Goal: Task Accomplishment & Management: Manage account settings

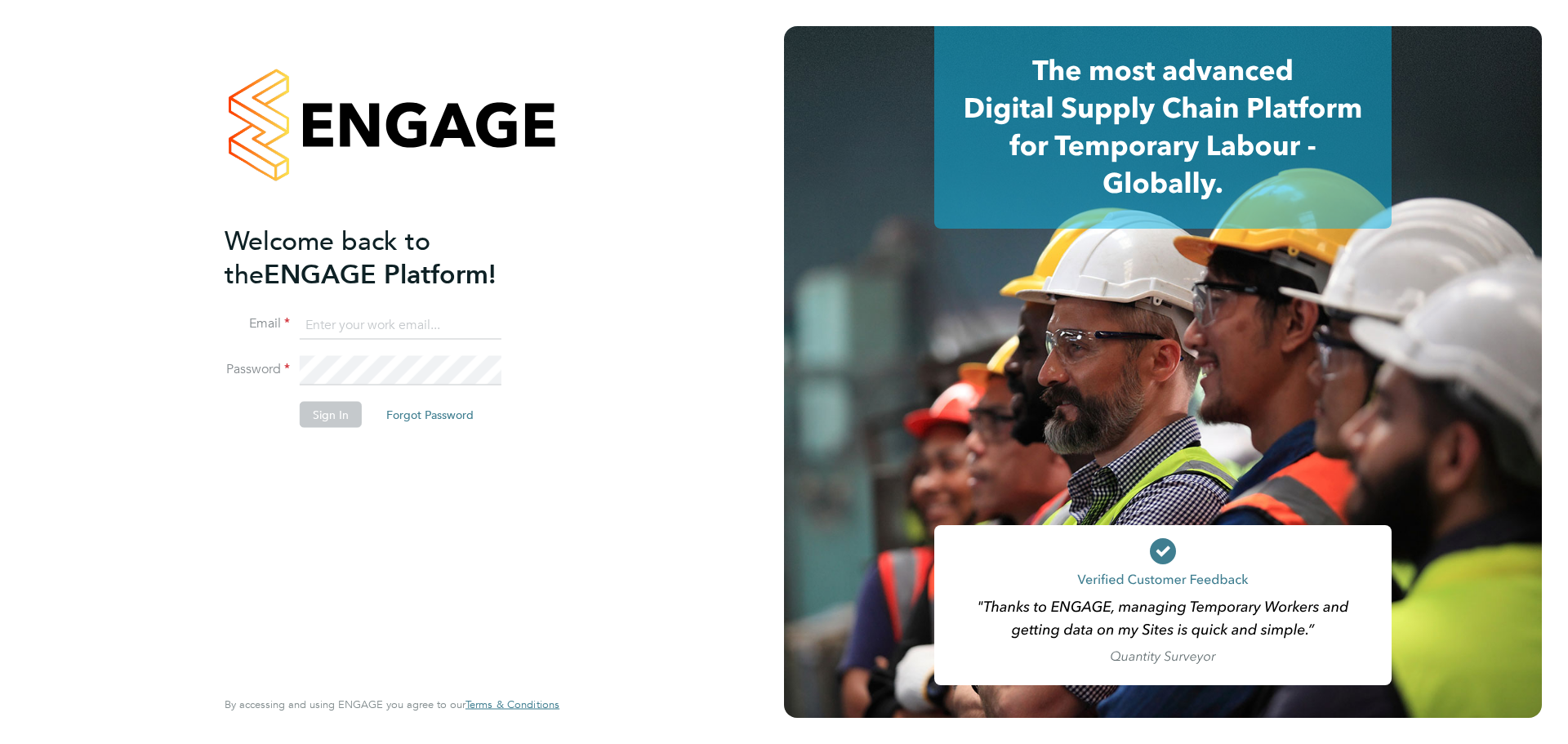
type input "jerin.aktar@morganhunt.com"
click at [306, 391] on li "Password" at bounding box center [384, 378] width 319 height 45
click at [320, 412] on button "Sign In" at bounding box center [331, 415] width 62 height 26
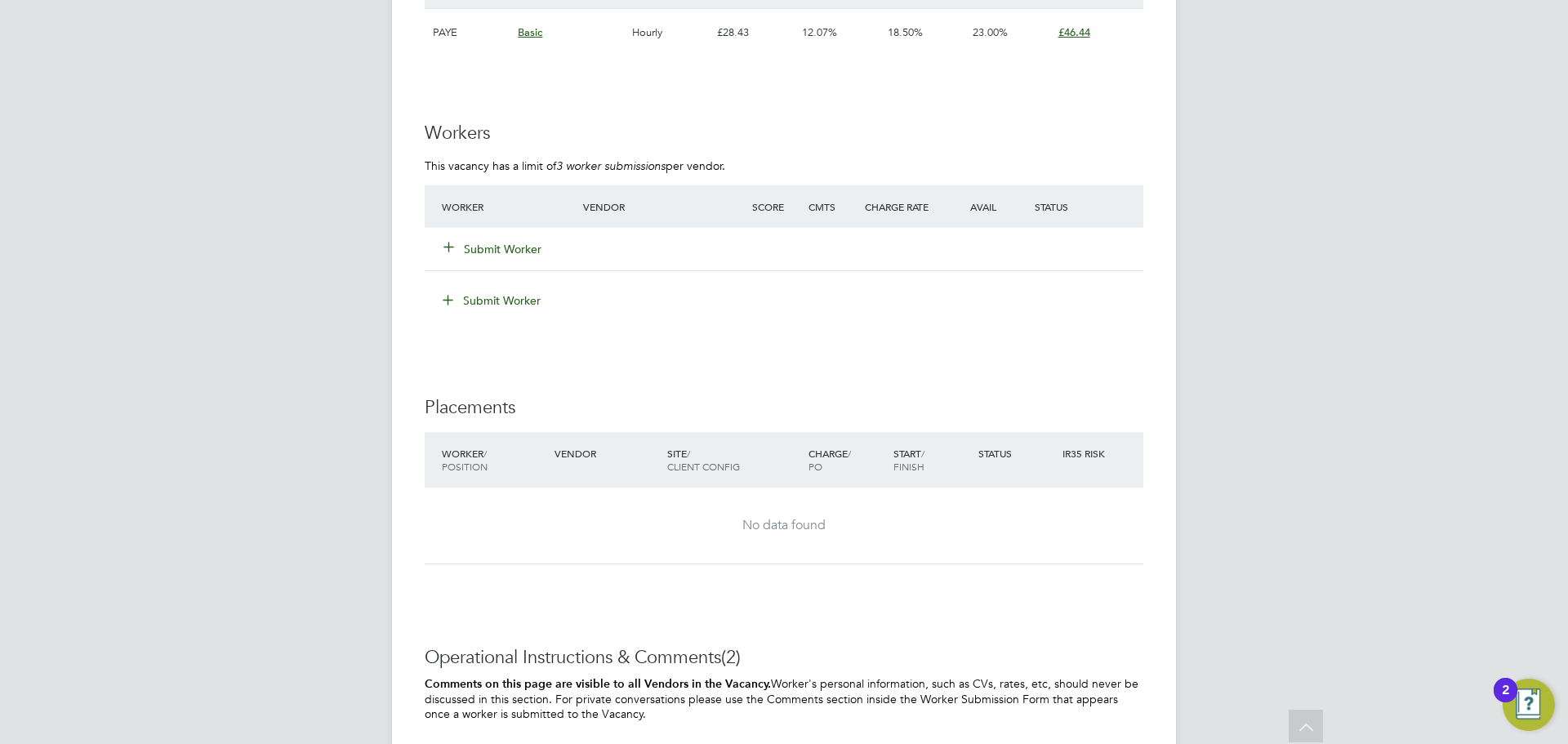
scroll to position [2641, 0]
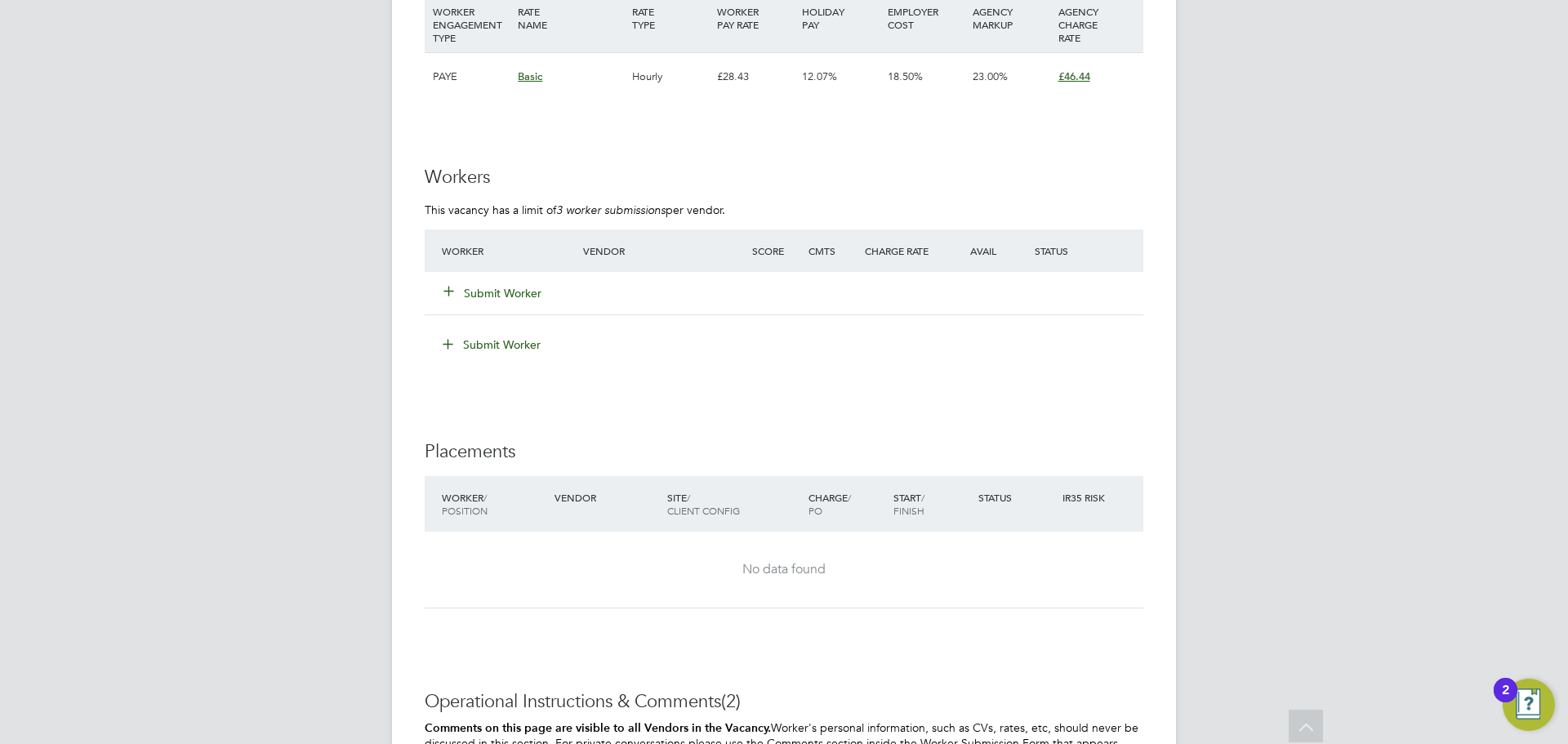
click at [504, 294] on button "Submit Worker" at bounding box center [494, 294] width 98 height 17
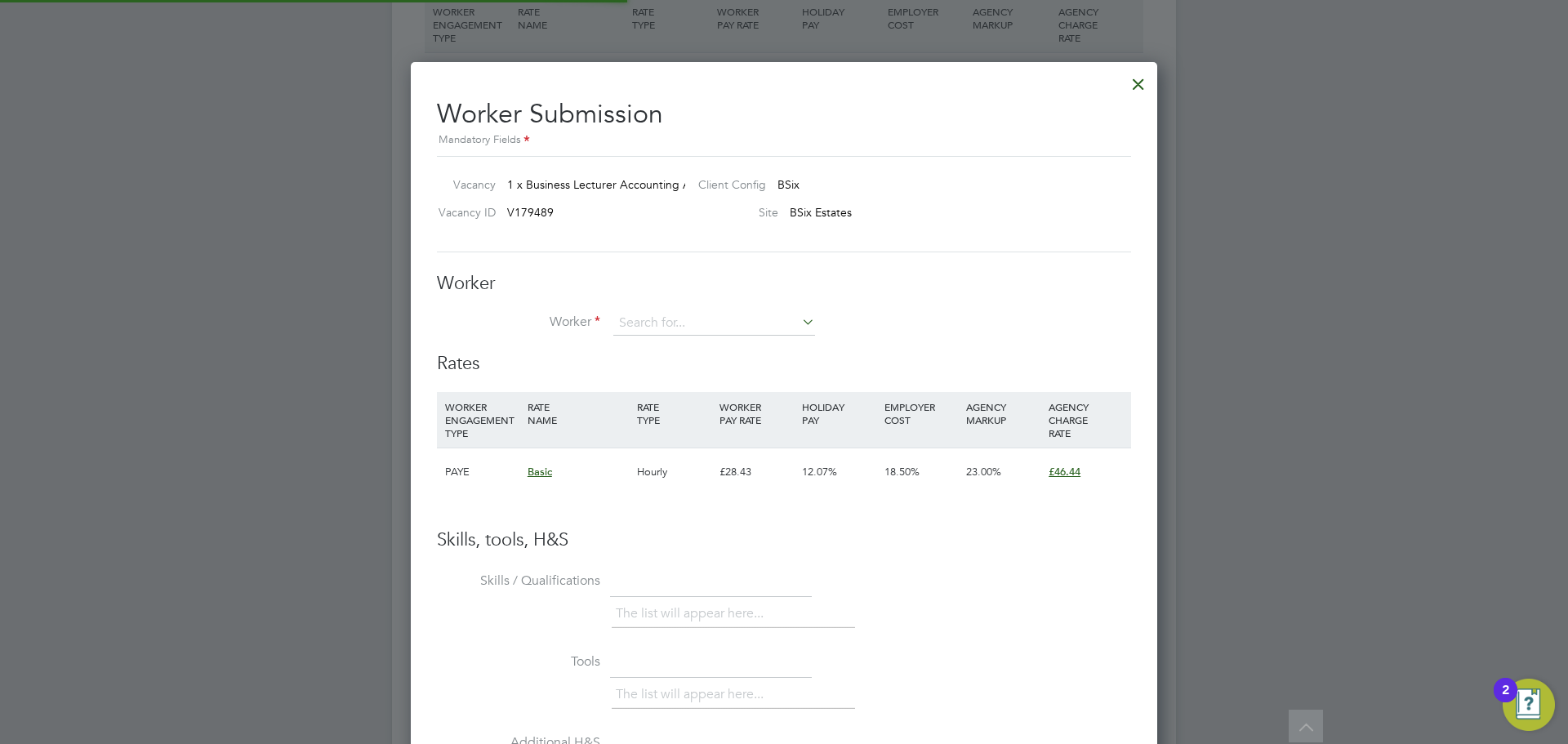
scroll to position [991, 748]
click at [676, 374] on li "Muda ssar Zafar" at bounding box center [714, 369] width 203 height 22
type input "Mudassar Zafar"
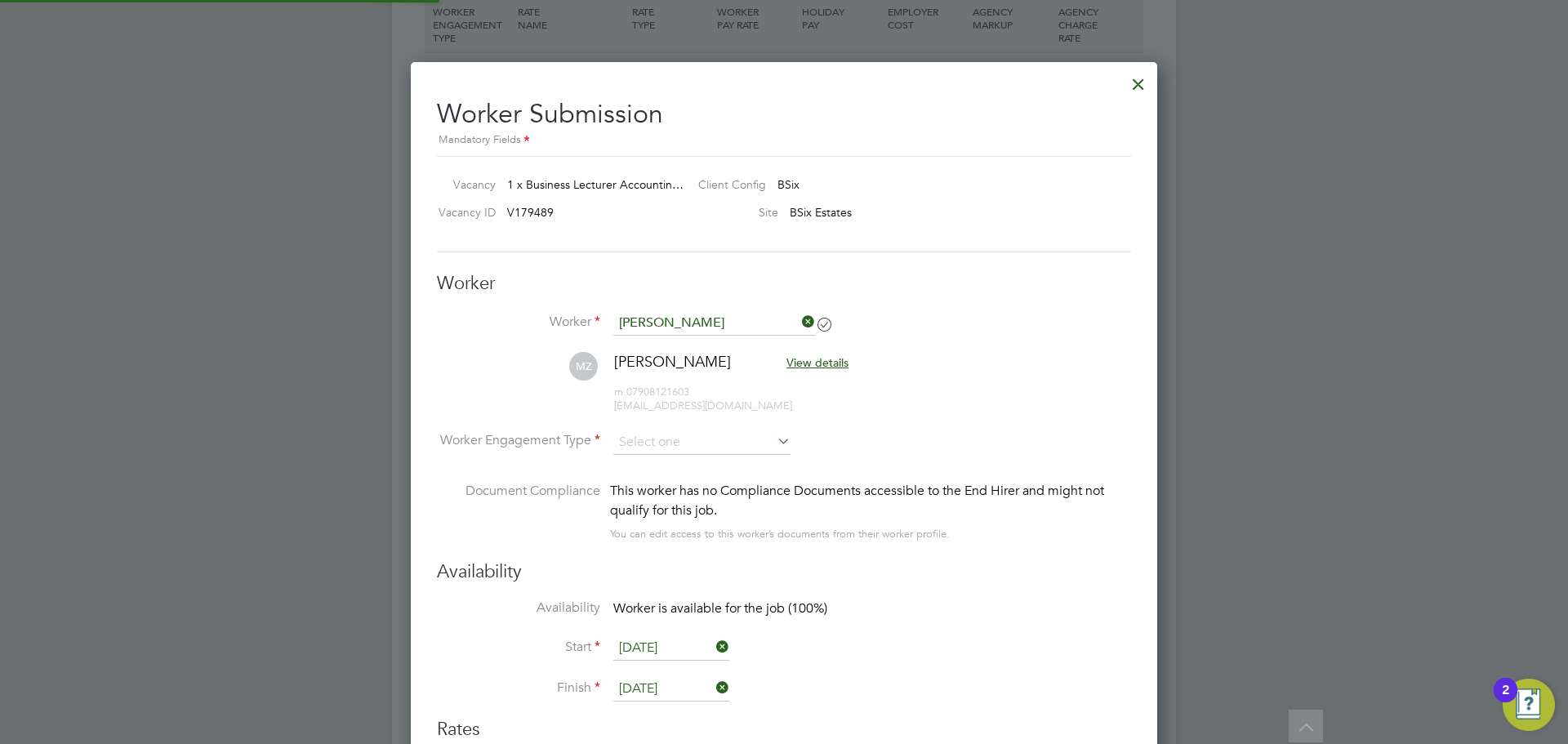
scroll to position [1357, 748]
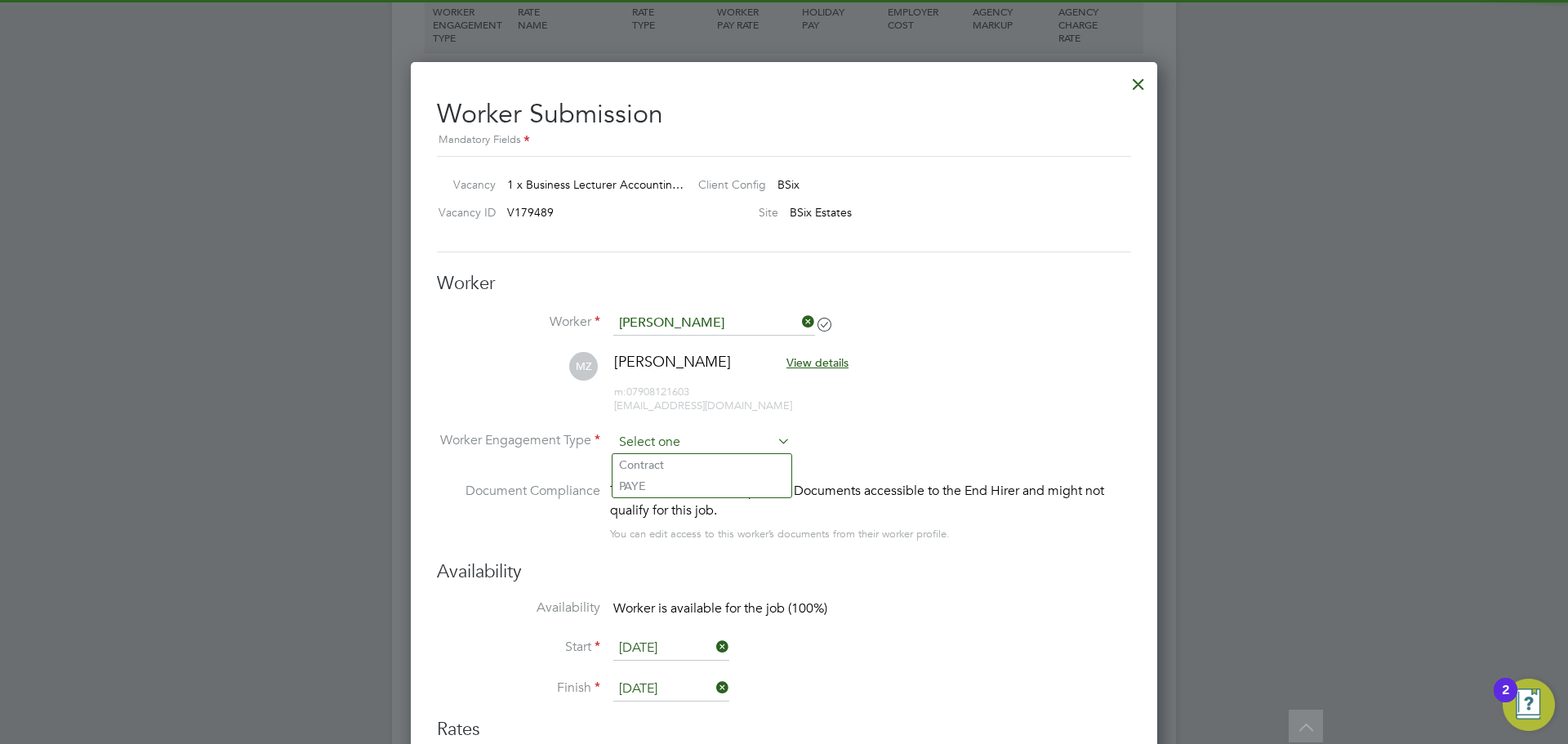
click at [659, 444] on input at bounding box center [702, 443] width 177 height 24
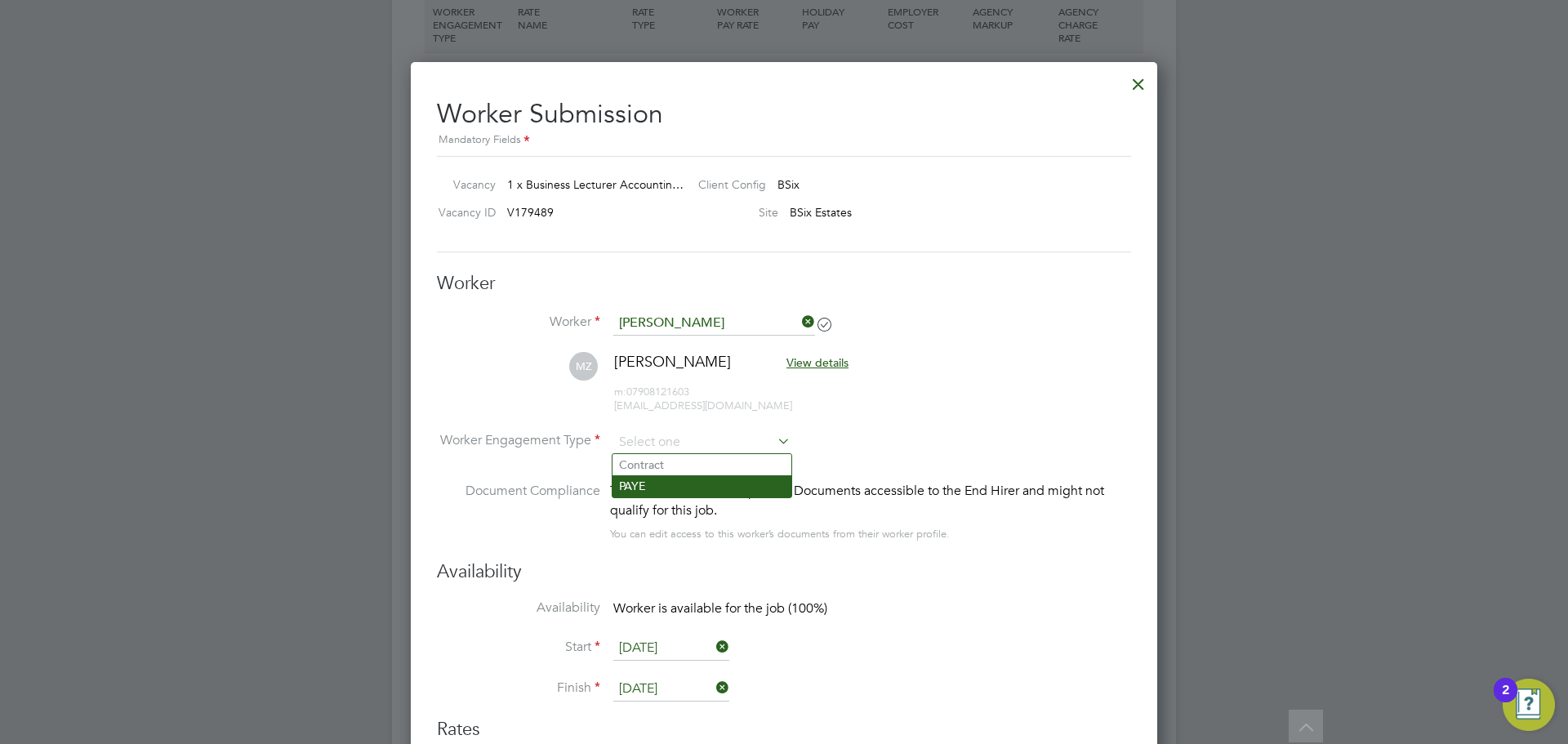
click at [657, 480] on li "PAYE" at bounding box center [702, 485] width 179 height 21
type input "PAYE"
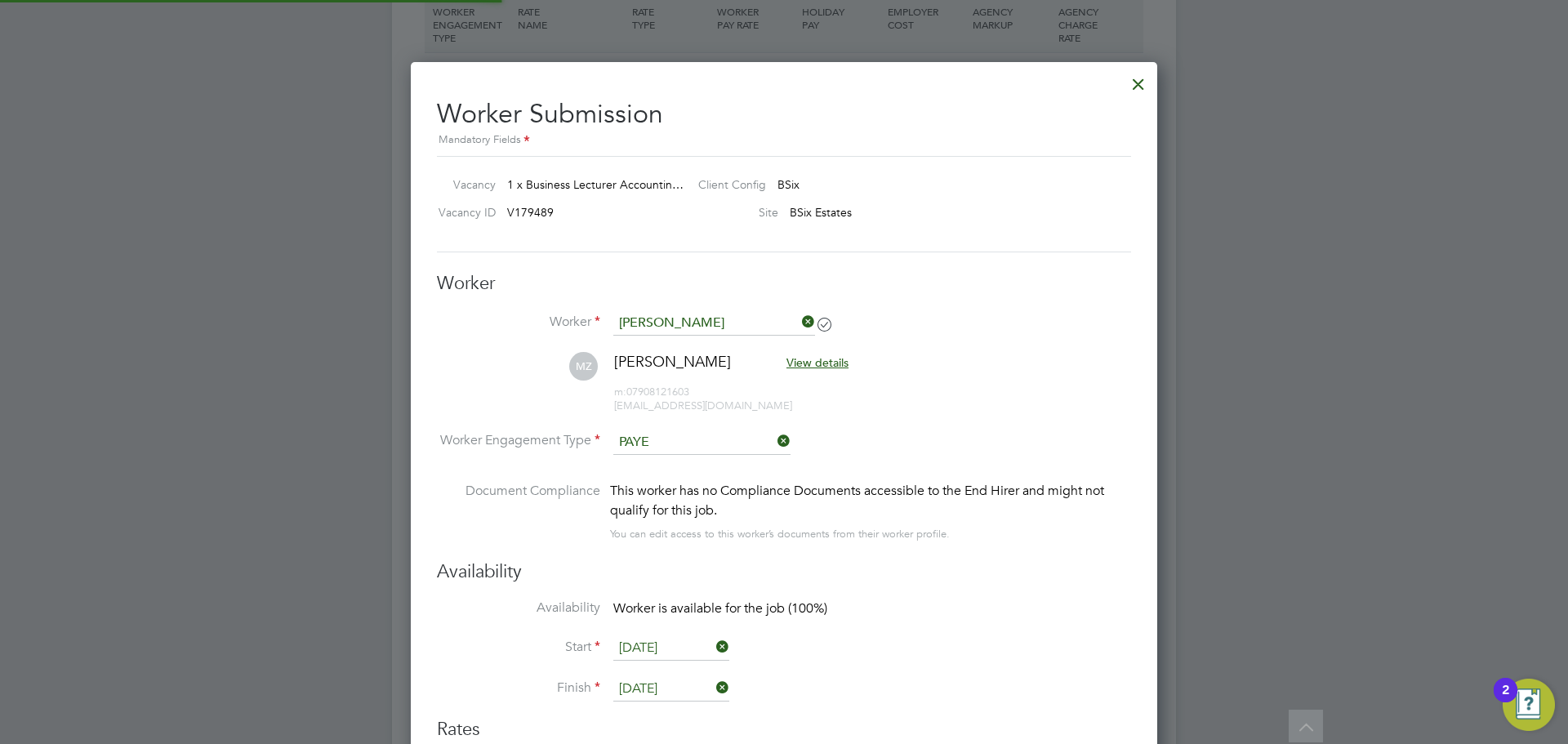
scroll to position [0, 0]
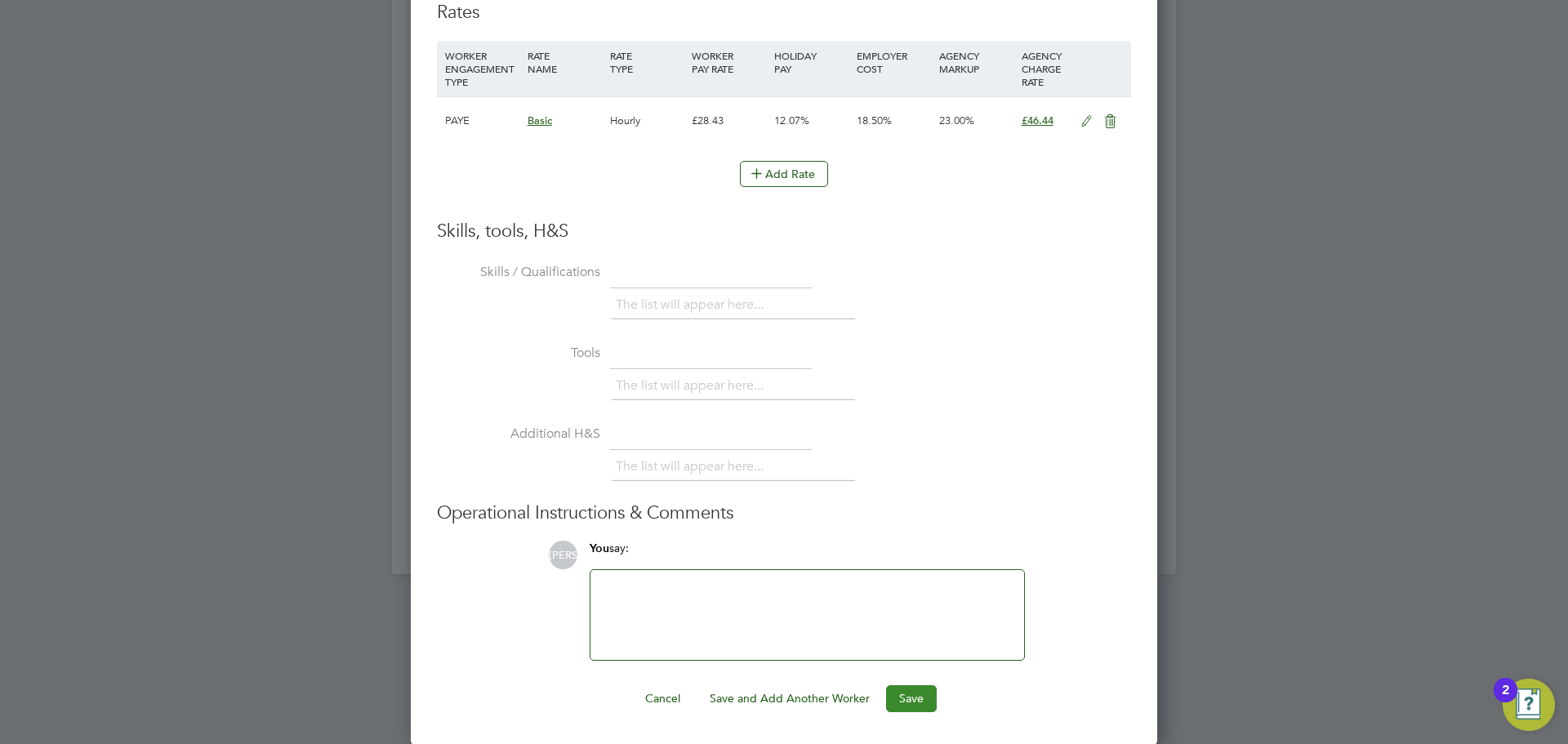
click at [916, 700] on button "Save" at bounding box center [911, 699] width 51 height 26
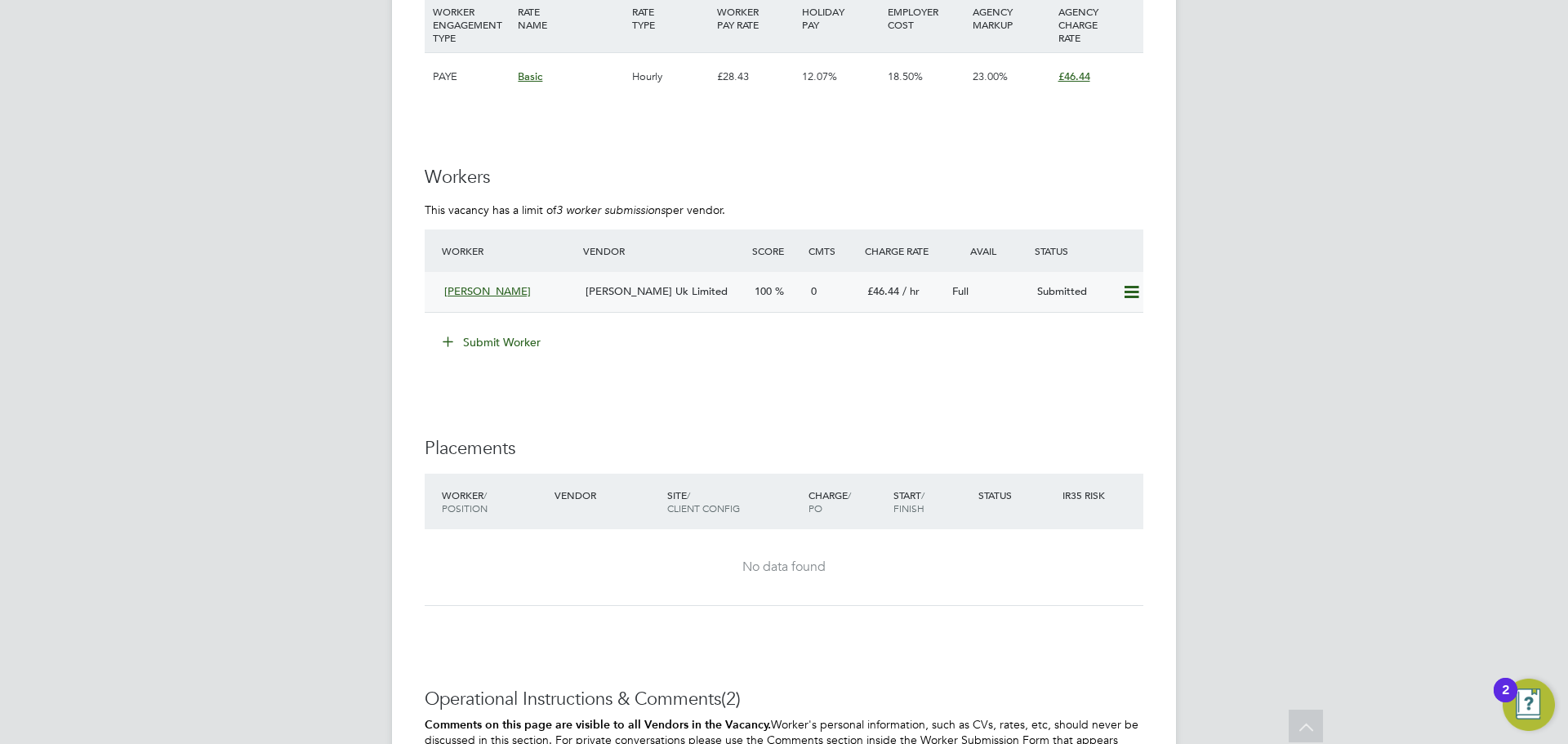
click at [543, 304] on div "Mudassar Zafar" at bounding box center [508, 292] width 141 height 27
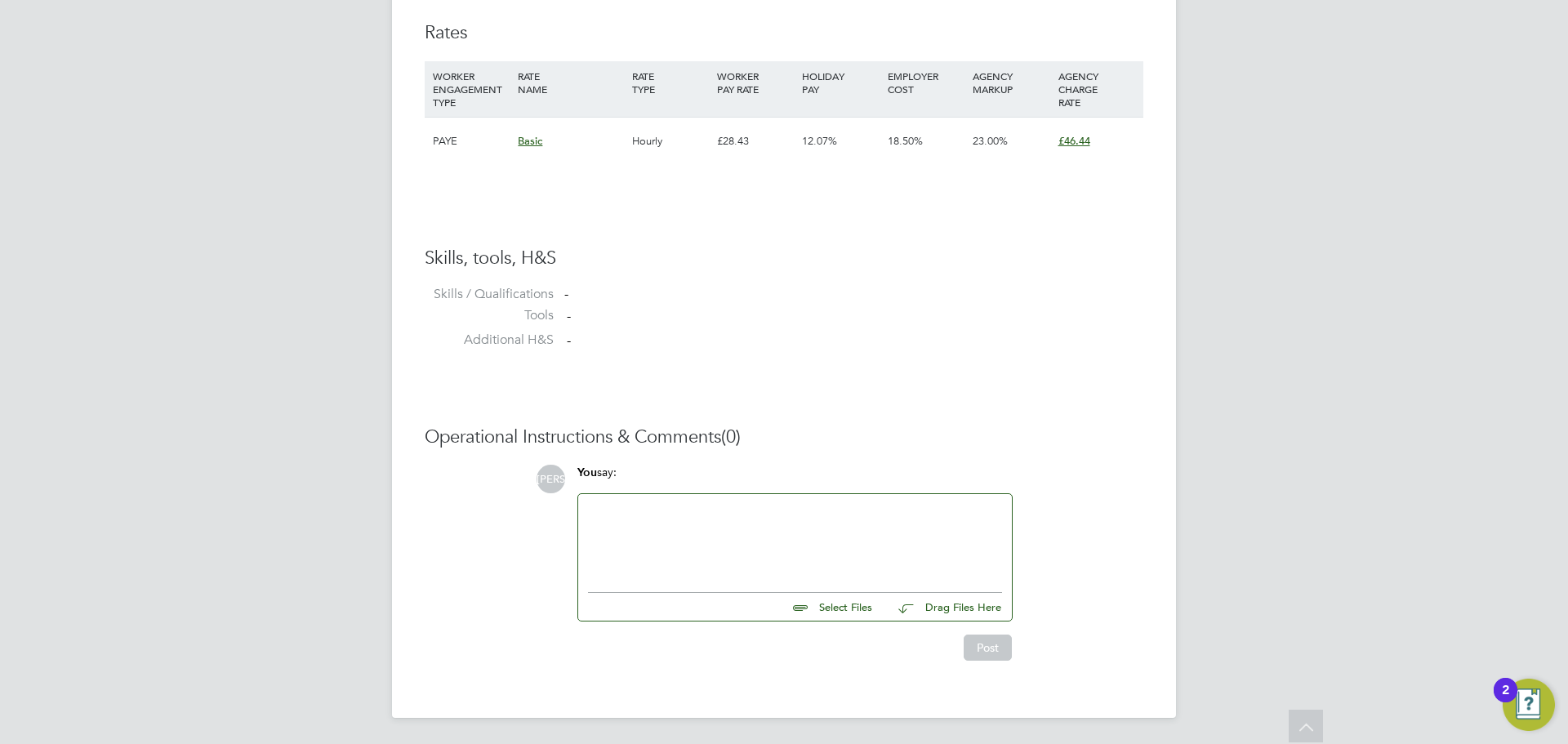
click at [828, 610] on input "file" at bounding box center [879, 604] width 245 height 23
type input "C:\fakepath\Mudassar Zafar - CV.doc"
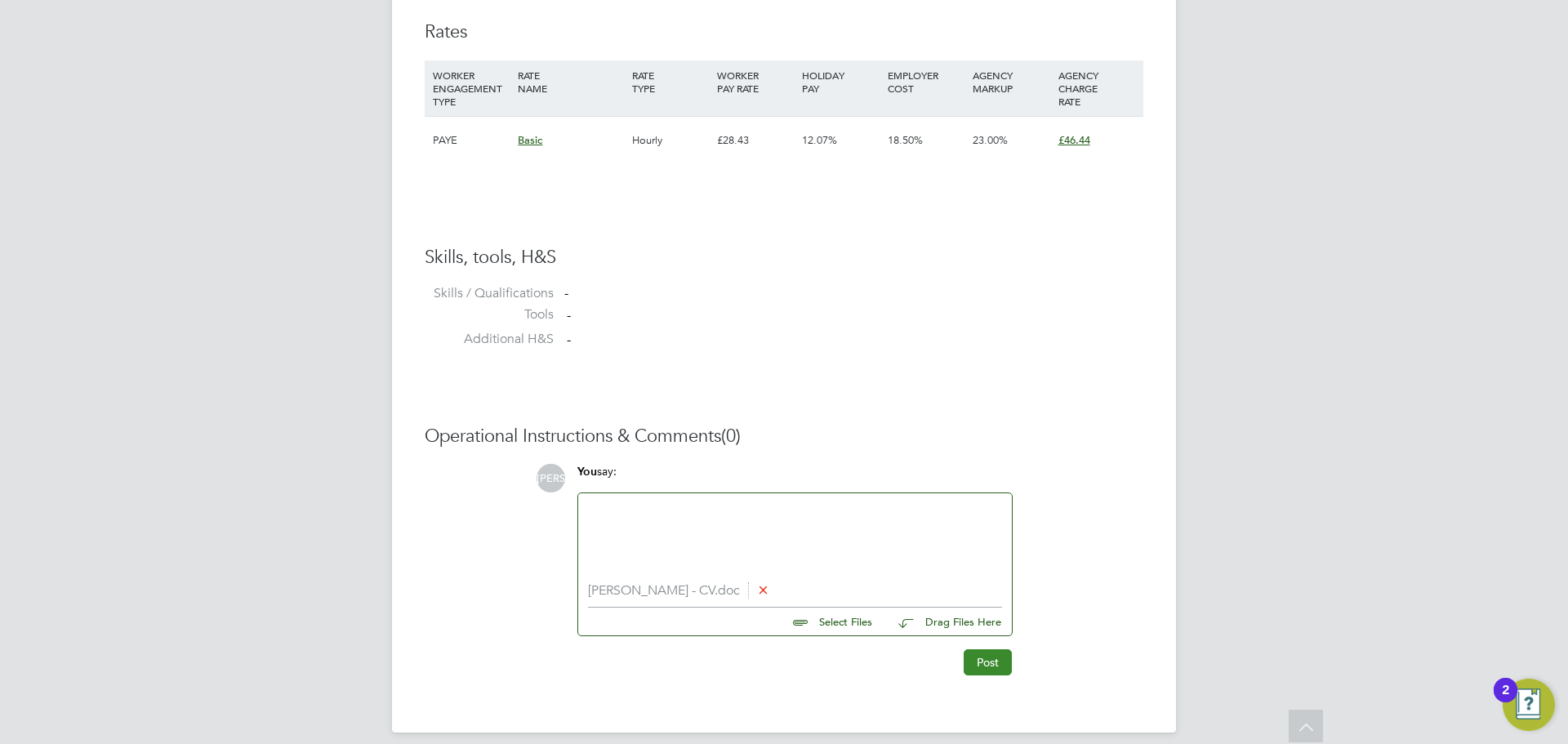
click at [996, 662] on button "Post" at bounding box center [988, 662] width 48 height 26
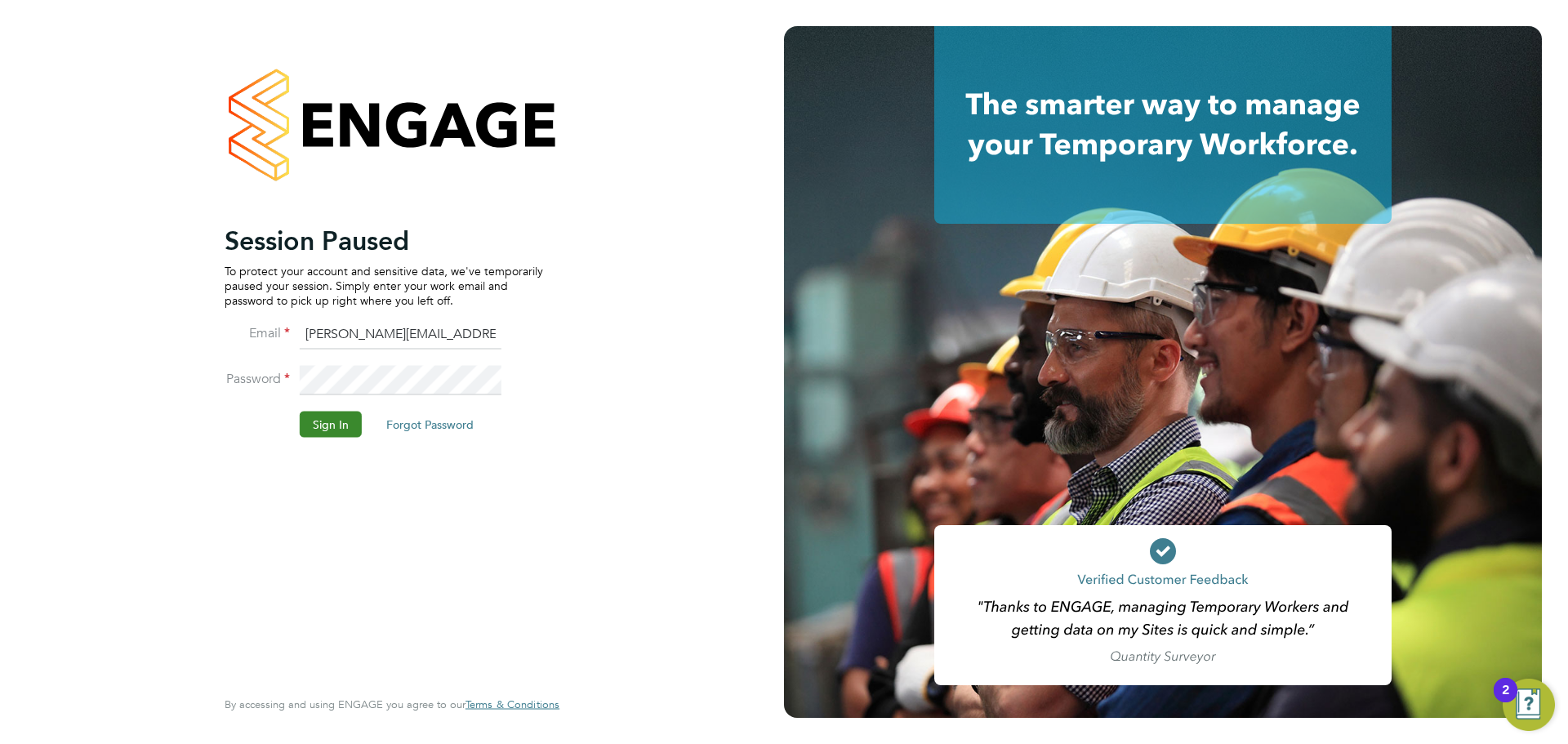
click at [339, 422] on button "Sign In" at bounding box center [331, 423] width 62 height 26
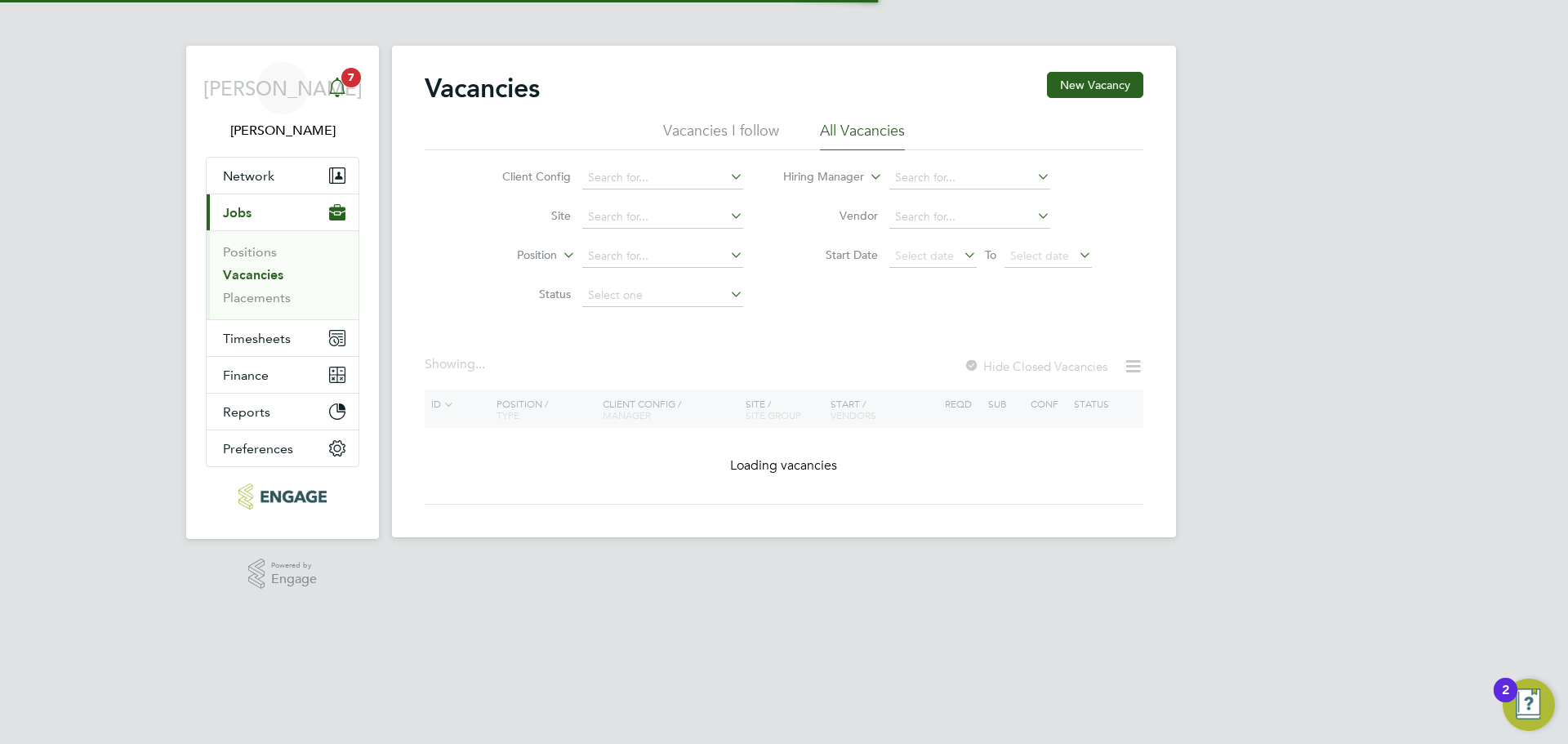
click at [345, 88] on icon "Main navigation" at bounding box center [336, 87] width 19 height 19
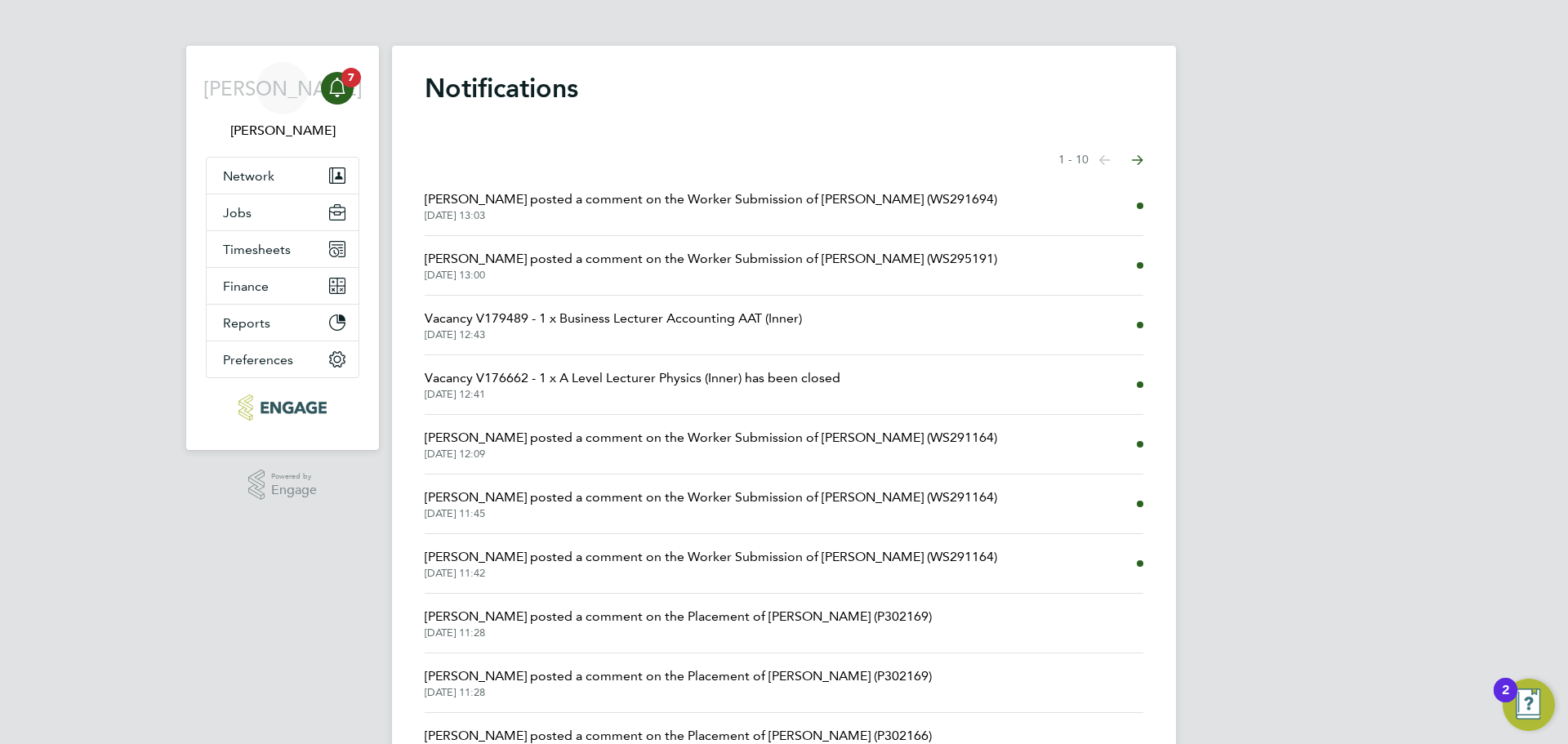
click at [581, 210] on span "29 Aug 2025, 13:03" at bounding box center [711, 216] width 573 height 13
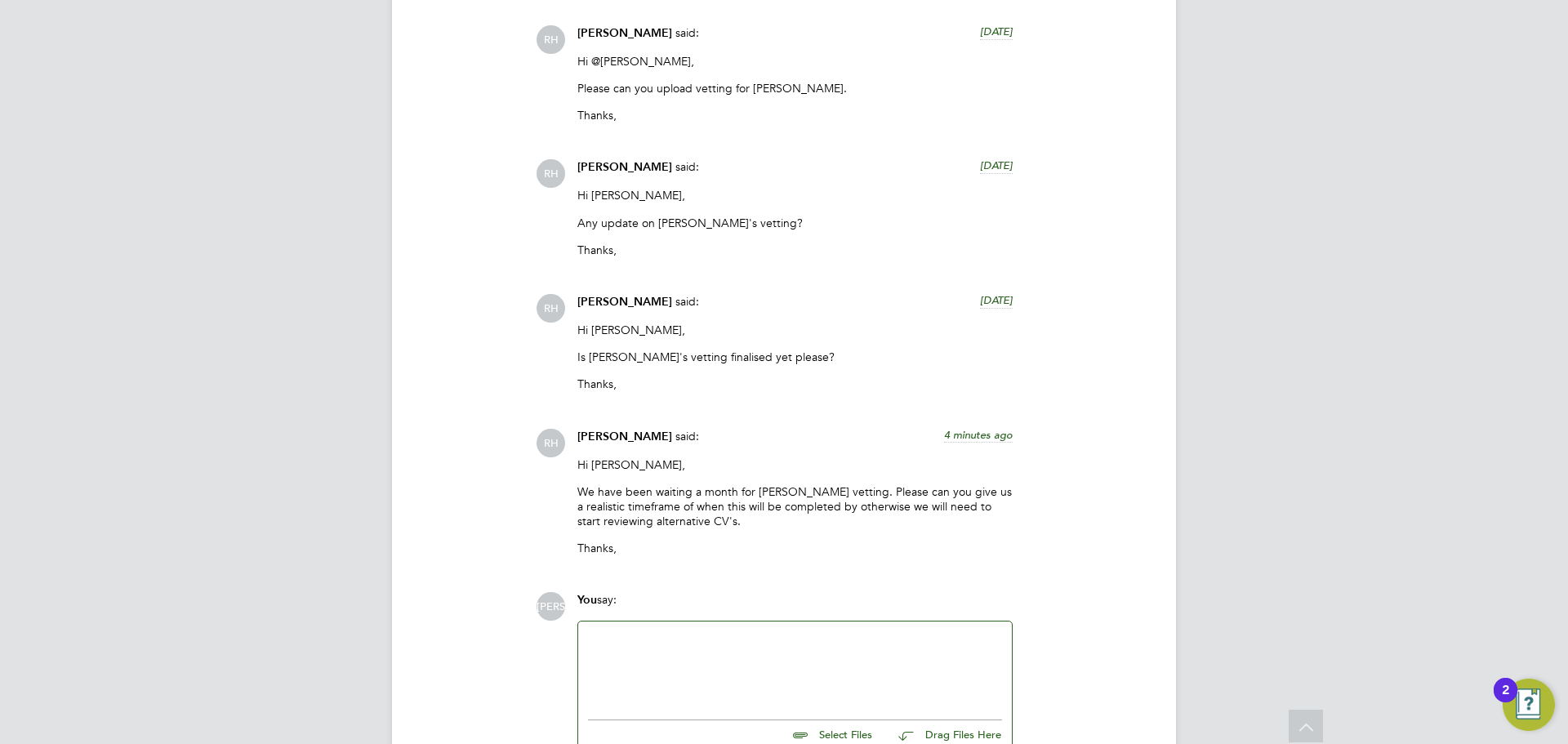
scroll to position [1797, 0]
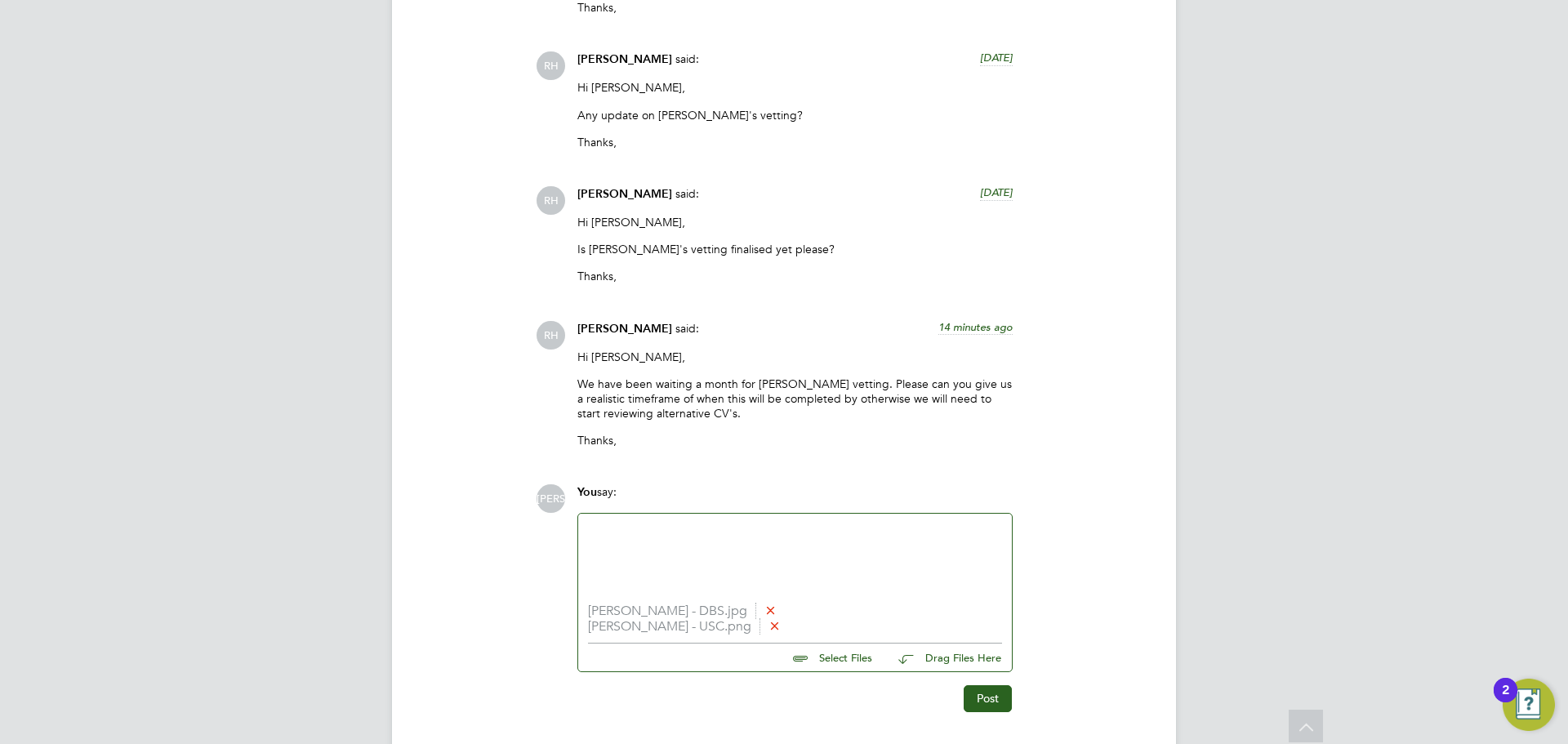
click at [844, 656] on input "file" at bounding box center [879, 655] width 245 height 23
type input "C:\fakepath\Coleen Rayney - NCC Vetting.docx"
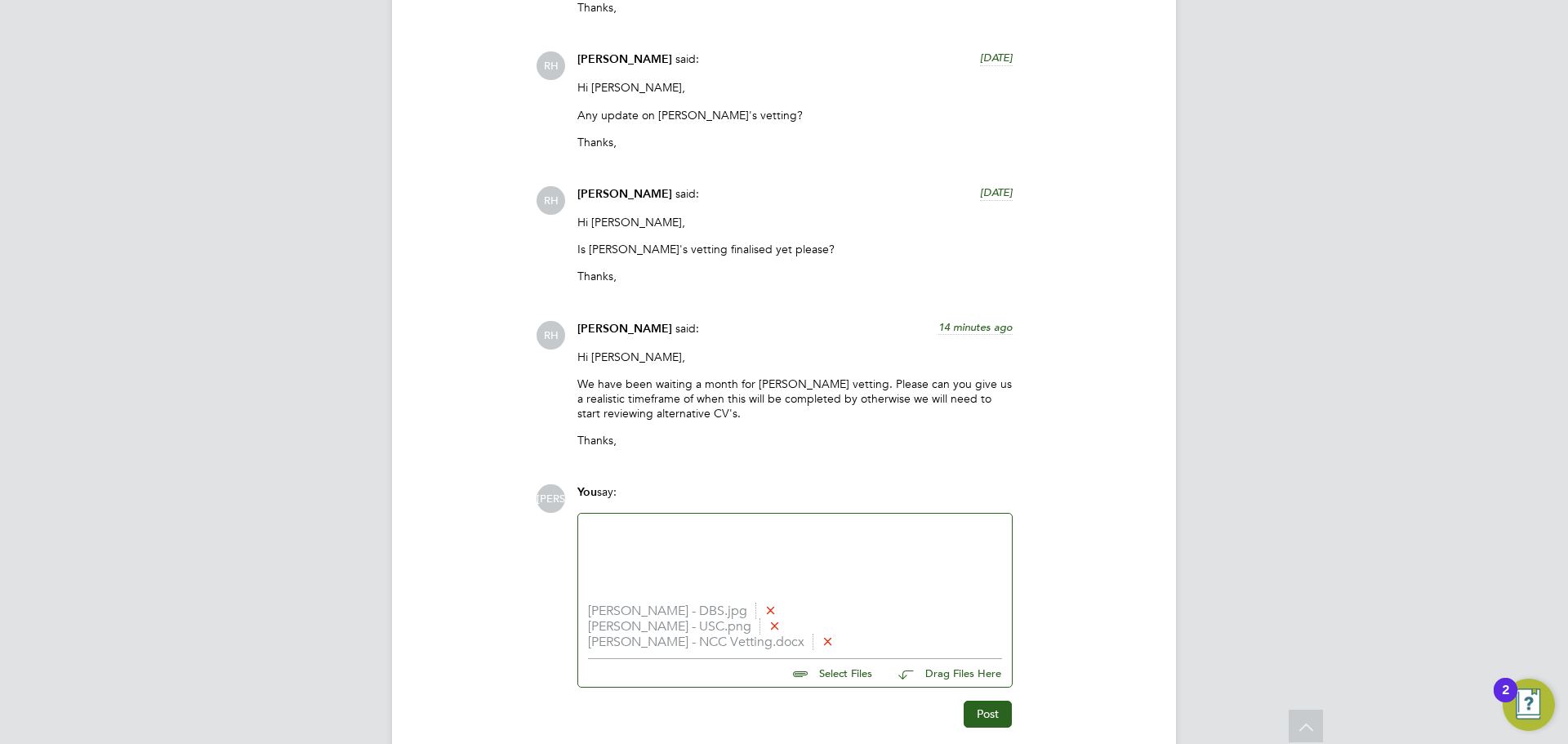
click at [681, 552] on div at bounding box center [795, 559] width 414 height 70
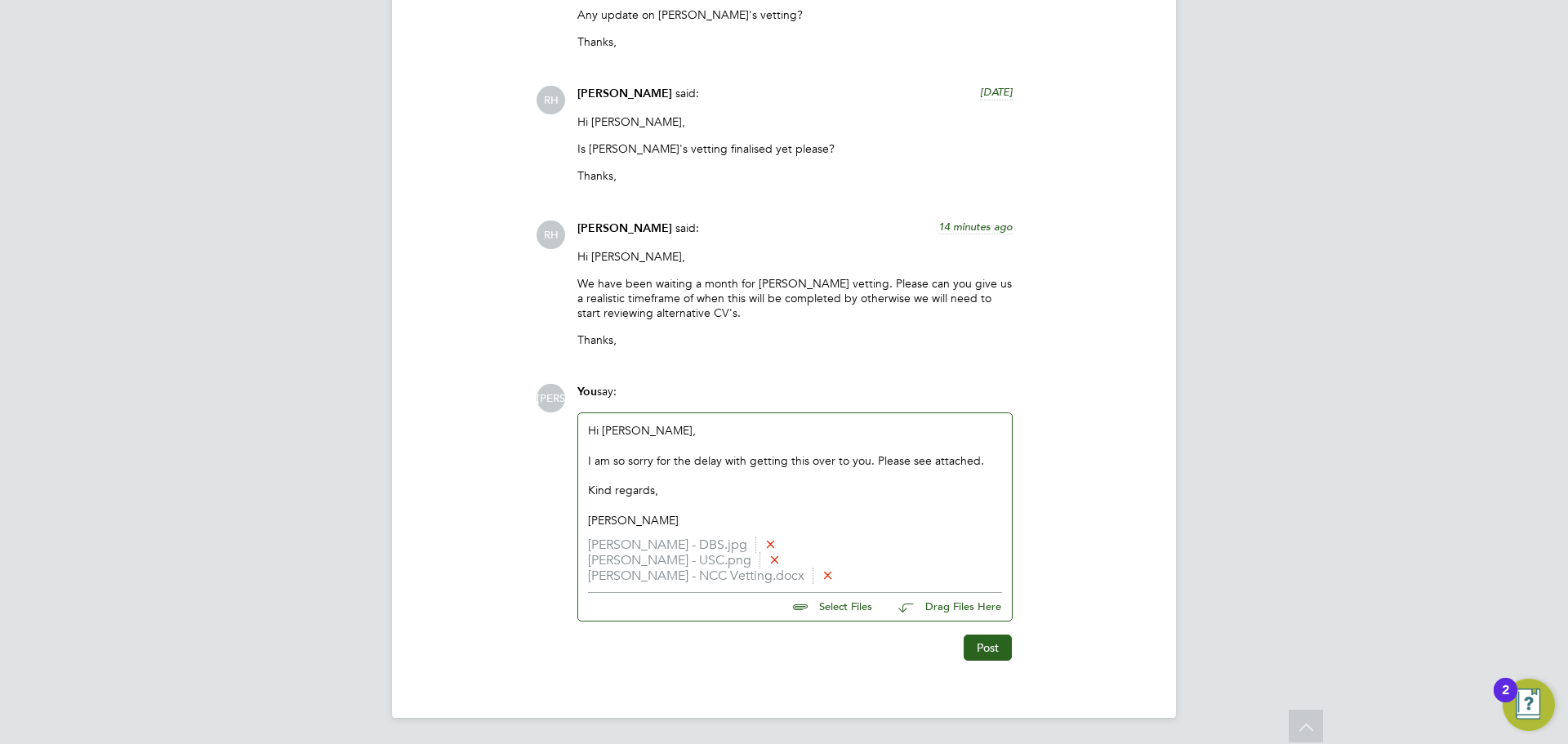
scroll to position [1898, 0]
click at [997, 649] on button "Post" at bounding box center [988, 648] width 48 height 26
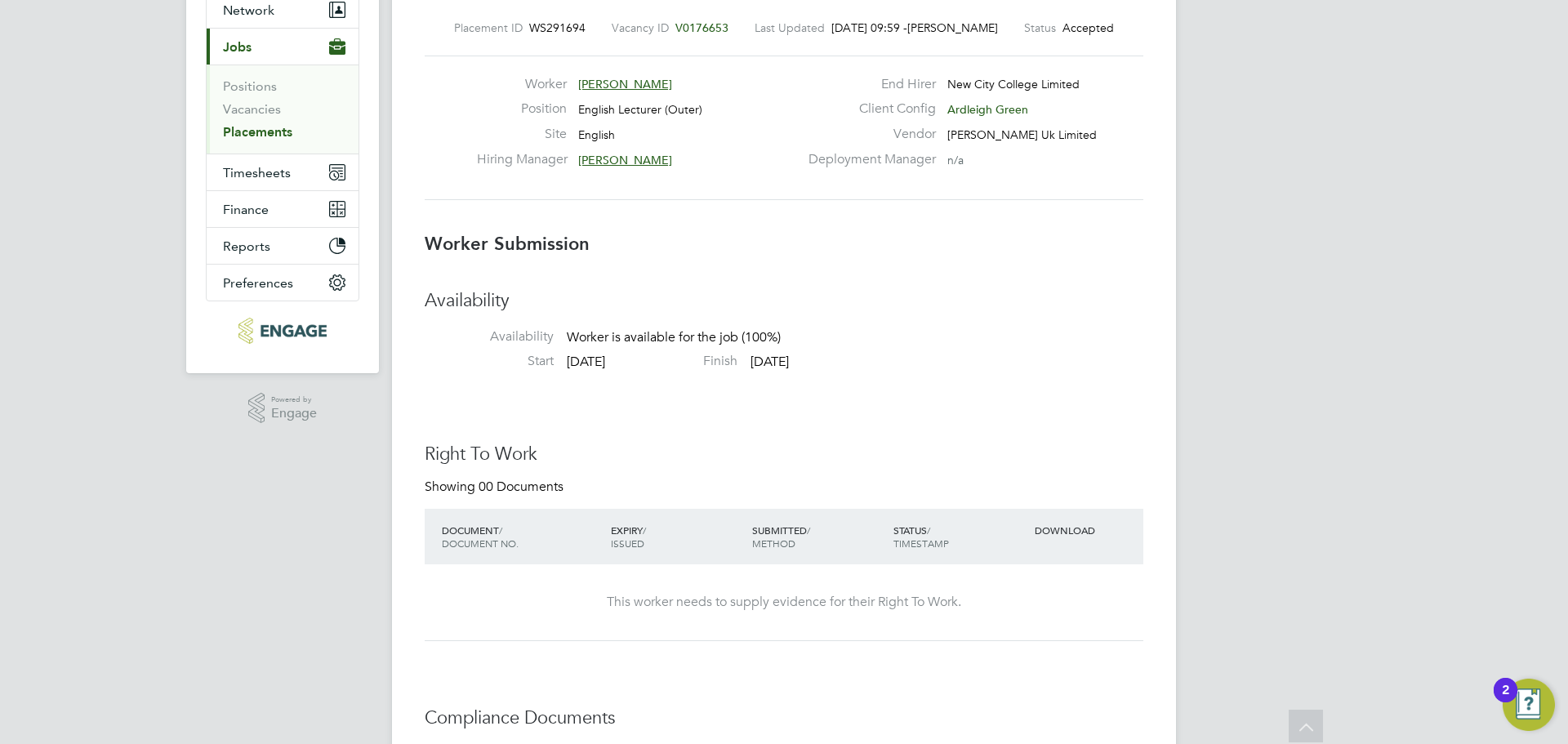
scroll to position [0, 0]
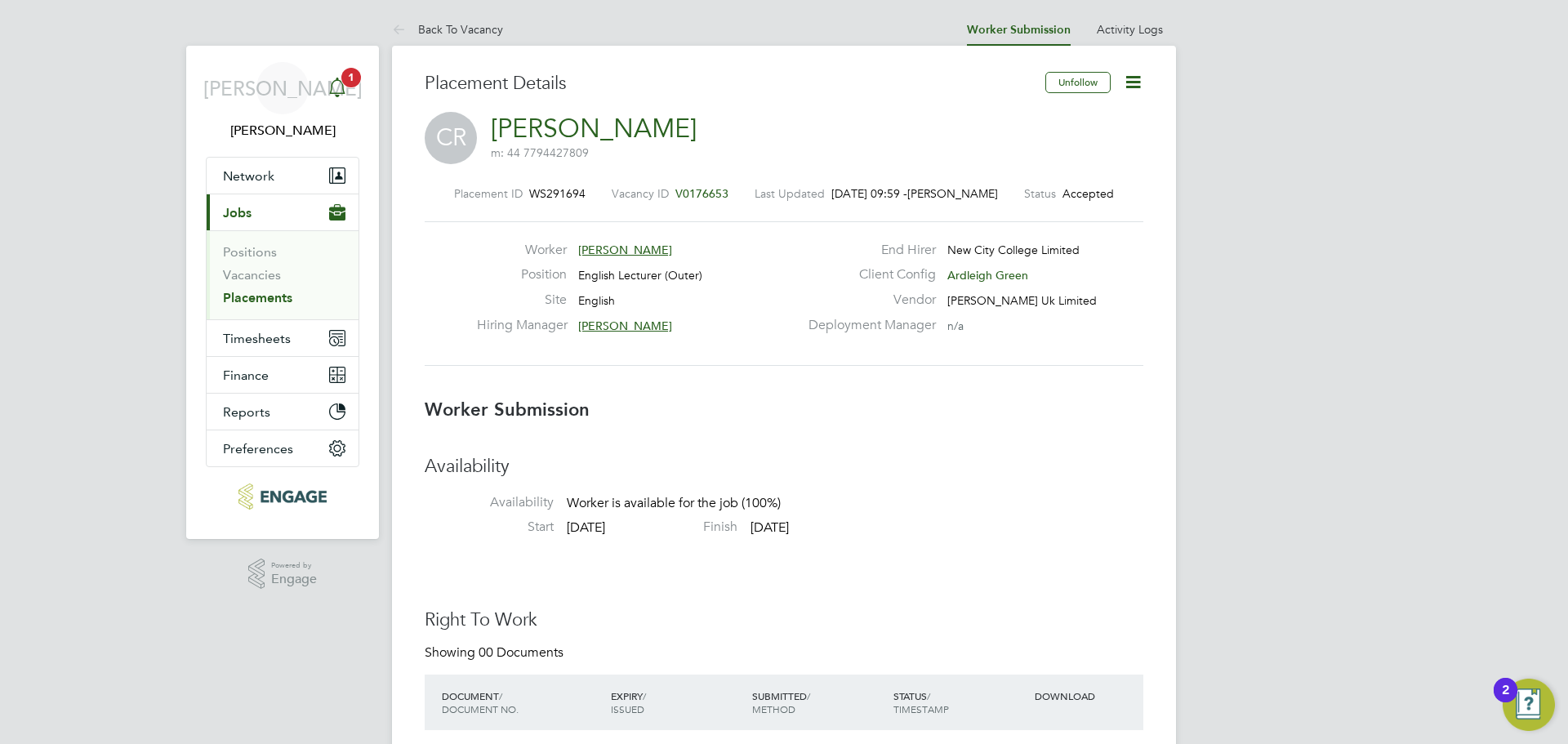
click at [341, 81] on app-alerts-badge "1" at bounding box center [351, 77] width 21 height 22
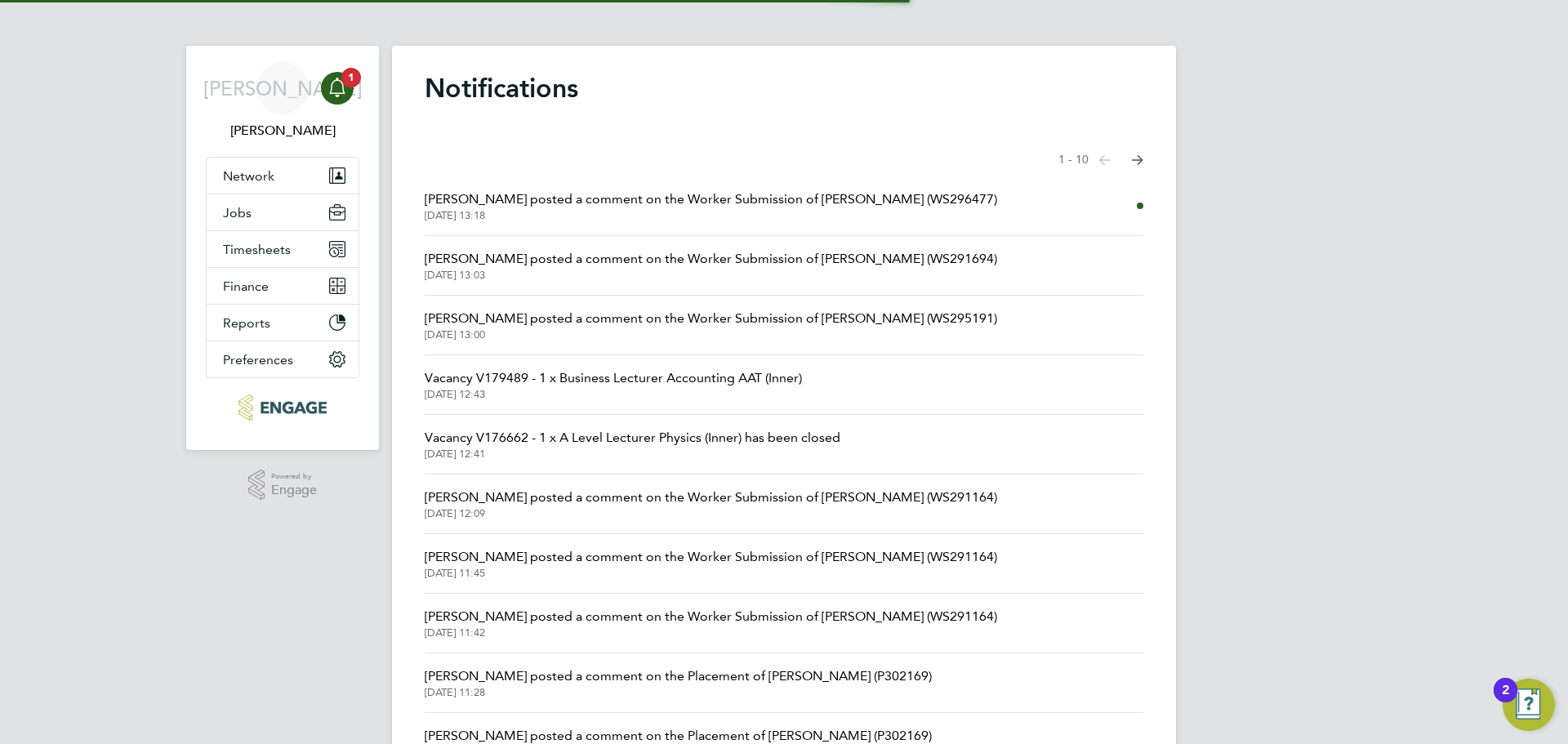
click at [561, 189] on li "Rufena Haque posted a comment on the Worker Submission of Jennifer Mensah (WS29…" at bounding box center [784, 206] width 719 height 59
click at [565, 198] on span "Rufena Haque posted a comment on the Worker Submission of Jennifer Mensah (WS29…" at bounding box center [711, 199] width 573 height 19
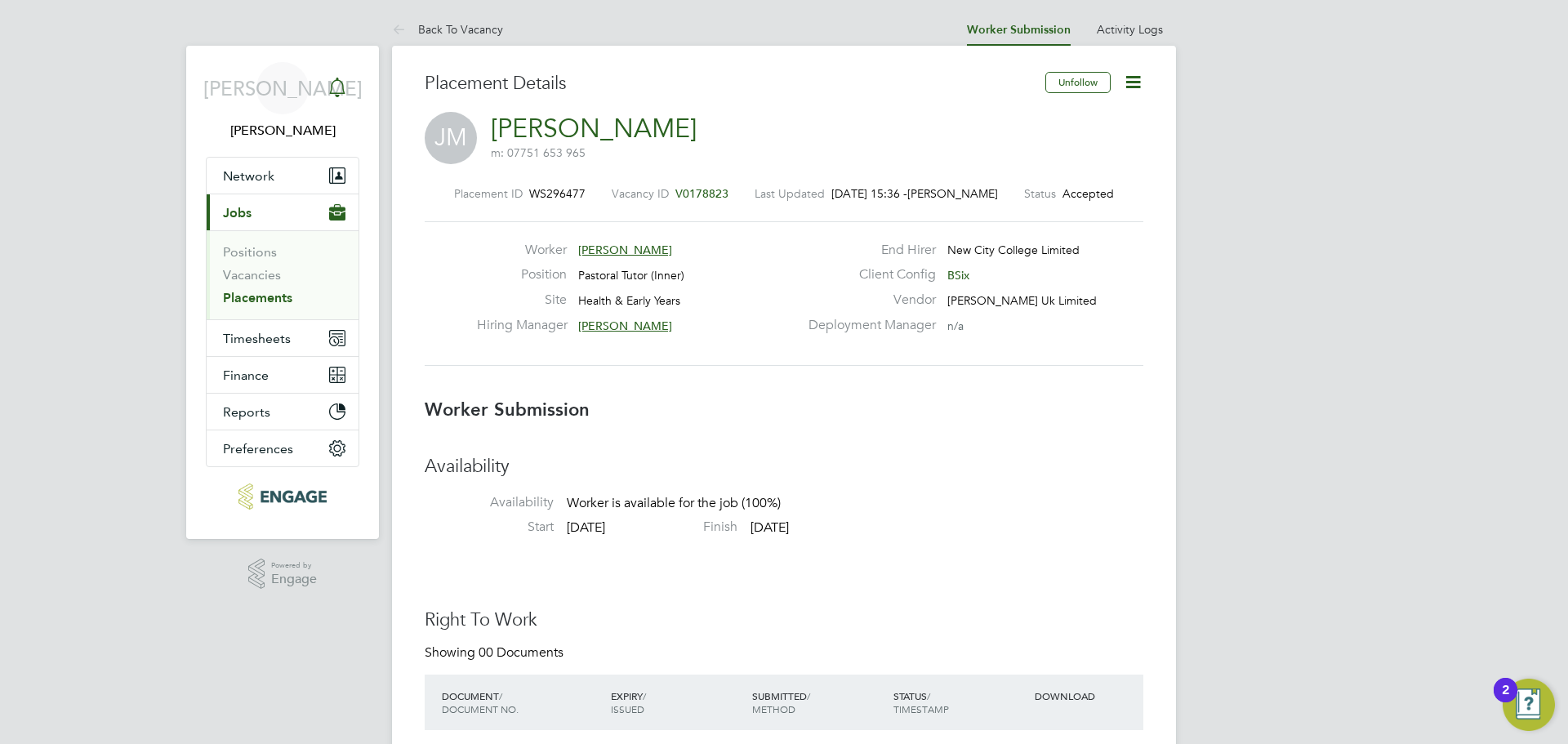
click at [339, 85] on icon "Main navigation" at bounding box center [336, 87] width 19 height 19
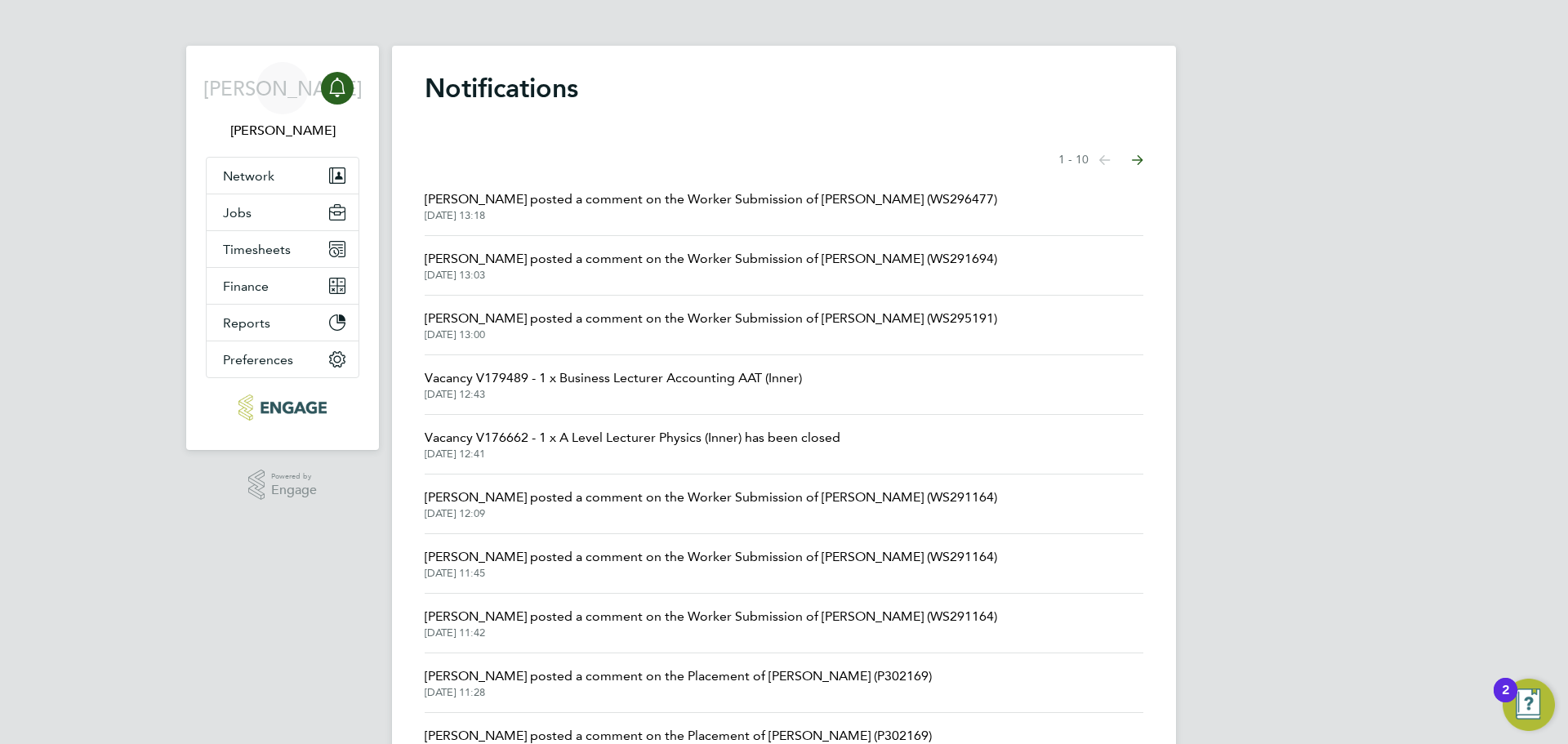
click at [634, 188] on li "Rufena Haque posted a comment on the Worker Submission of Jennifer Mensah (WS29…" at bounding box center [784, 206] width 719 height 59
click at [632, 196] on span "Rufena Haque posted a comment on the Worker Submission of Jennifer Mensah (WS29…" at bounding box center [711, 199] width 573 height 19
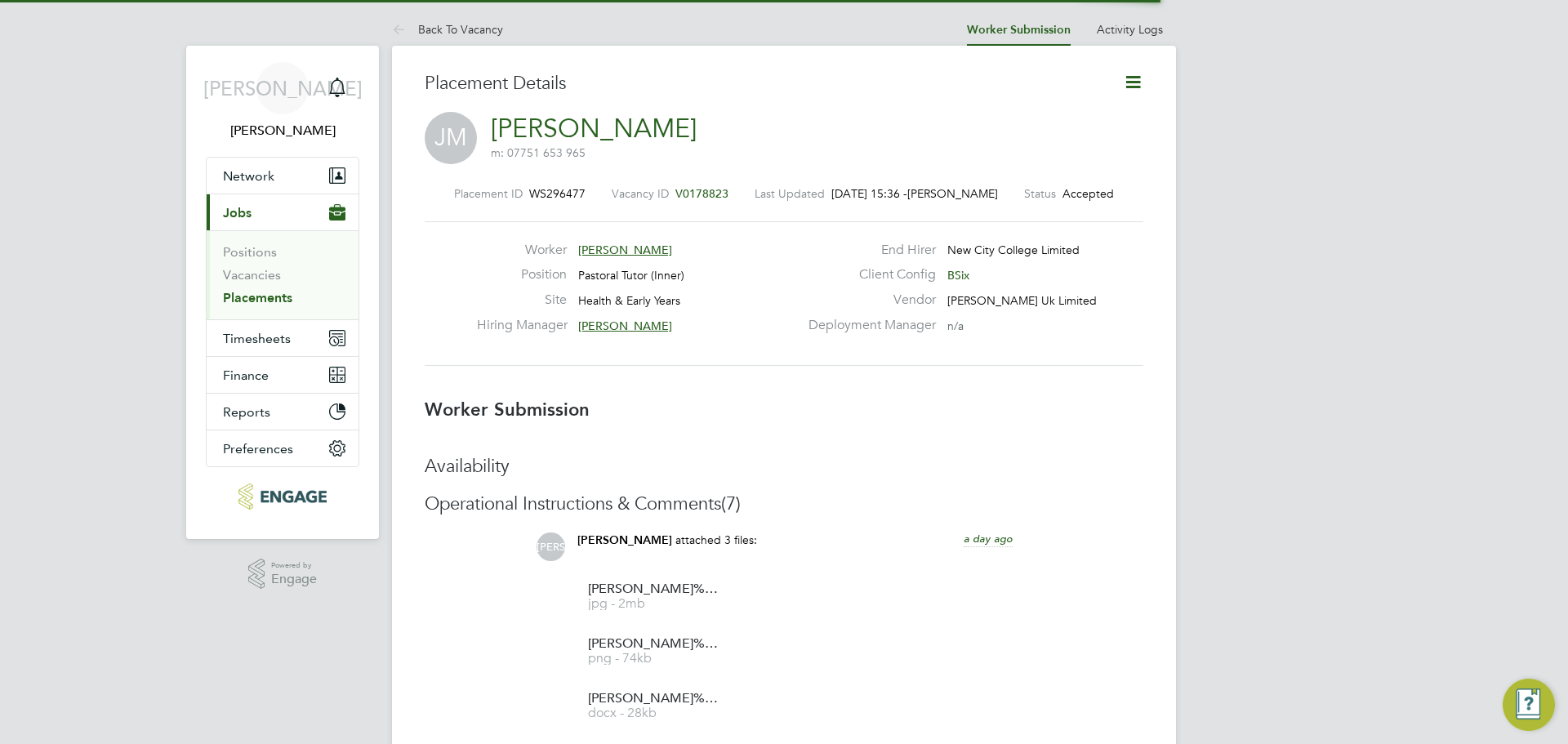
scroll to position [26, 322]
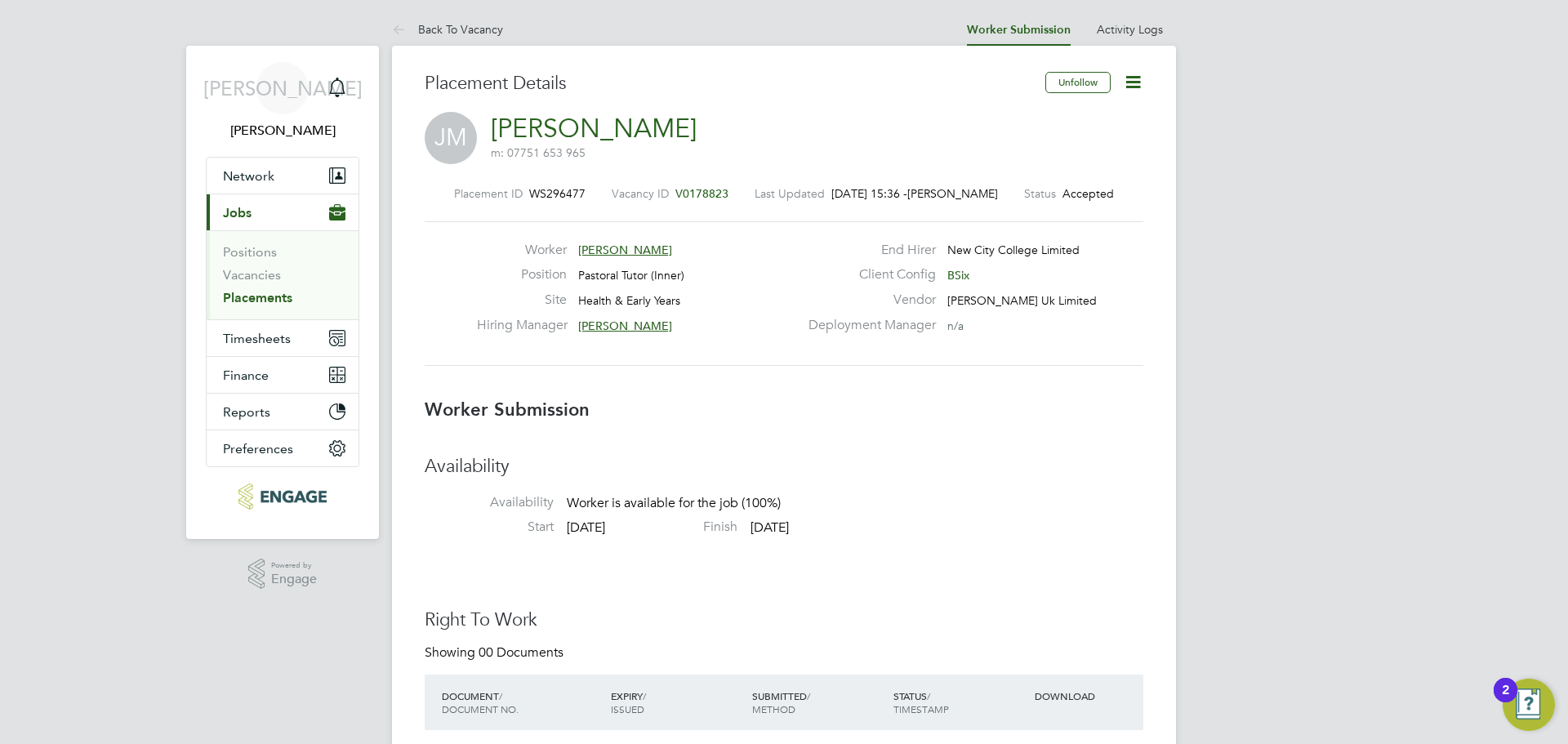
click at [1125, 72] on icon at bounding box center [1133, 82] width 20 height 20
click at [1077, 194] on li "Confirm" at bounding box center [1064, 199] width 151 height 23
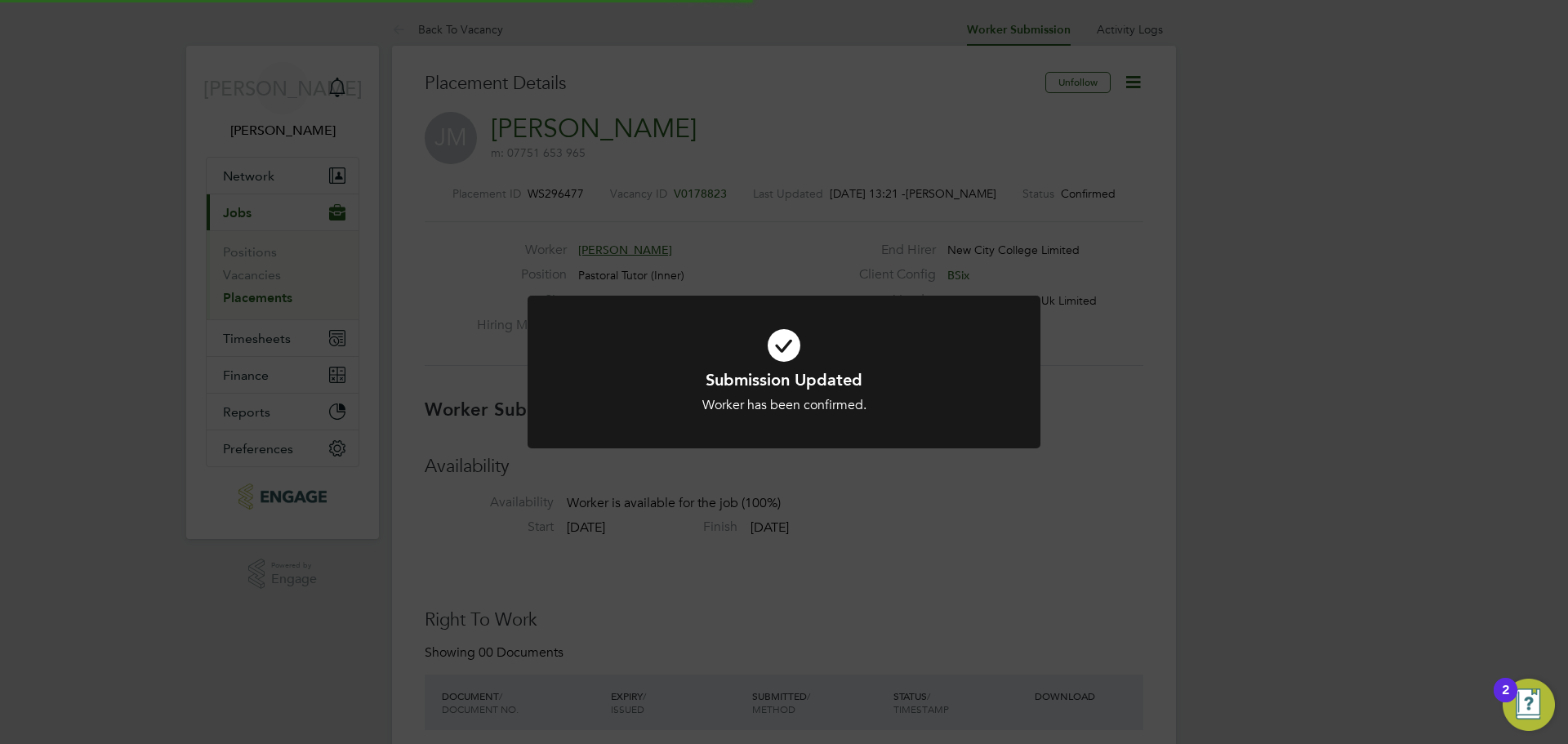
scroll to position [8, 8]
click at [1190, 236] on div "Submission Updated Worker has been confirmed. Cancel Okay" at bounding box center [784, 372] width 1568 height 744
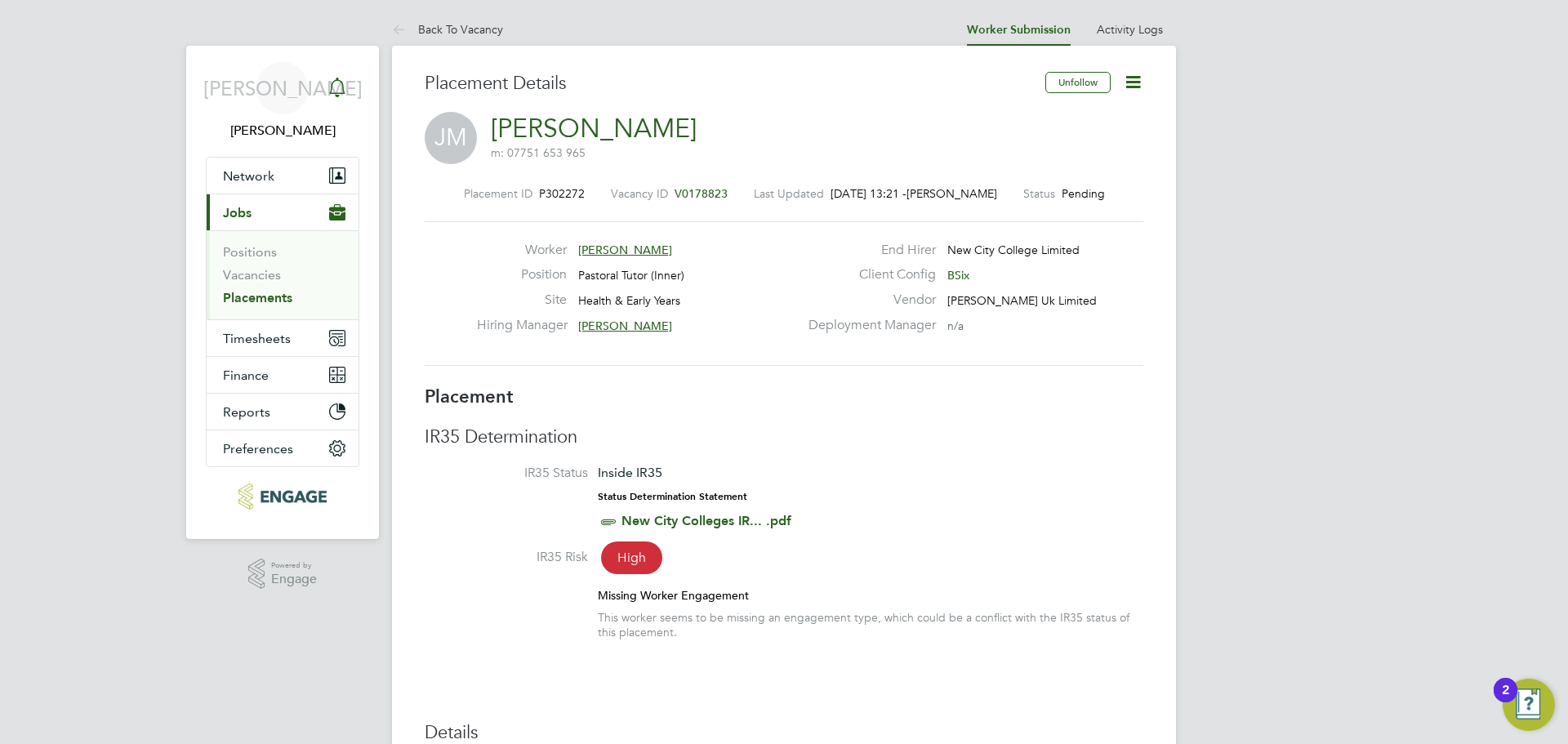
click at [333, 90] on icon "Main navigation" at bounding box center [336, 87] width 19 height 19
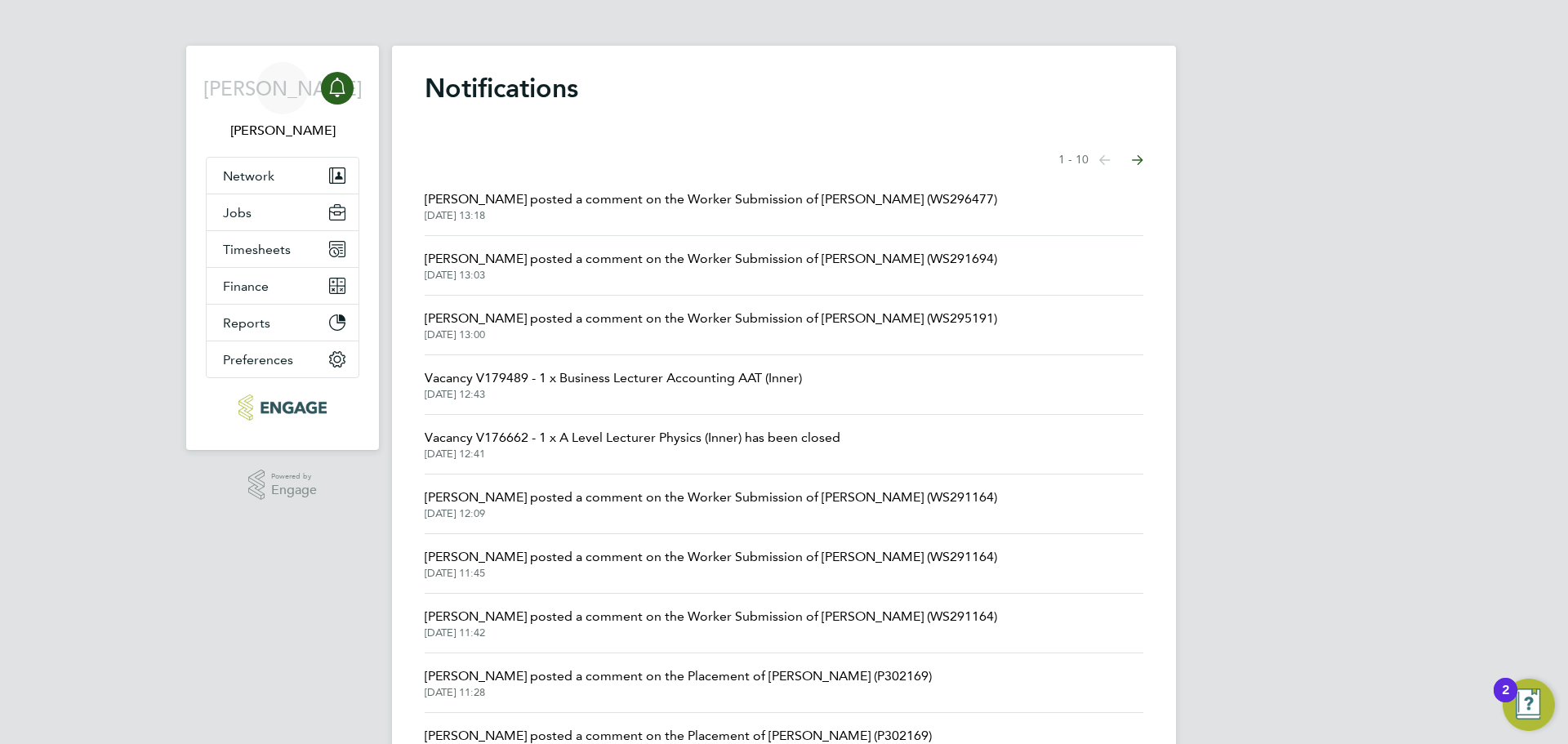
click at [687, 313] on span "Rufena Haque posted a comment on the Worker Submission of Sahrah Farah (WS29519…" at bounding box center [711, 318] width 573 height 19
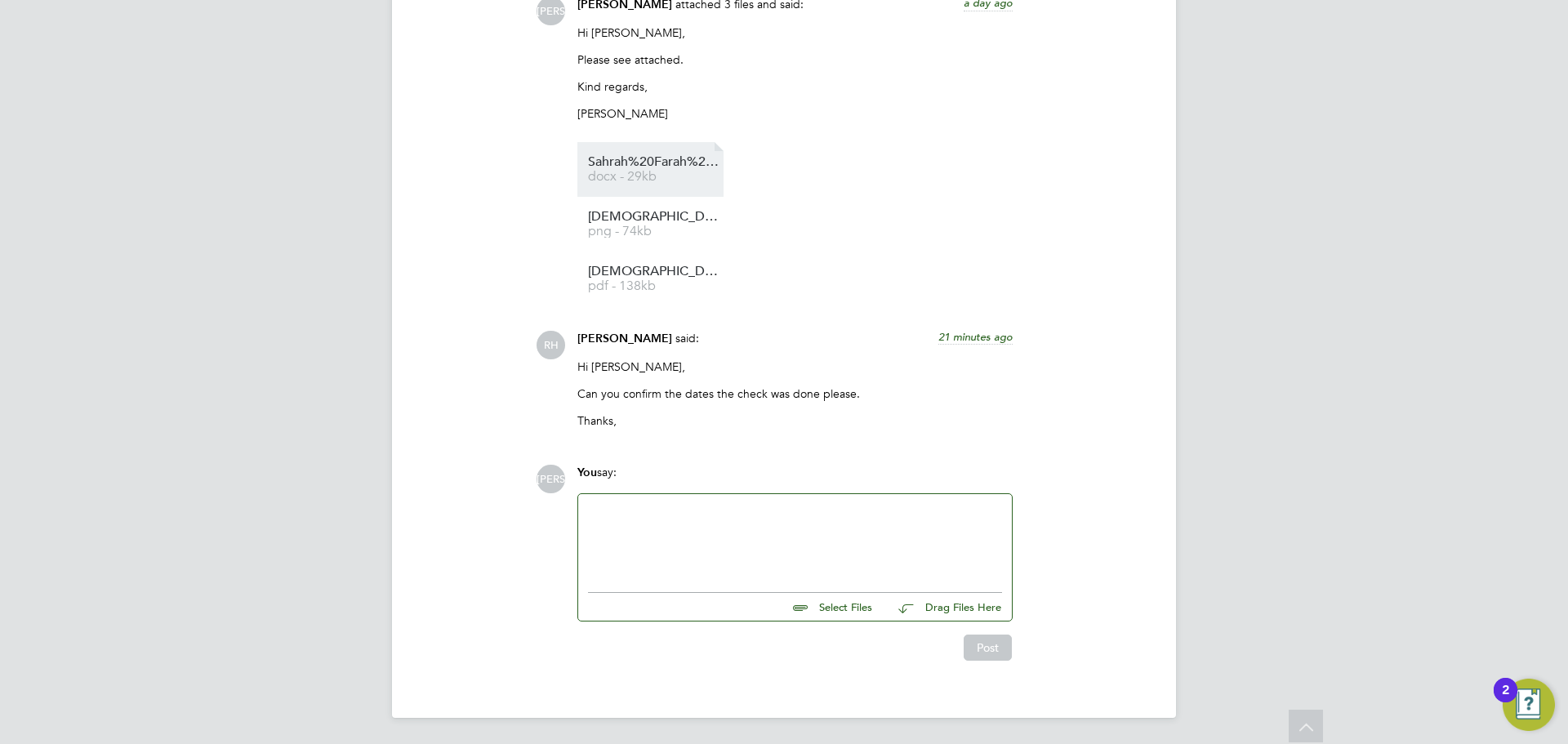
click at [651, 161] on span "Sahrah%20Farah%20-%20NCC%20Vetting%202025" at bounding box center [653, 161] width 131 height 12
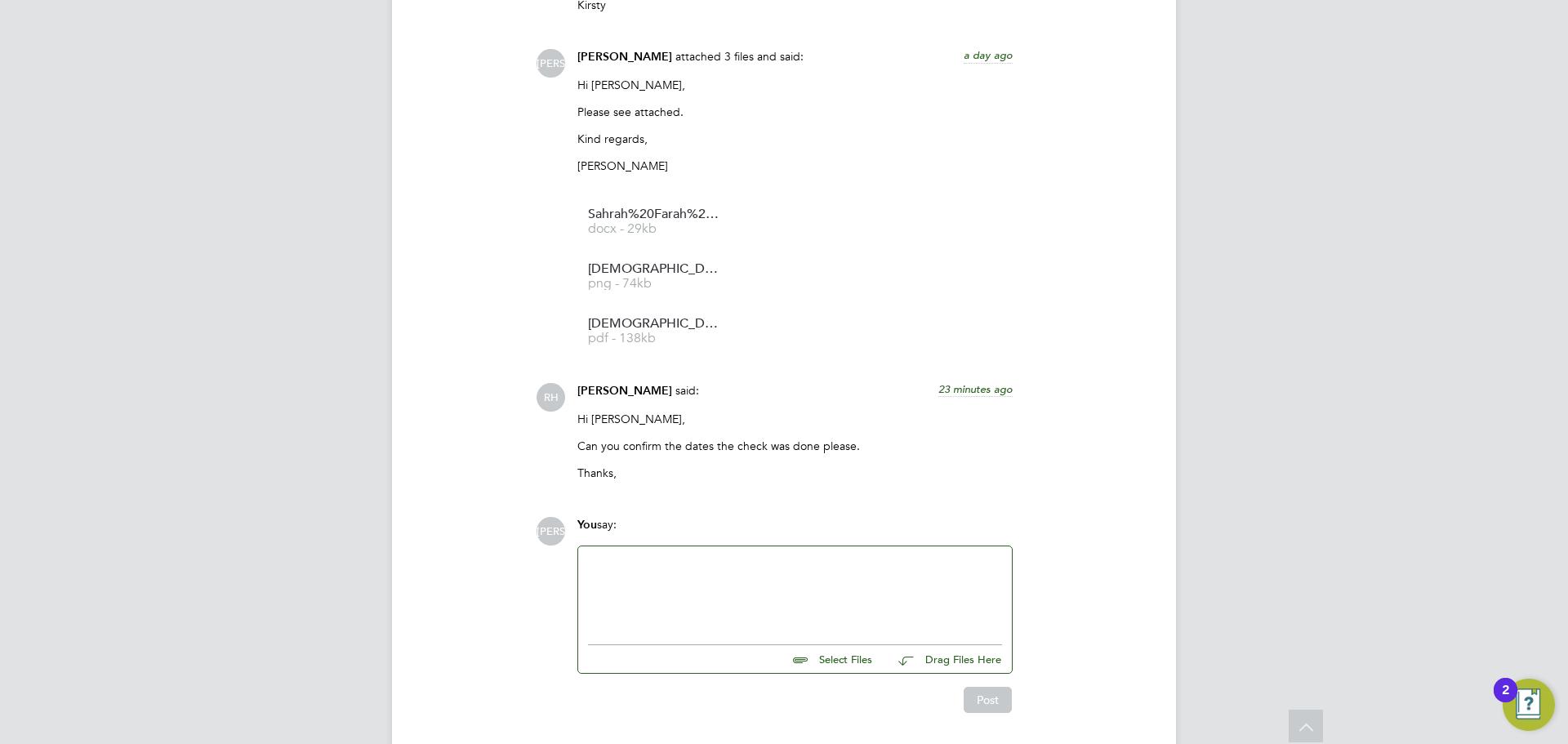
scroll to position [1658, 0]
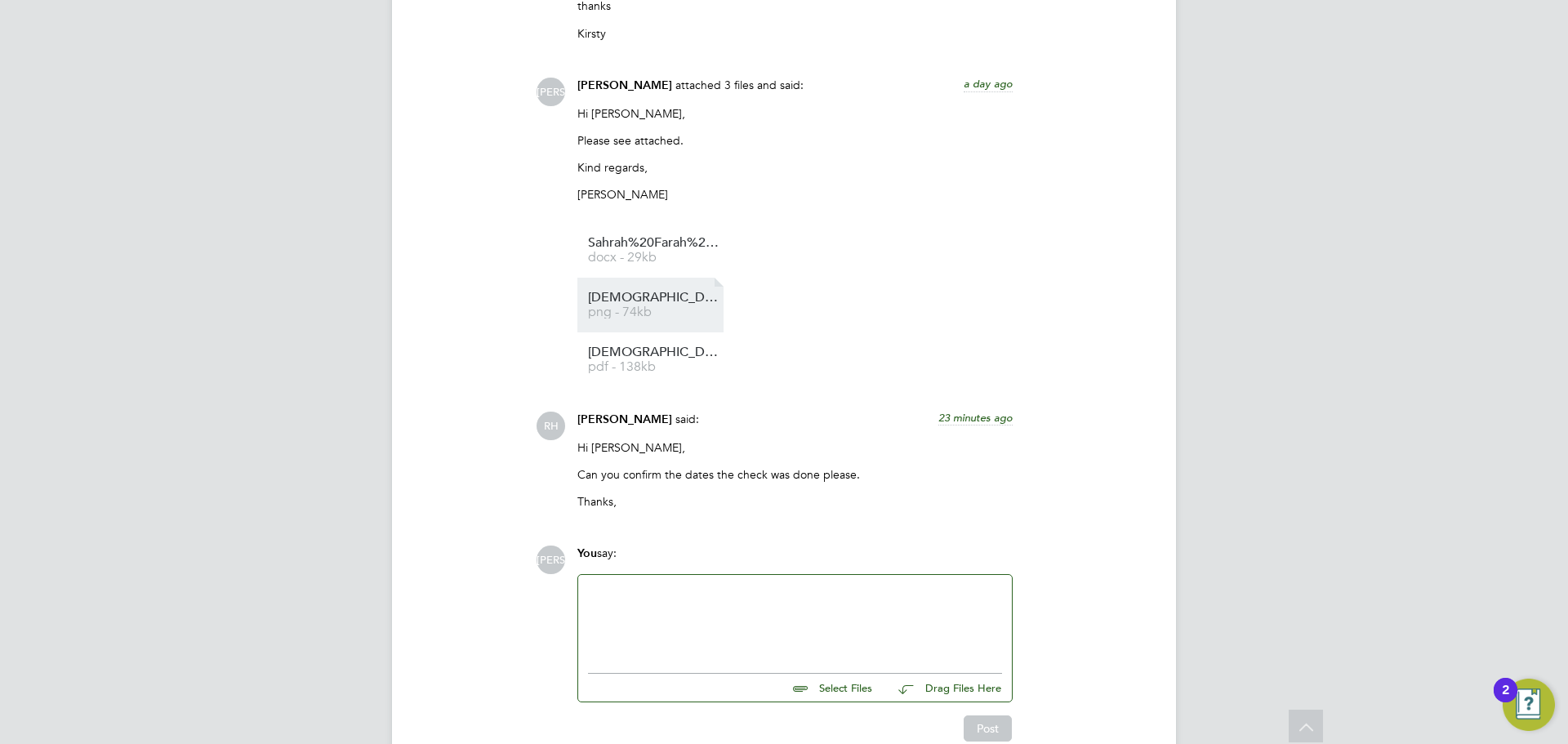
click at [669, 307] on span "png - 74kb" at bounding box center [653, 312] width 131 height 12
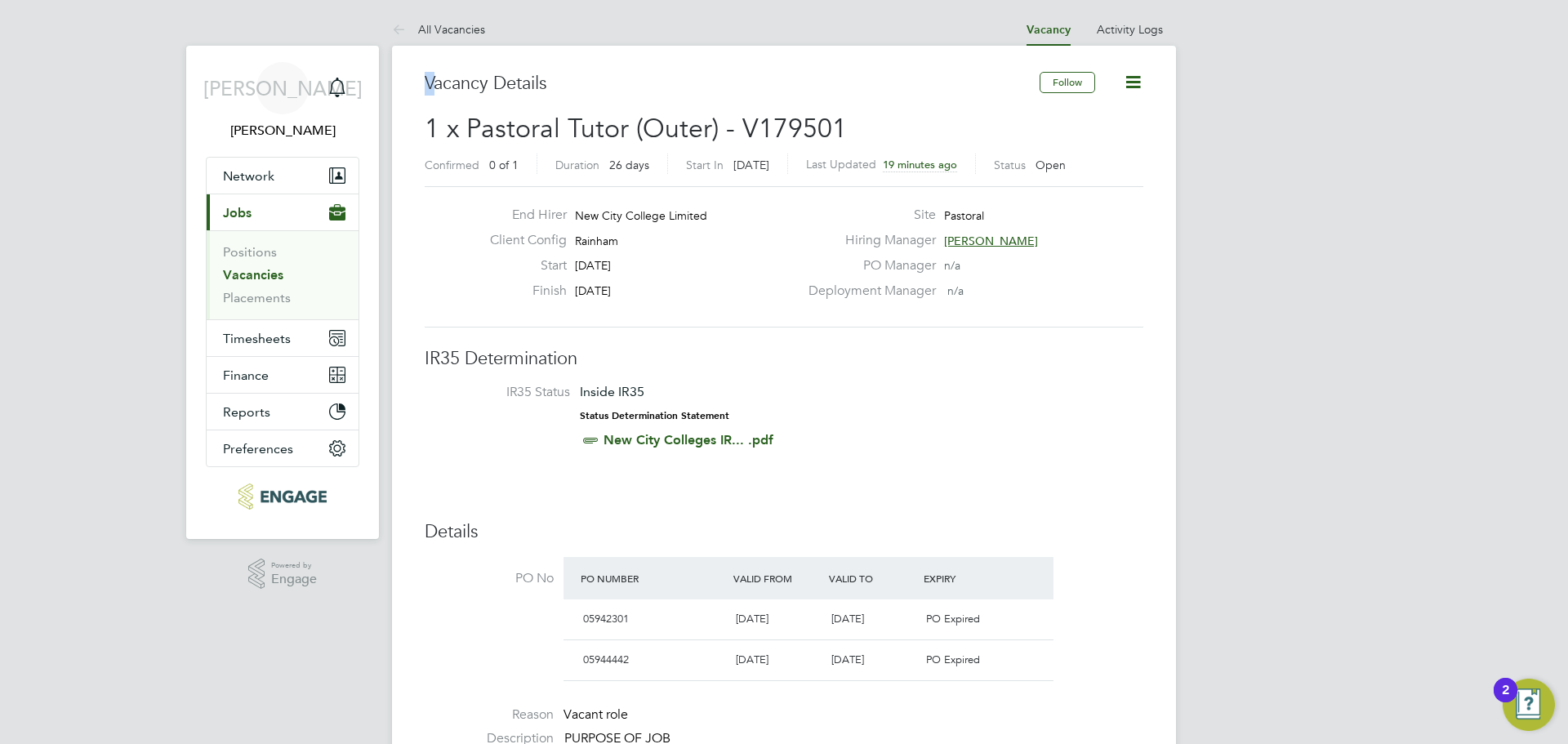
drag, startPoint x: 425, startPoint y: 85, endPoint x: 473, endPoint y: -99, distance: 190.2
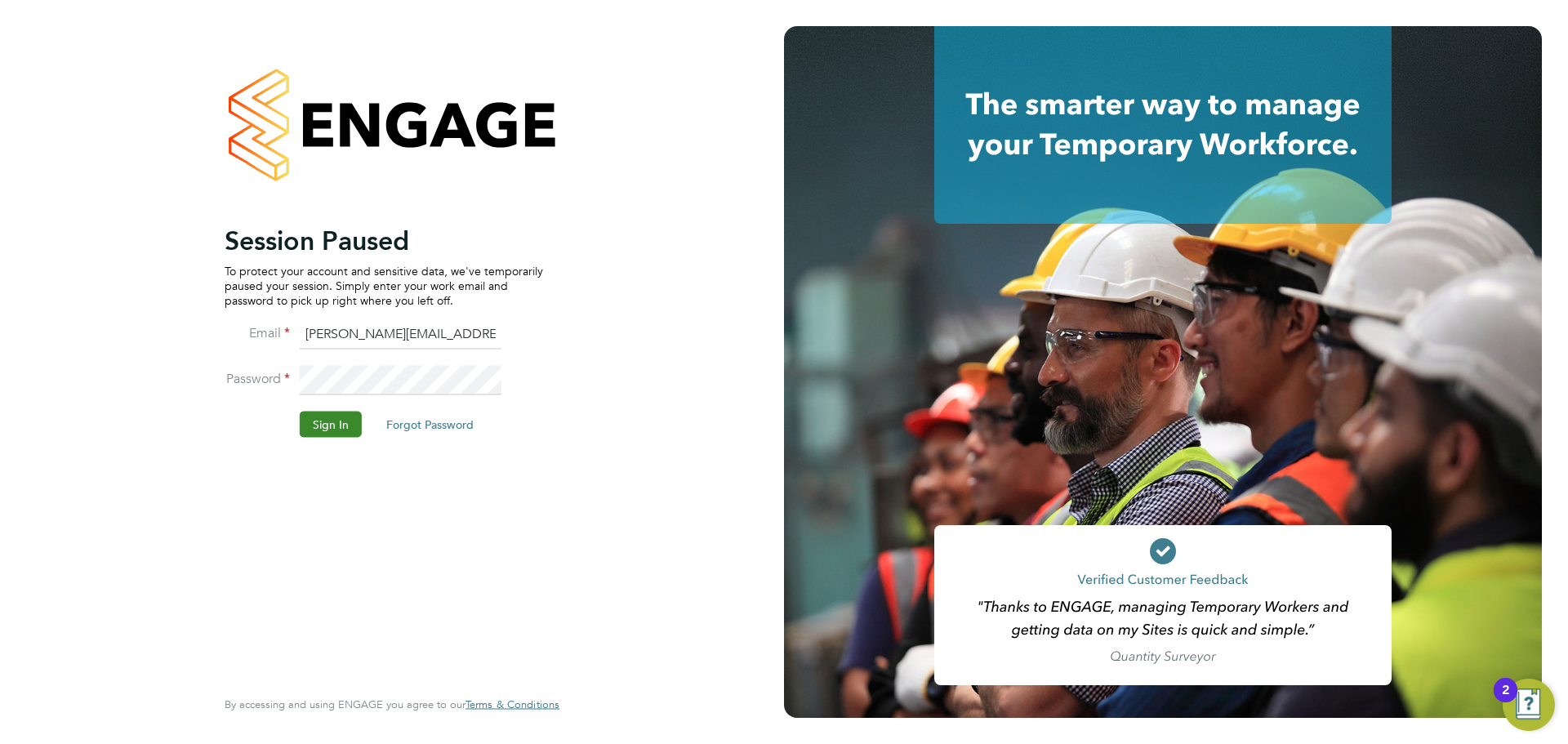
click at [342, 422] on button "Sign In" at bounding box center [331, 423] width 62 height 26
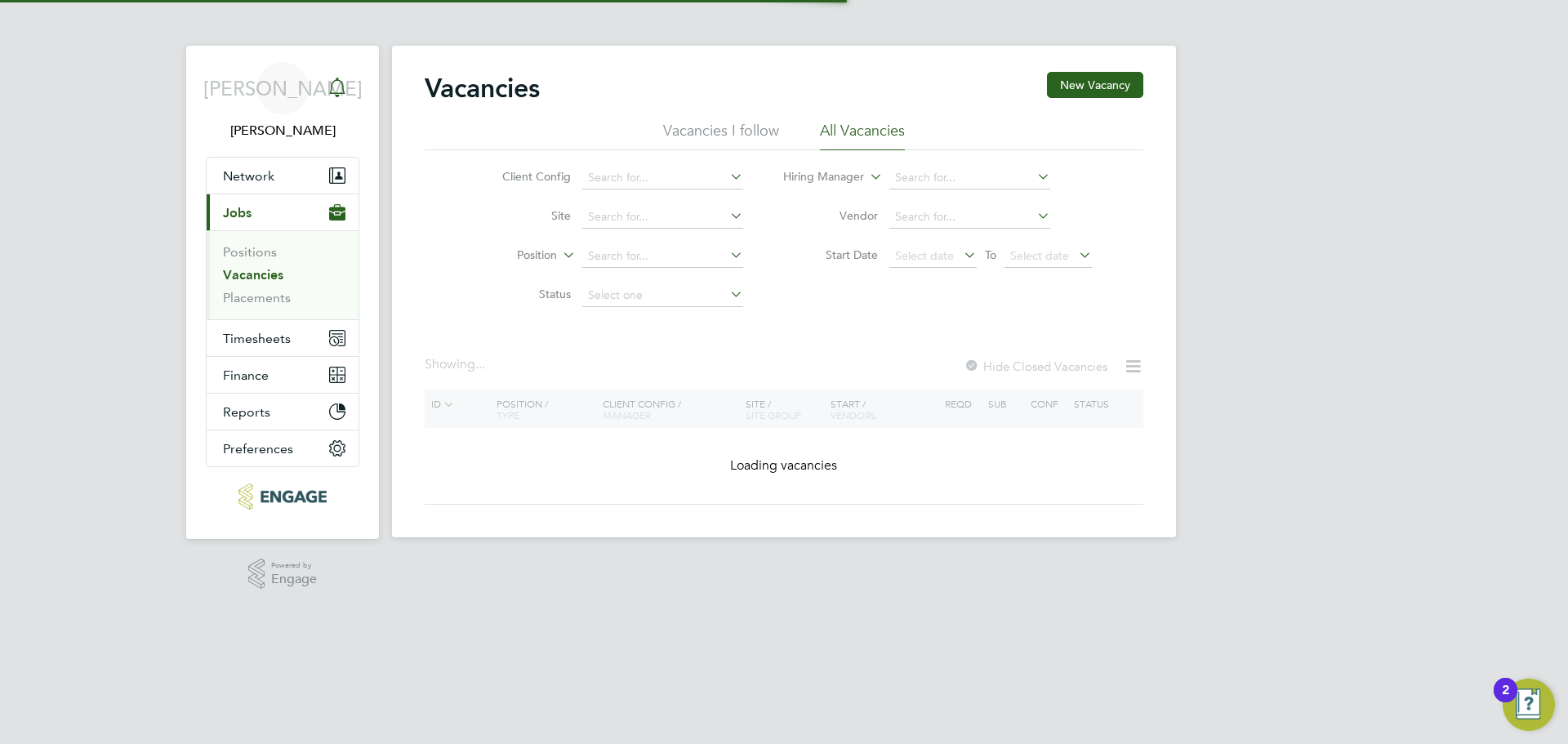
click at [344, 90] on icon "Main navigation" at bounding box center [336, 87] width 19 height 19
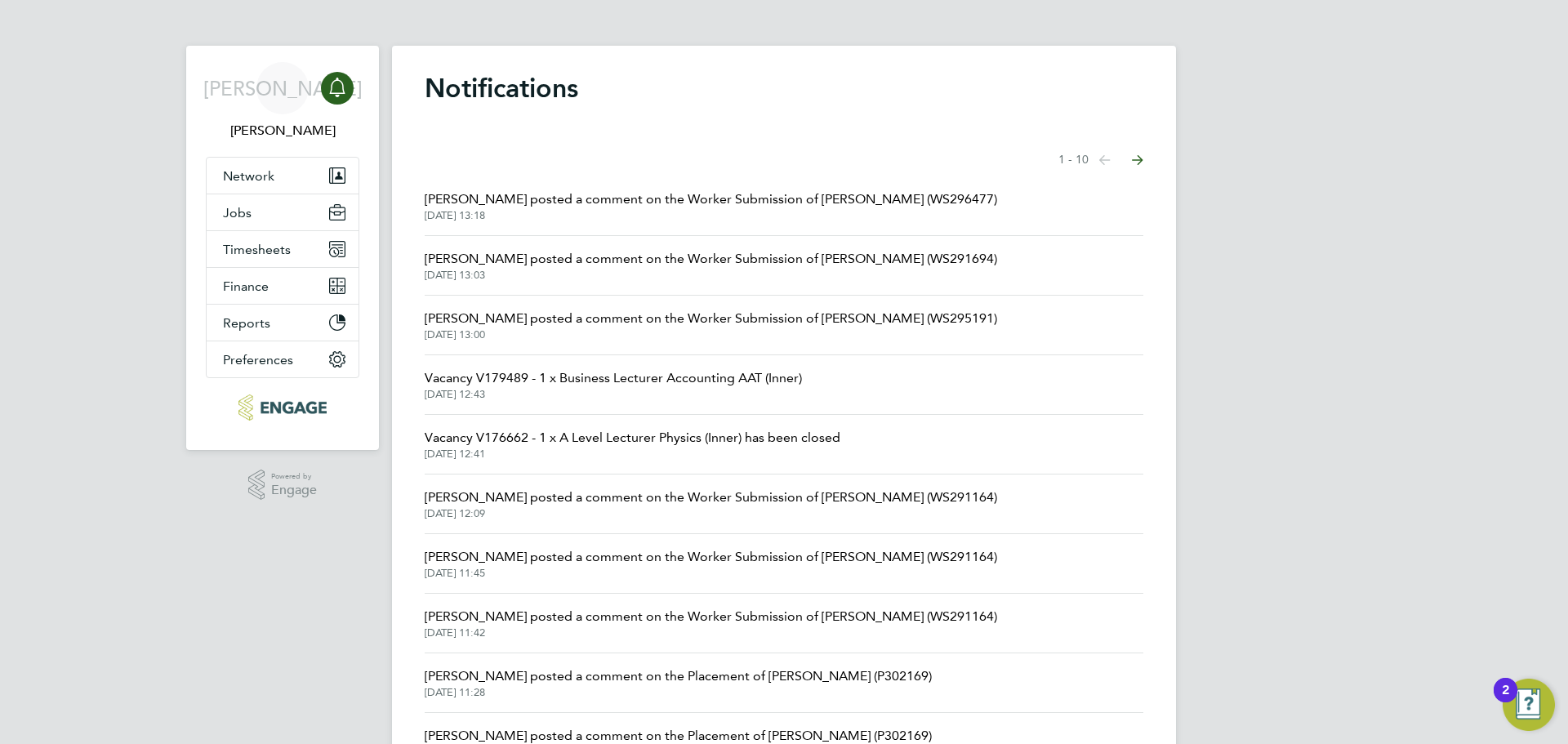
click at [613, 315] on span "[PERSON_NAME] posted a comment on the Worker Submission of [PERSON_NAME] (WS295…" at bounding box center [711, 318] width 573 height 19
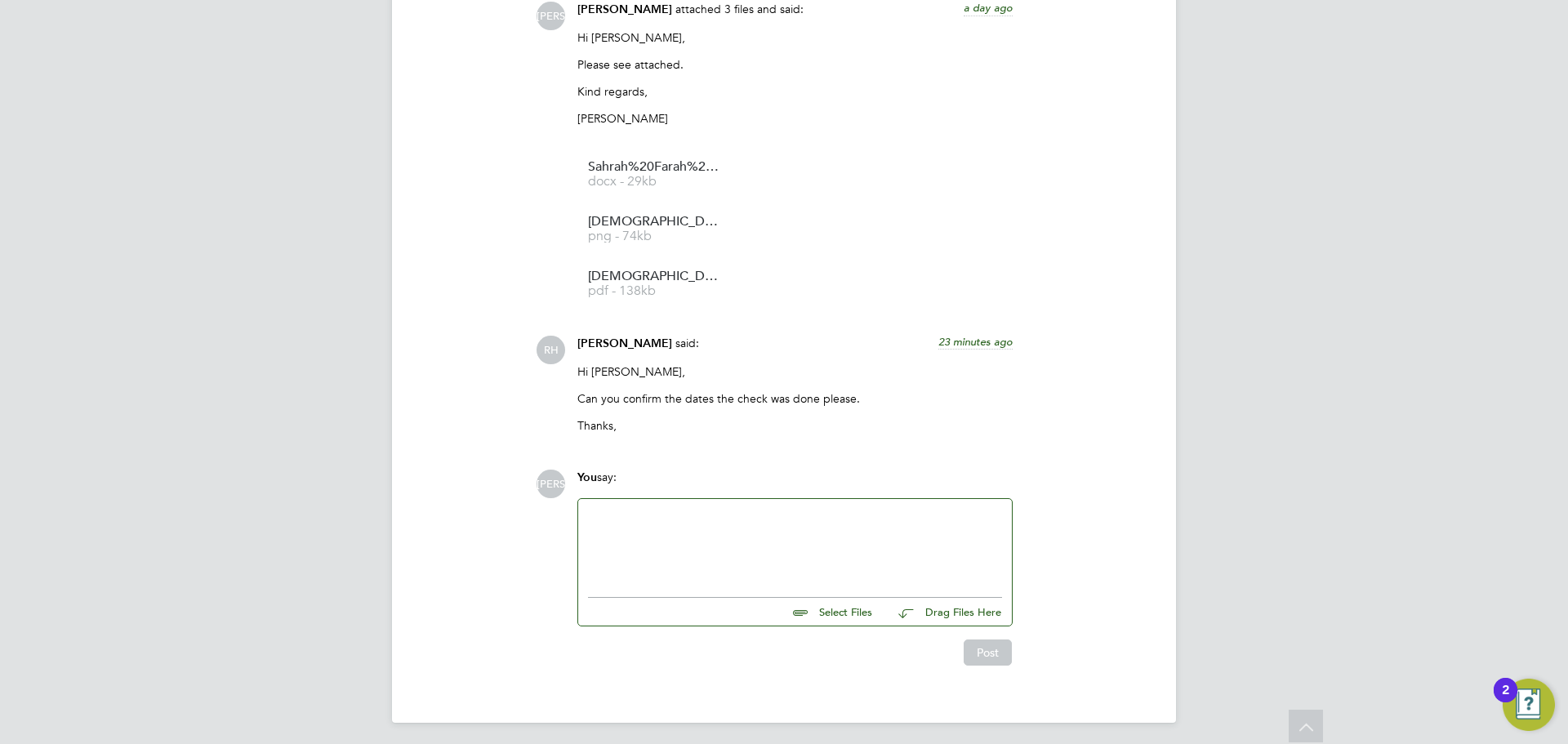
scroll to position [1740, 0]
click at [842, 610] on input "file" at bounding box center [879, 604] width 245 height 23
type input "C:\fakepath\Sahrah Farah - NCC Vetting 2025 LATEST.docx"
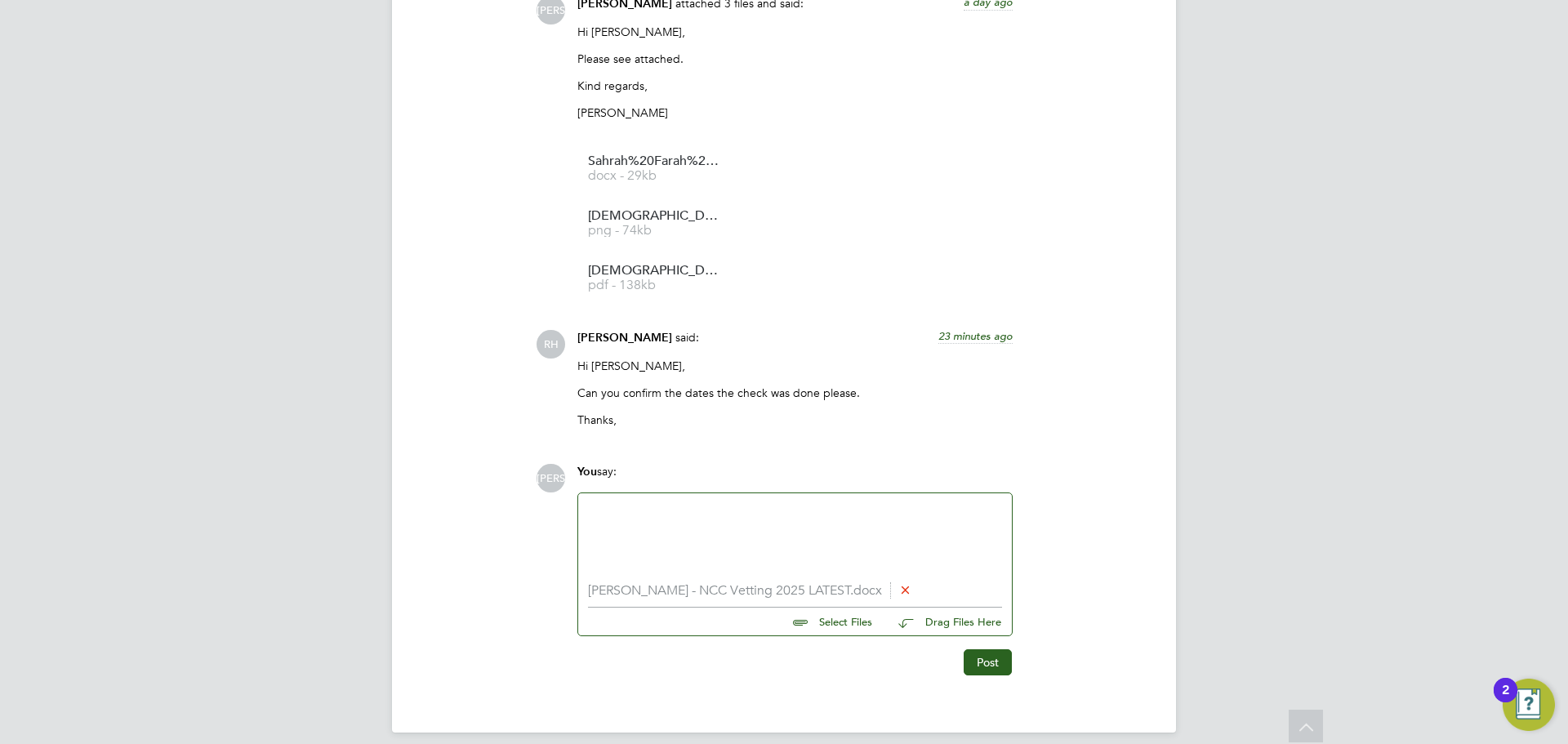
click at [661, 525] on div at bounding box center [795, 538] width 414 height 70
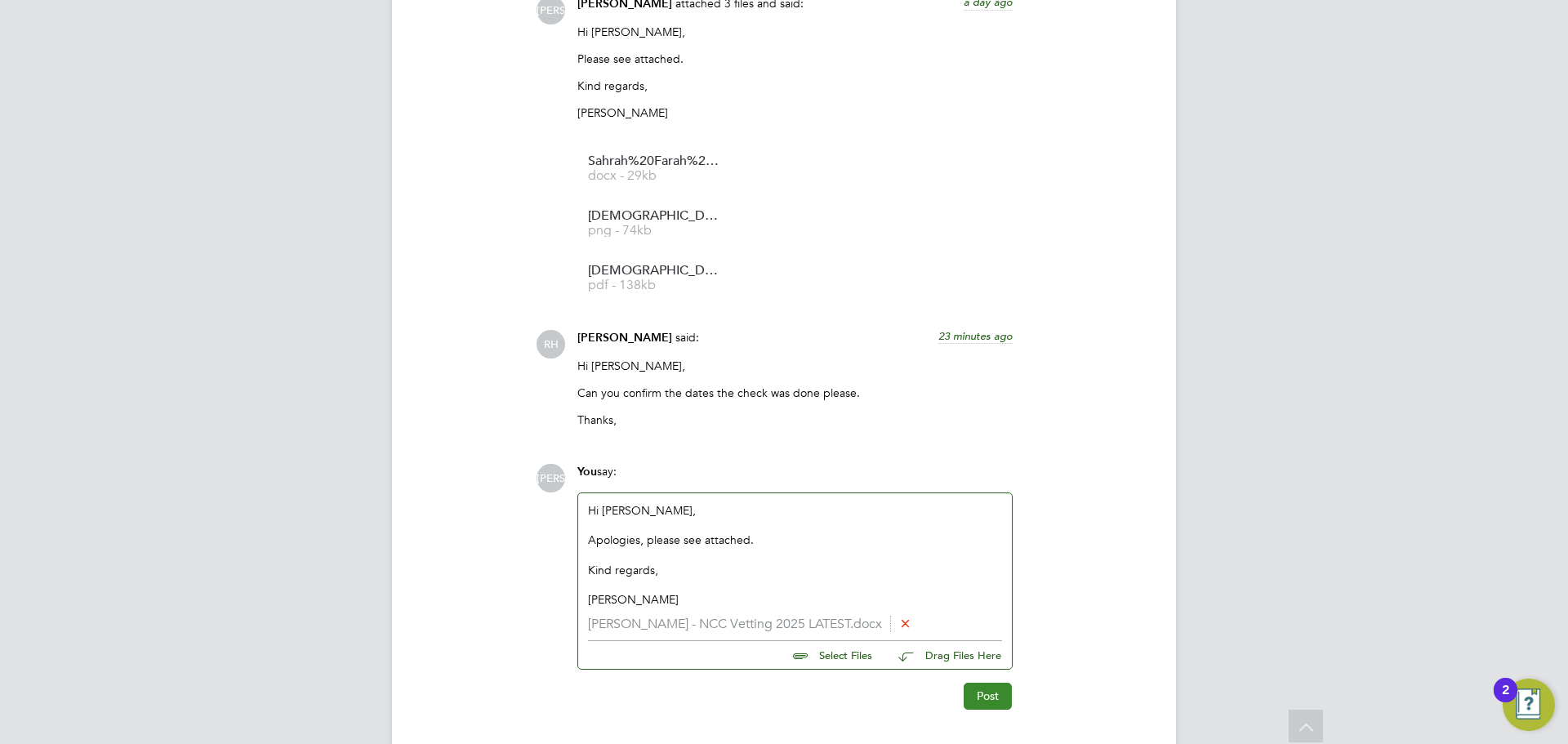
click at [984, 709] on button "Post" at bounding box center [988, 696] width 48 height 26
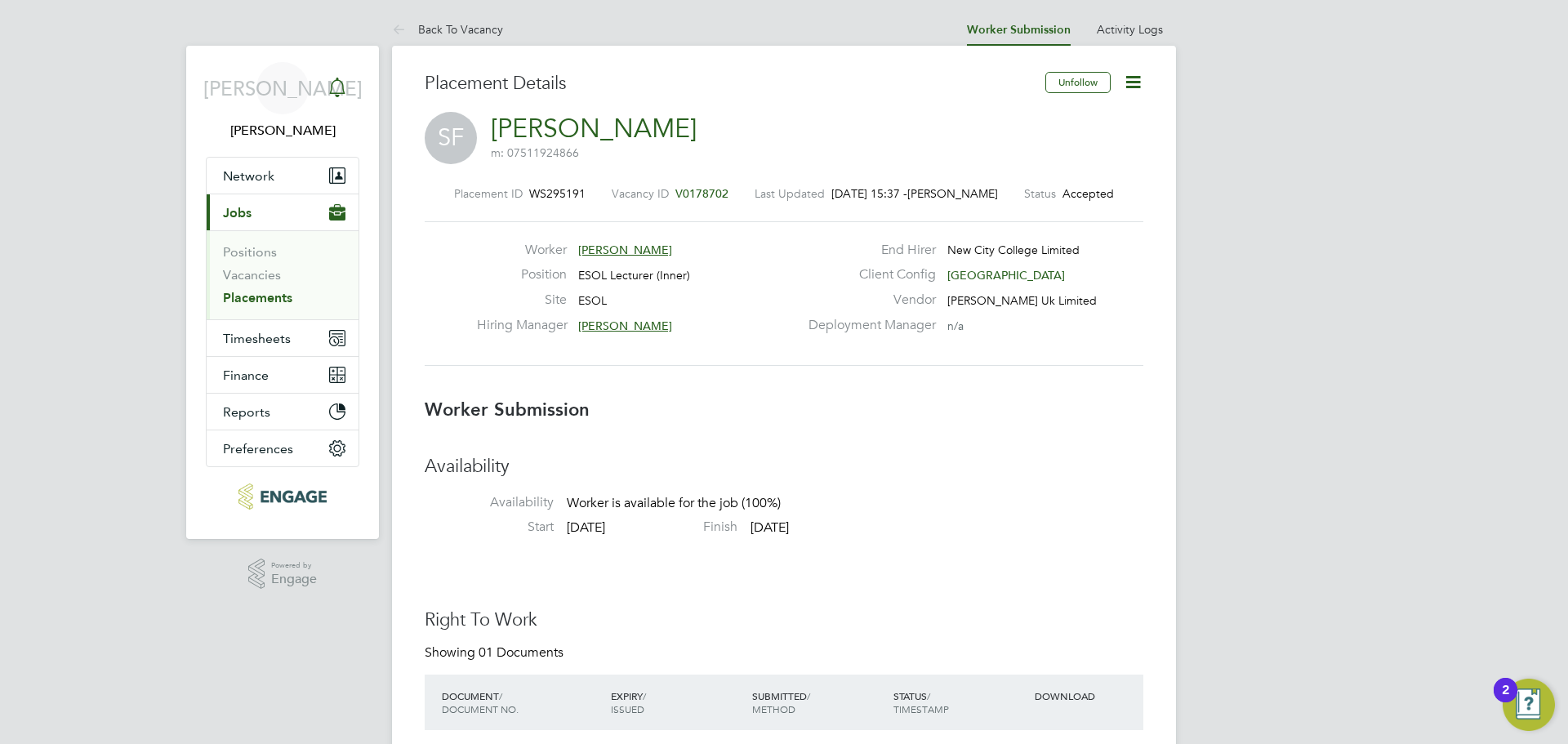
click at [341, 93] on icon "Main navigation" at bounding box center [336, 87] width 19 height 19
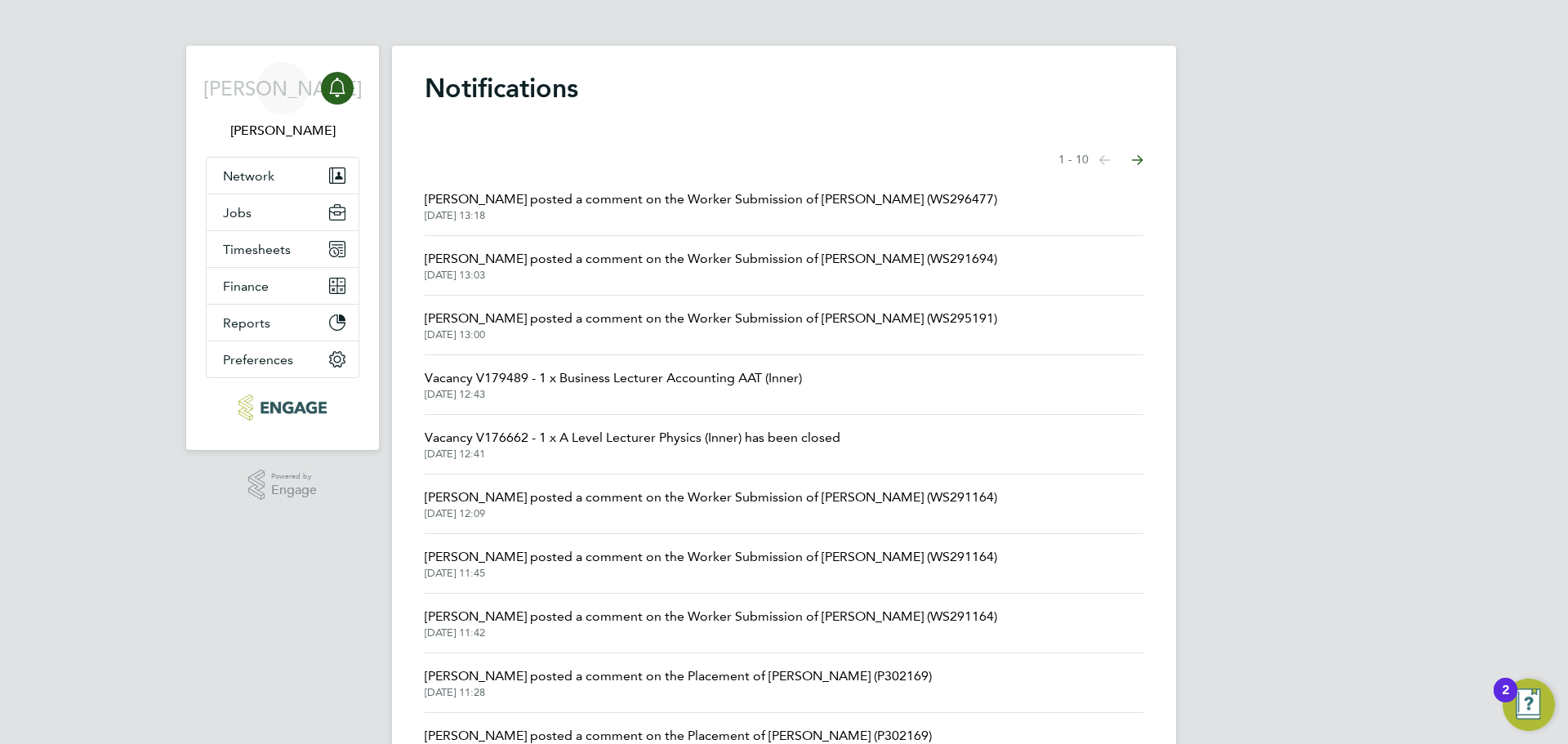
click at [702, 215] on span "29 Aug 2025, 13:18" at bounding box center [711, 216] width 573 height 13
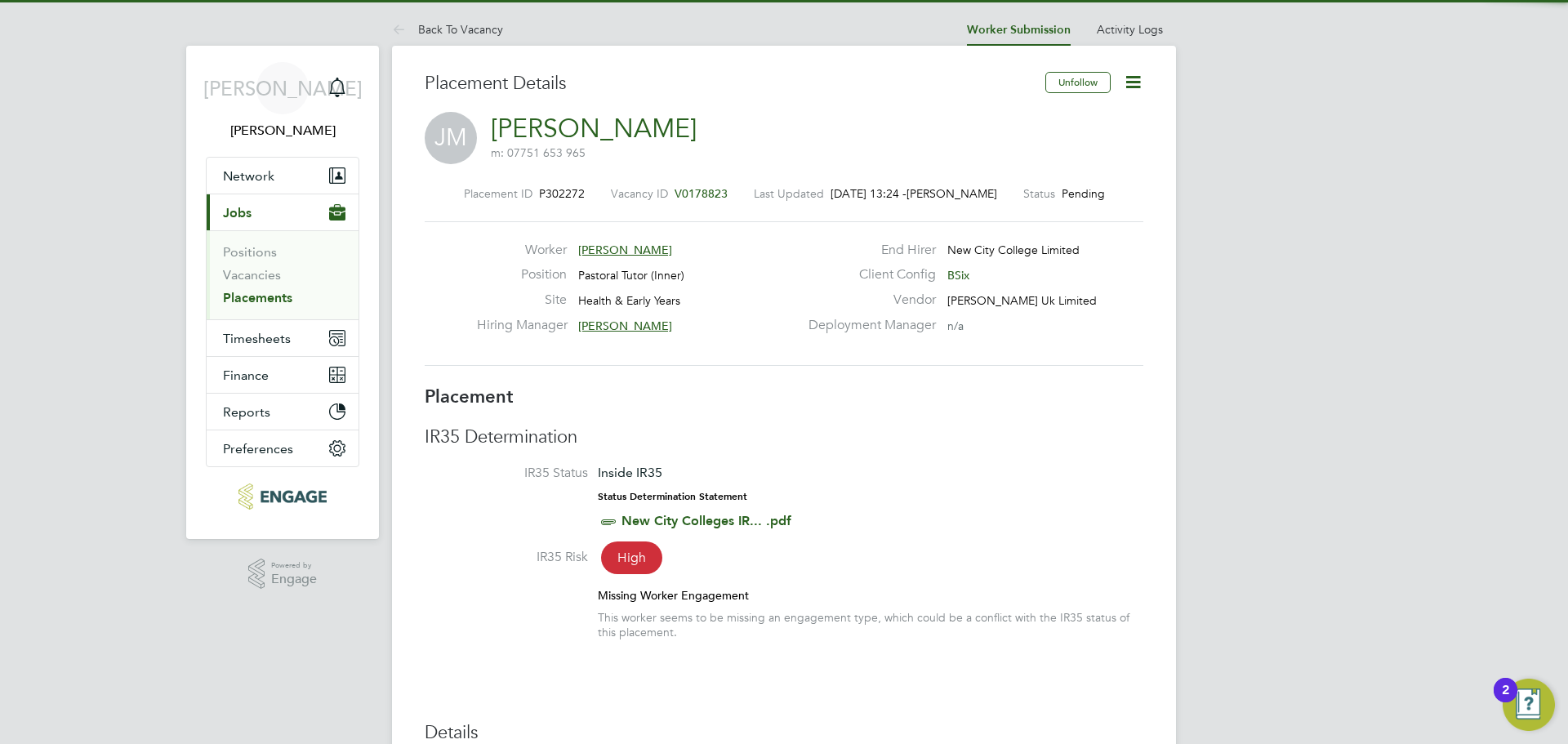
click at [373, 72] on app-nav-sections-wrapper "JA Jerin Aktar Notifications Applications: Network Team Members Businesses Site…" at bounding box center [283, 292] width 193 height 493
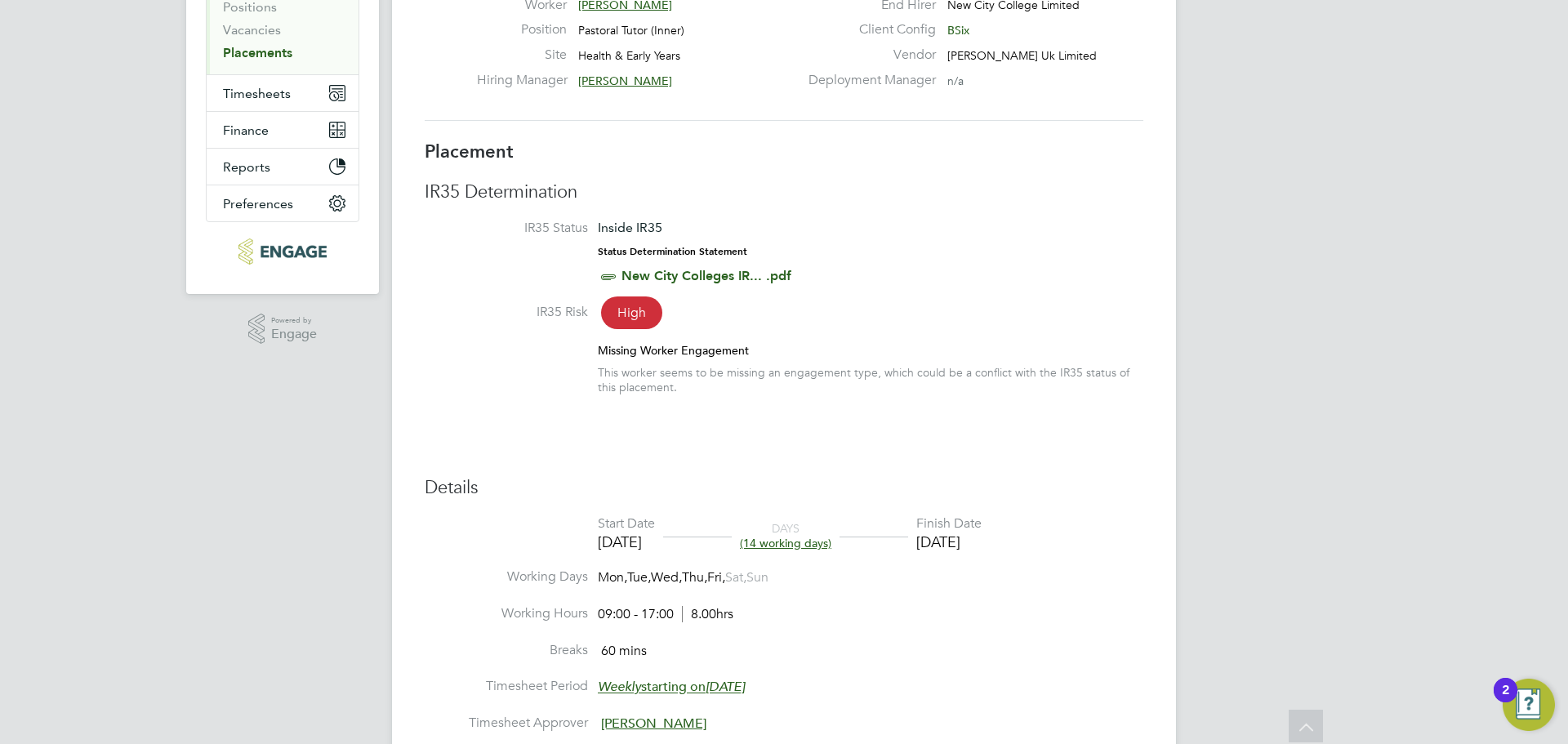
click at [638, 329] on li "IR35 Risk High Missing Worker Engagement This worker seems to be missing an eng…" at bounding box center [784, 357] width 719 height 107
click at [633, 261] on div "Status Determination Statement New City Colleges IR... .pdf" at bounding box center [694, 266] width 194 height 43
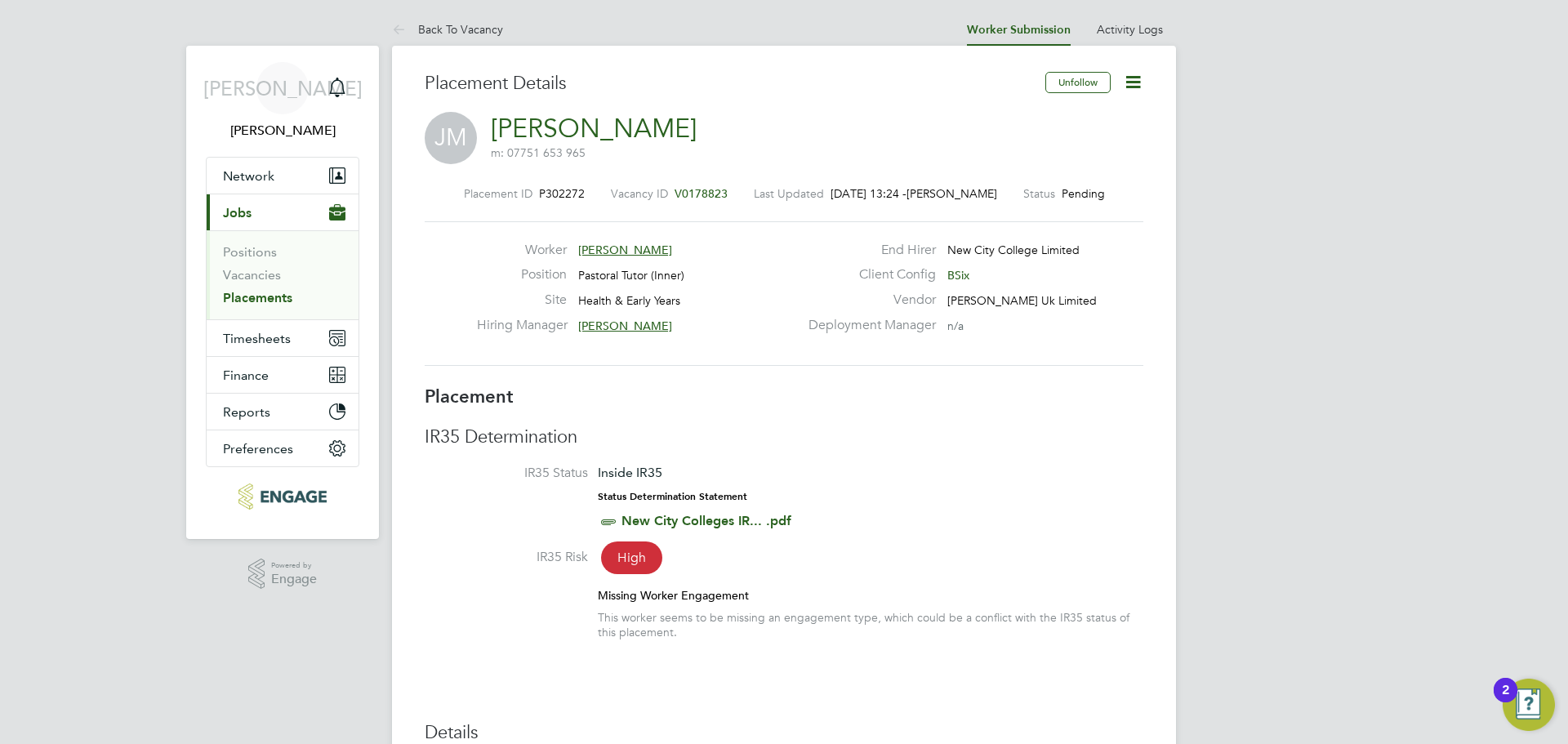
click at [1132, 114] on div "JM Jennifer Mensah m: 07751 653 965" at bounding box center [784, 140] width 719 height 56
click at [1138, 97] on div "Unfollow" at bounding box center [1088, 91] width 110 height 38
click at [1140, 92] on icon at bounding box center [1133, 82] width 20 height 20
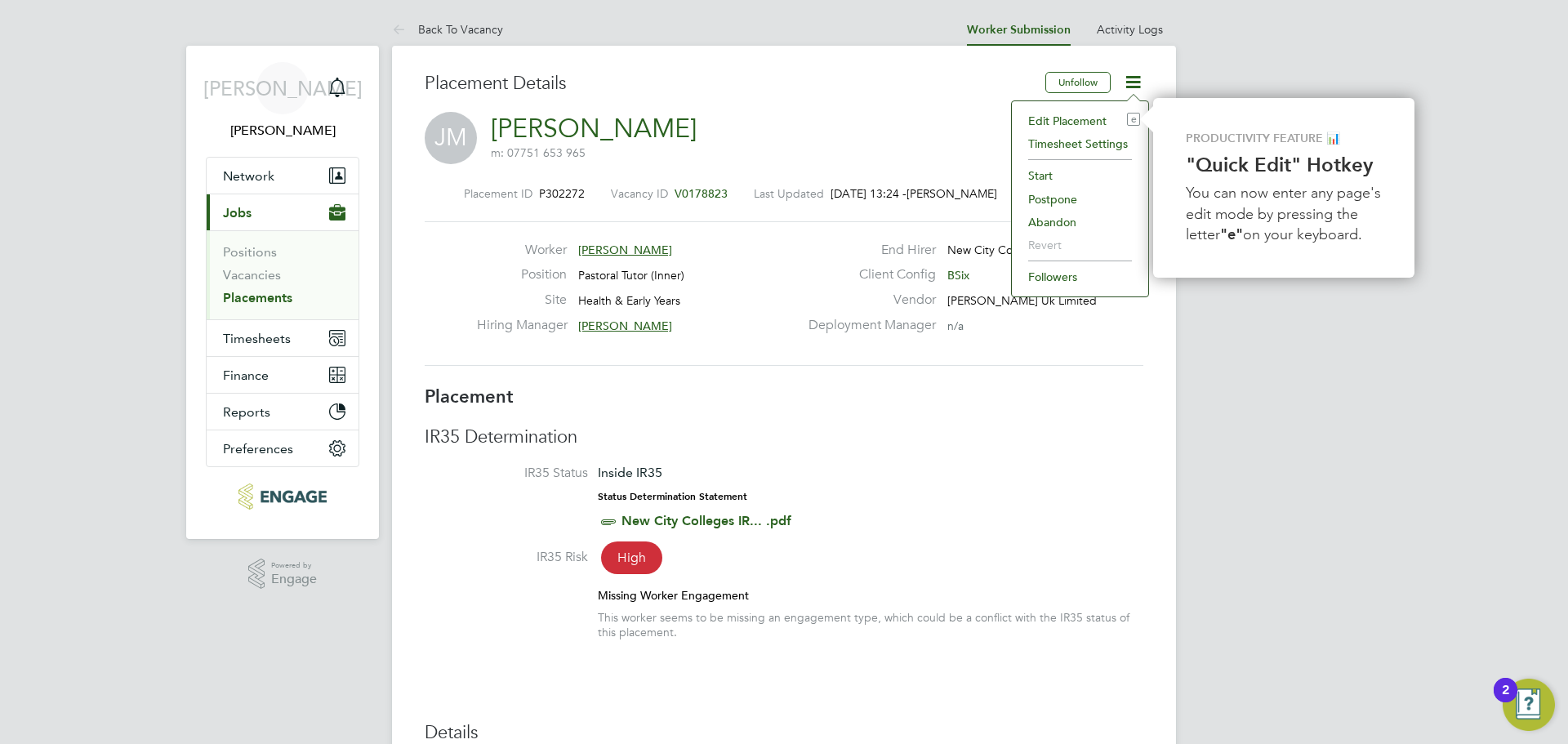
click at [551, 119] on link "Jennifer Mensah" at bounding box center [594, 129] width 206 height 32
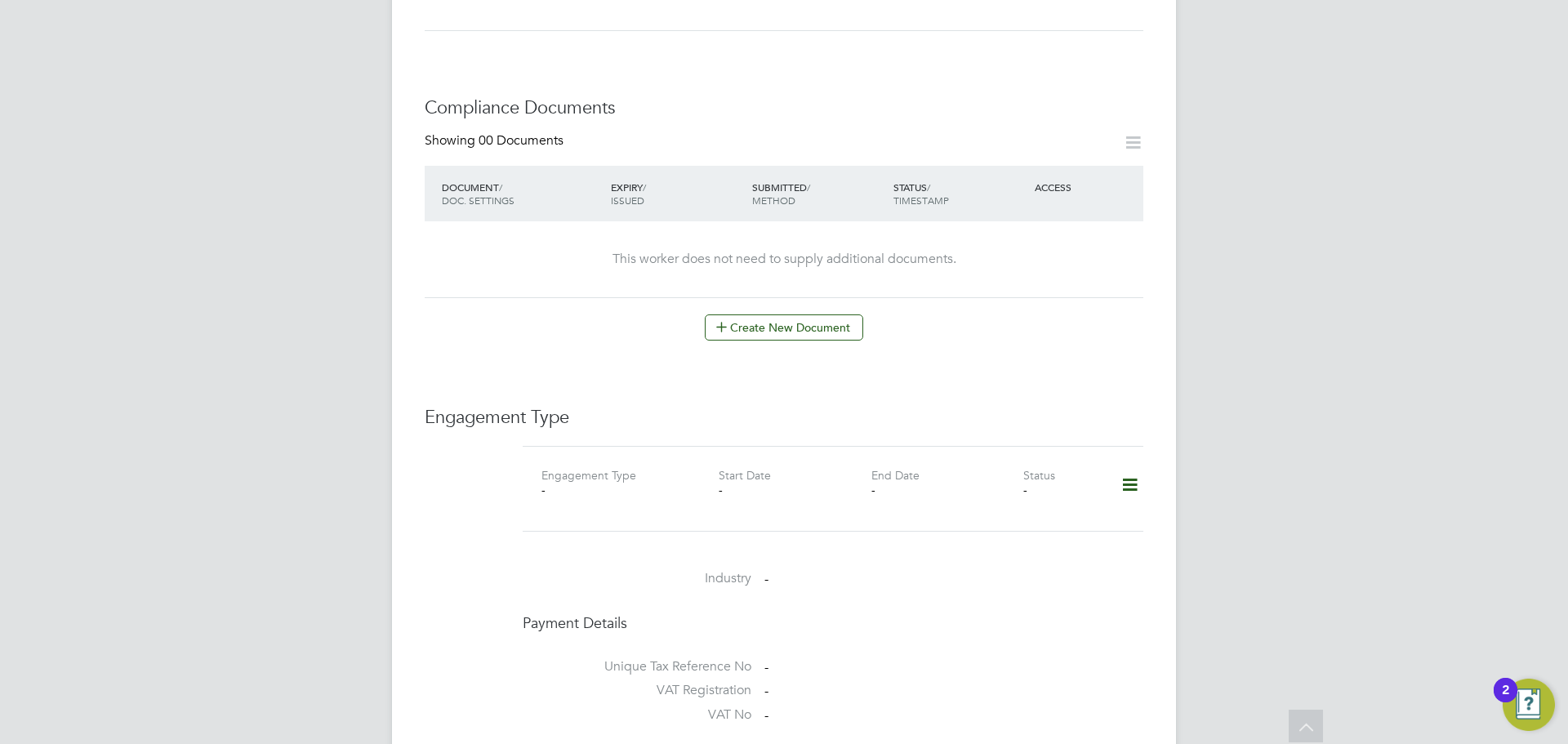
scroll to position [980, 0]
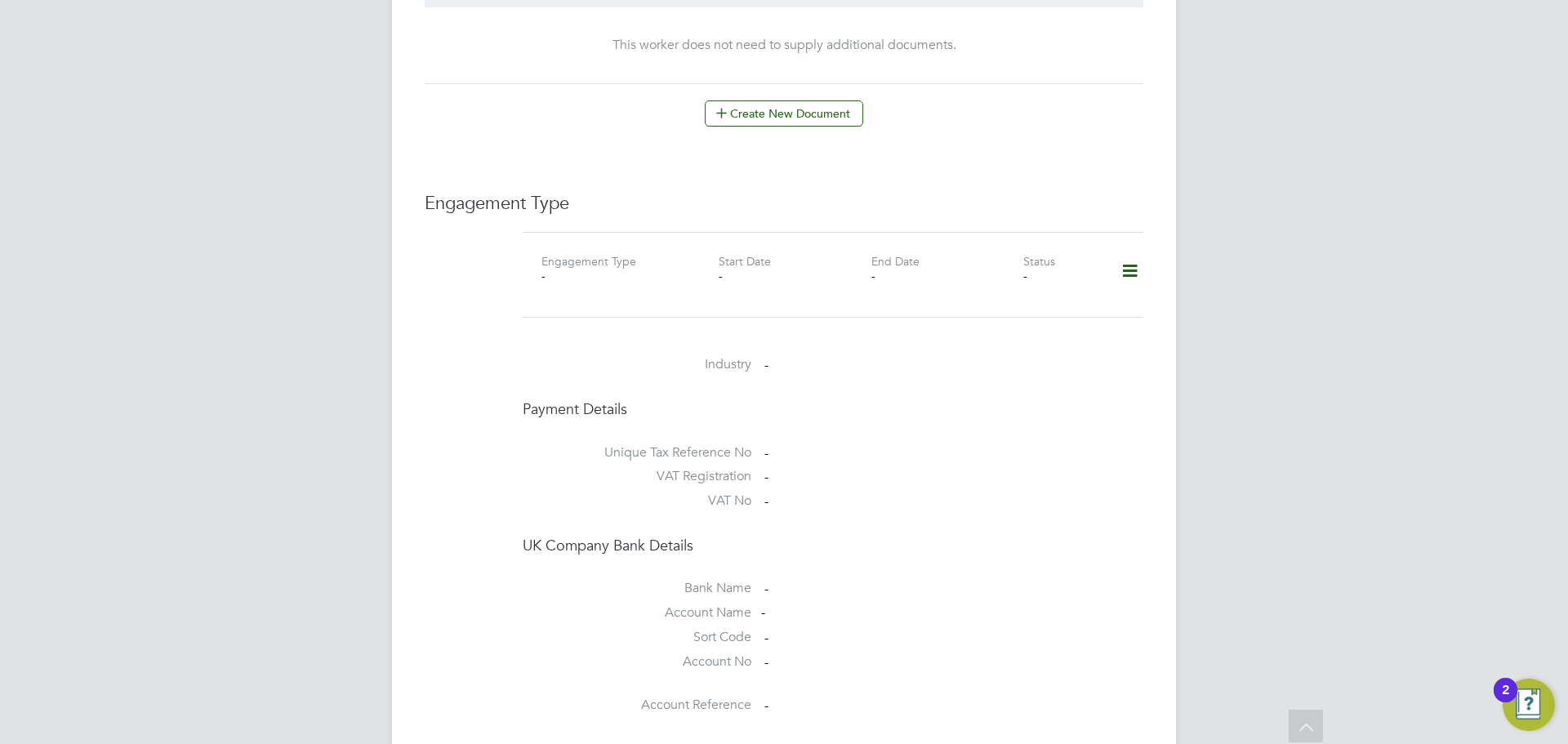
click at [1127, 252] on icon at bounding box center [1130, 271] width 29 height 38
click at [1024, 317] on li "Add Engagement Type" at bounding box center [1046, 324] width 185 height 23
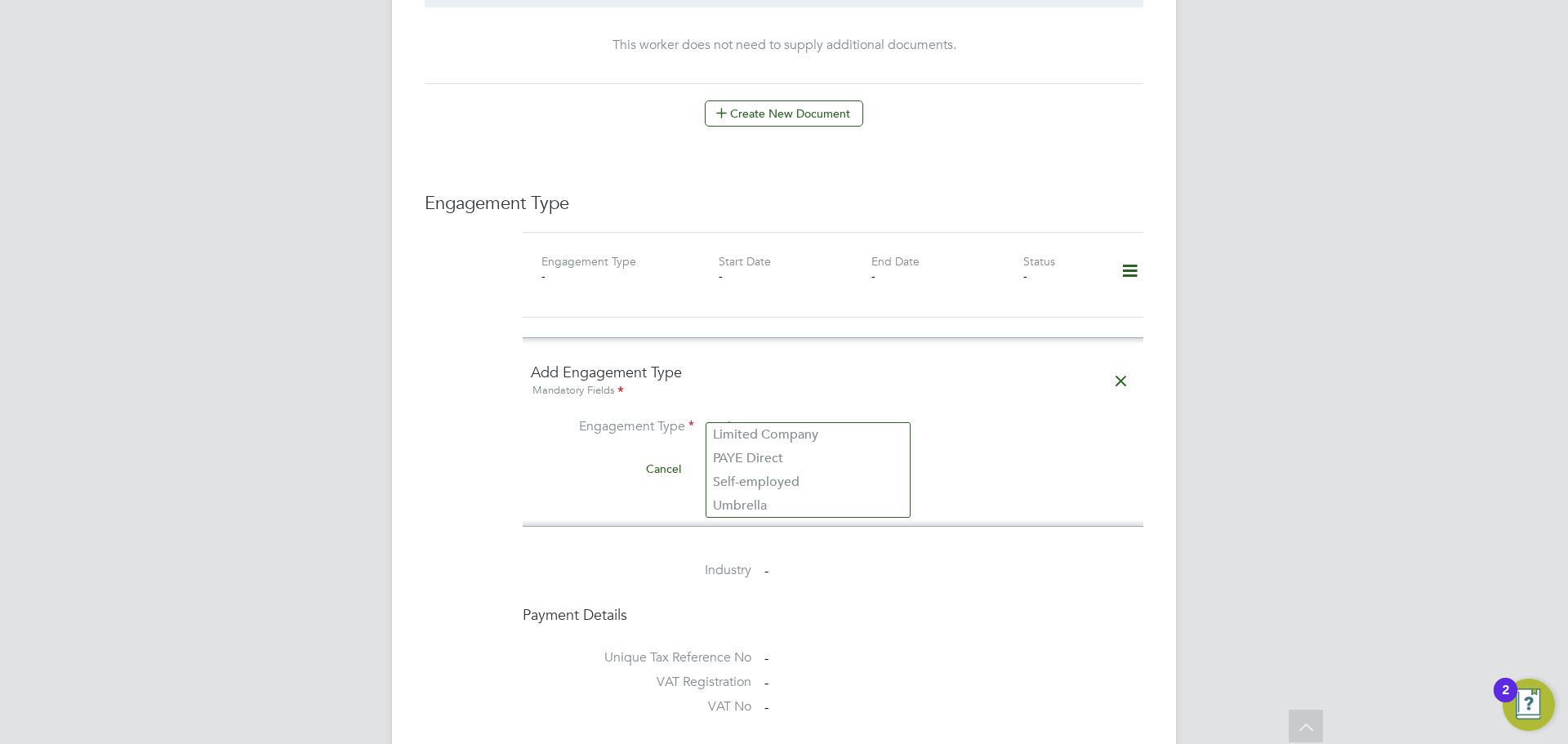
click at [768, 417] on input at bounding box center [808, 428] width 202 height 23
click at [763, 464] on li "PAYE Direct" at bounding box center [807, 459] width 203 height 24
type input "PAYE Direct"
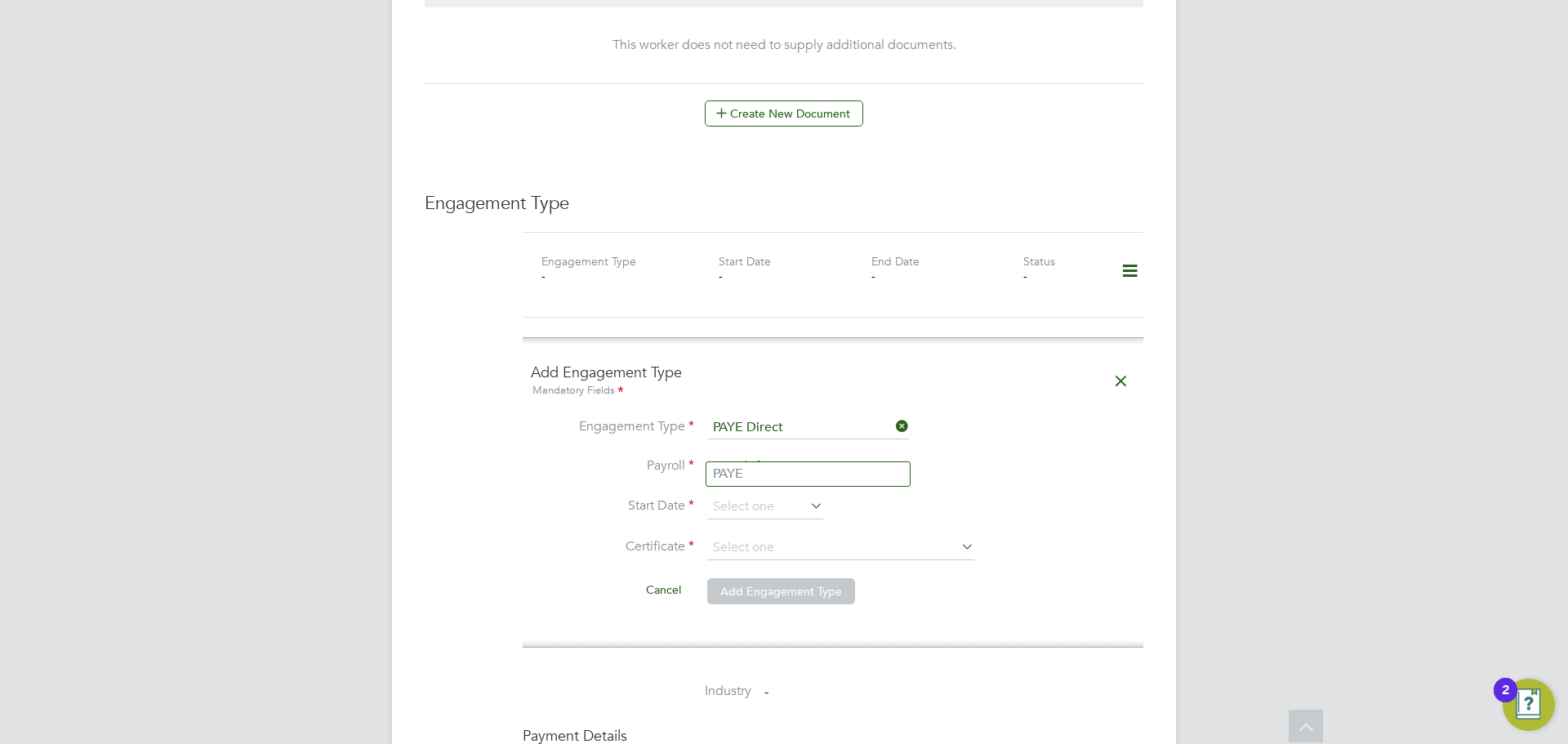
click at [769, 456] on input at bounding box center [808, 467] width 202 height 23
click at [765, 479] on li "PAYE" at bounding box center [807, 474] width 203 height 24
type input "PAYE"
click at [762, 495] on input at bounding box center [765, 507] width 116 height 24
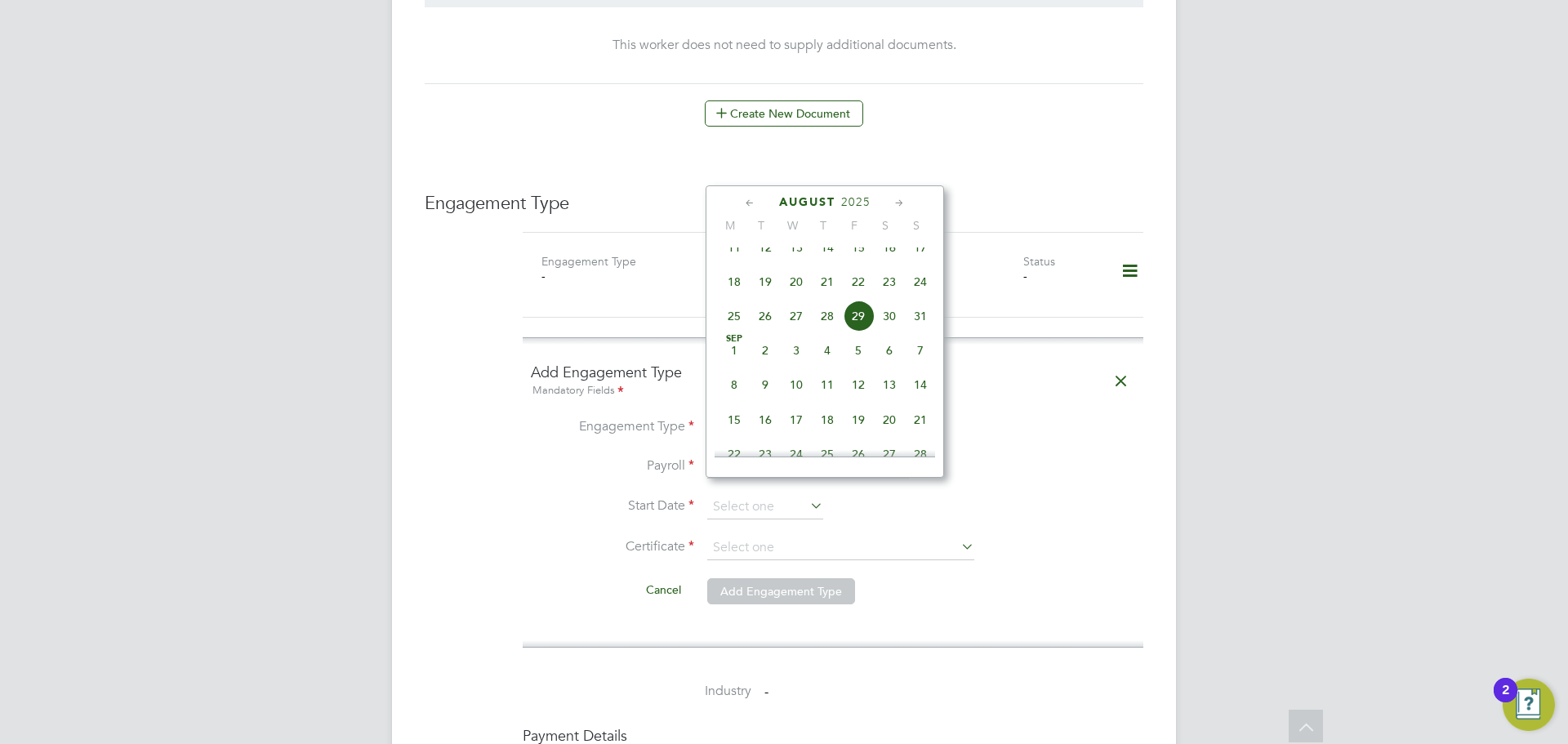
click at [858, 323] on span "29" at bounding box center [858, 315] width 31 height 31
type input "29 Aug 2025"
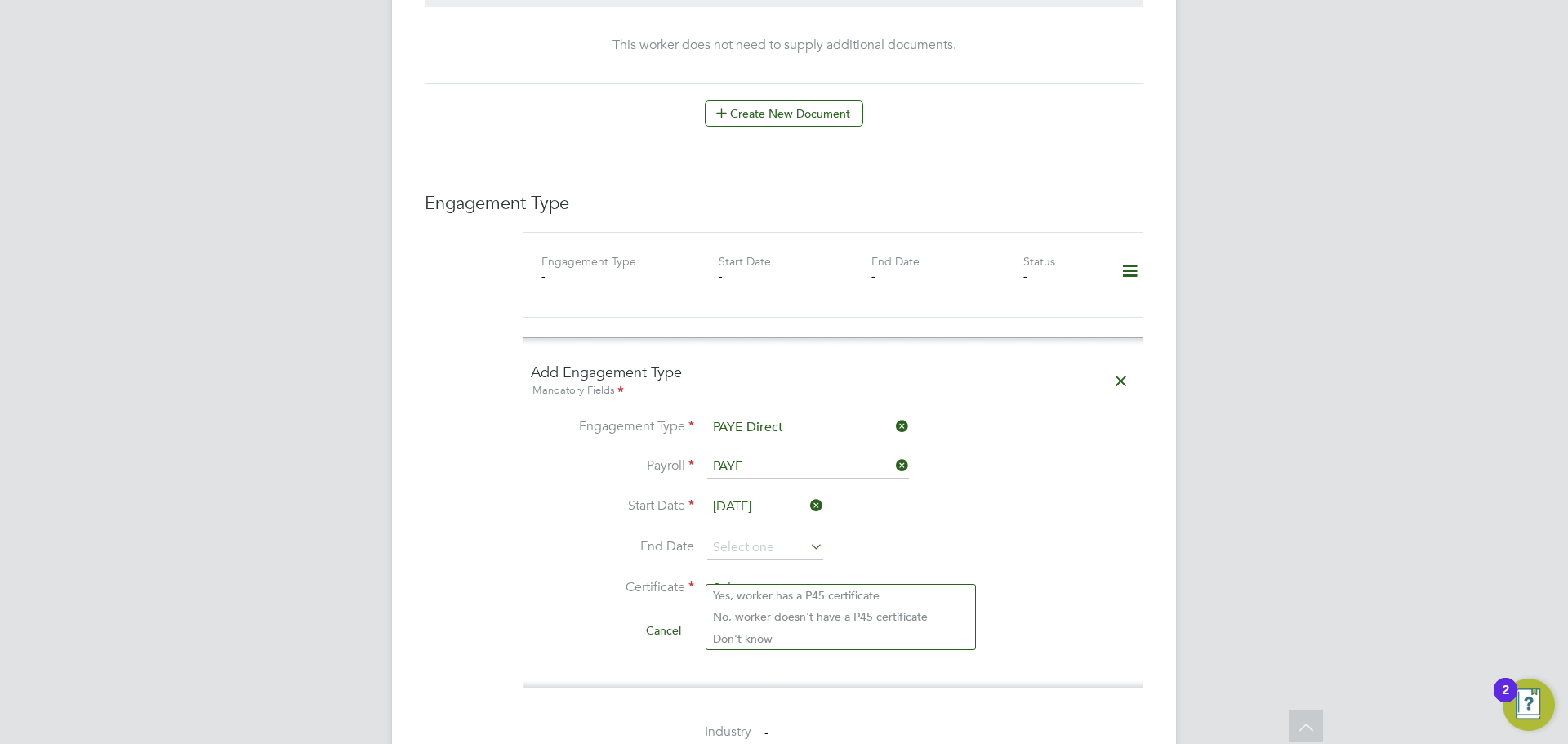
click at [742, 576] on input at bounding box center [841, 588] width 267 height 24
click at [752, 637] on li "Don't know" at bounding box center [841, 638] width 269 height 21
type input "Don't know"
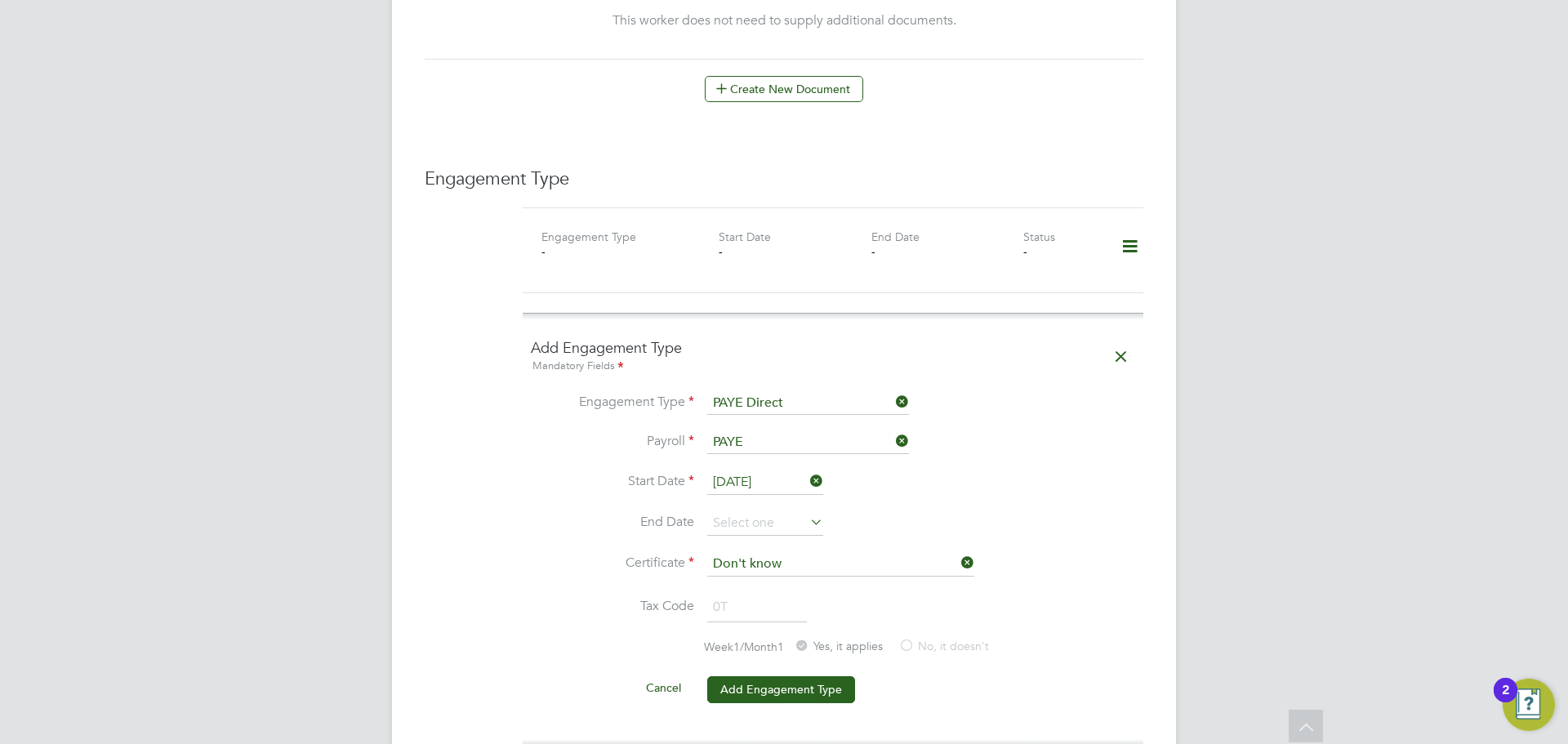
scroll to position [1143, 0]
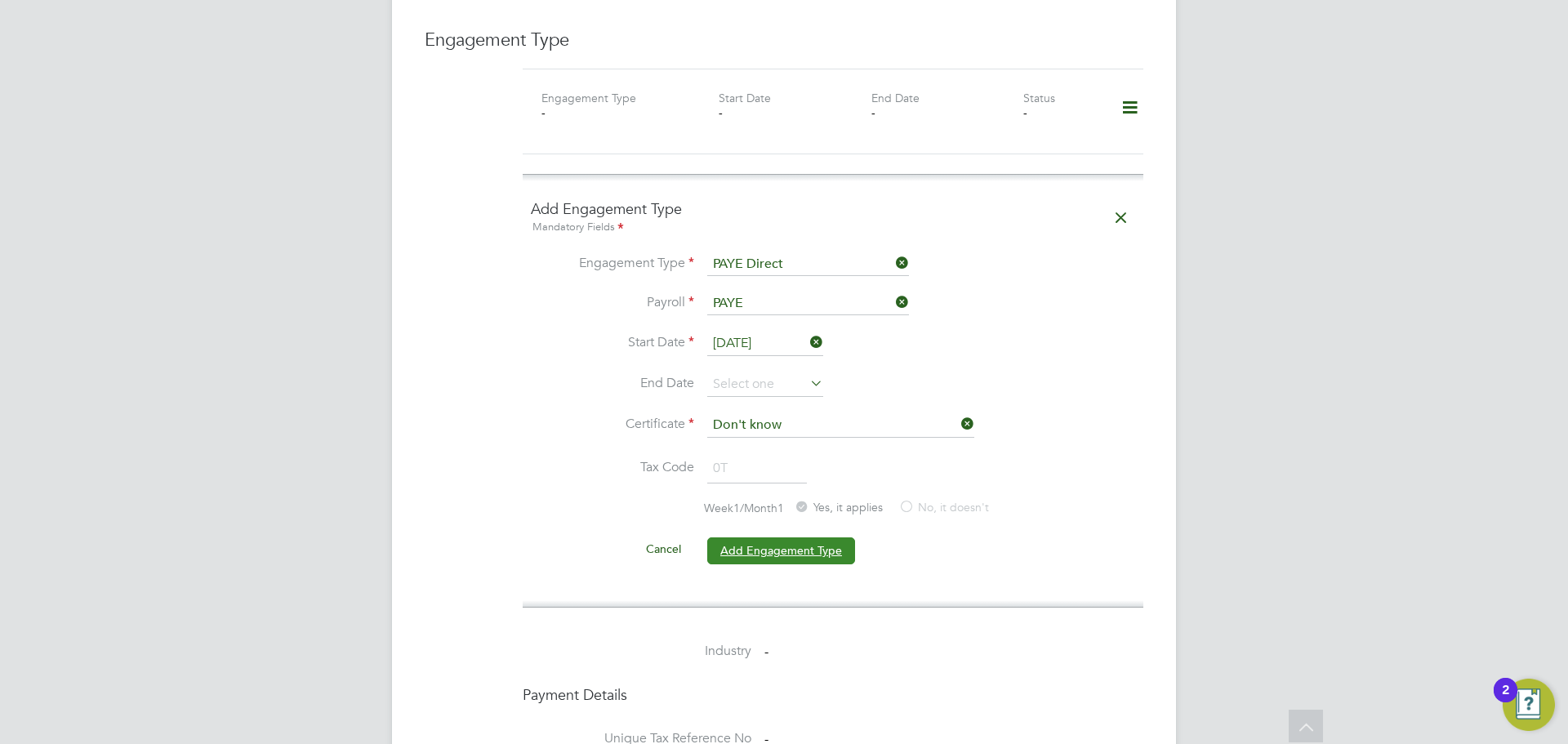
click at [776, 539] on button "Add Engagement Type" at bounding box center [781, 550] width 148 height 26
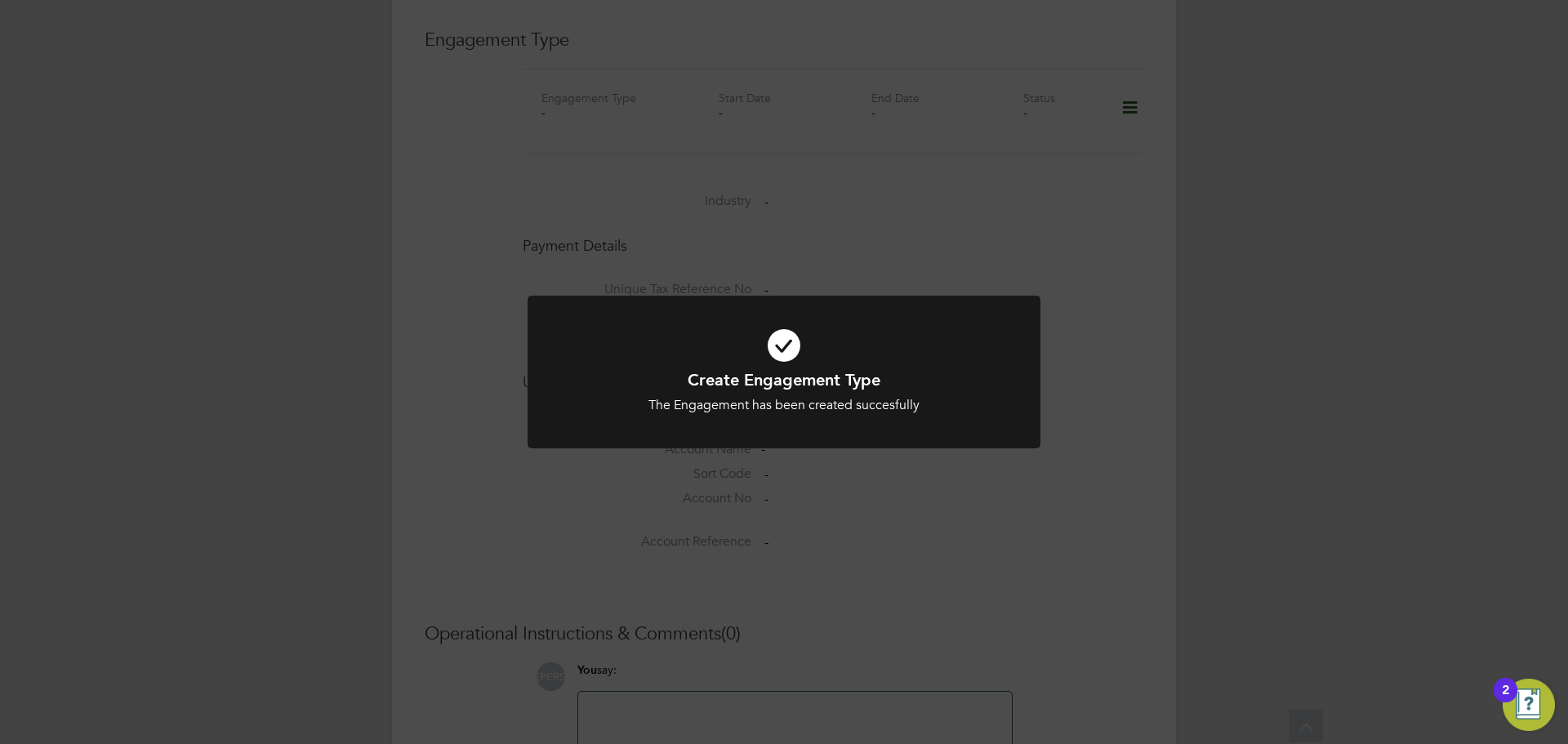
click at [1164, 347] on div "Create Engagement Type The Engagement has been created succesfully Cancel Okay" at bounding box center [784, 372] width 1568 height 744
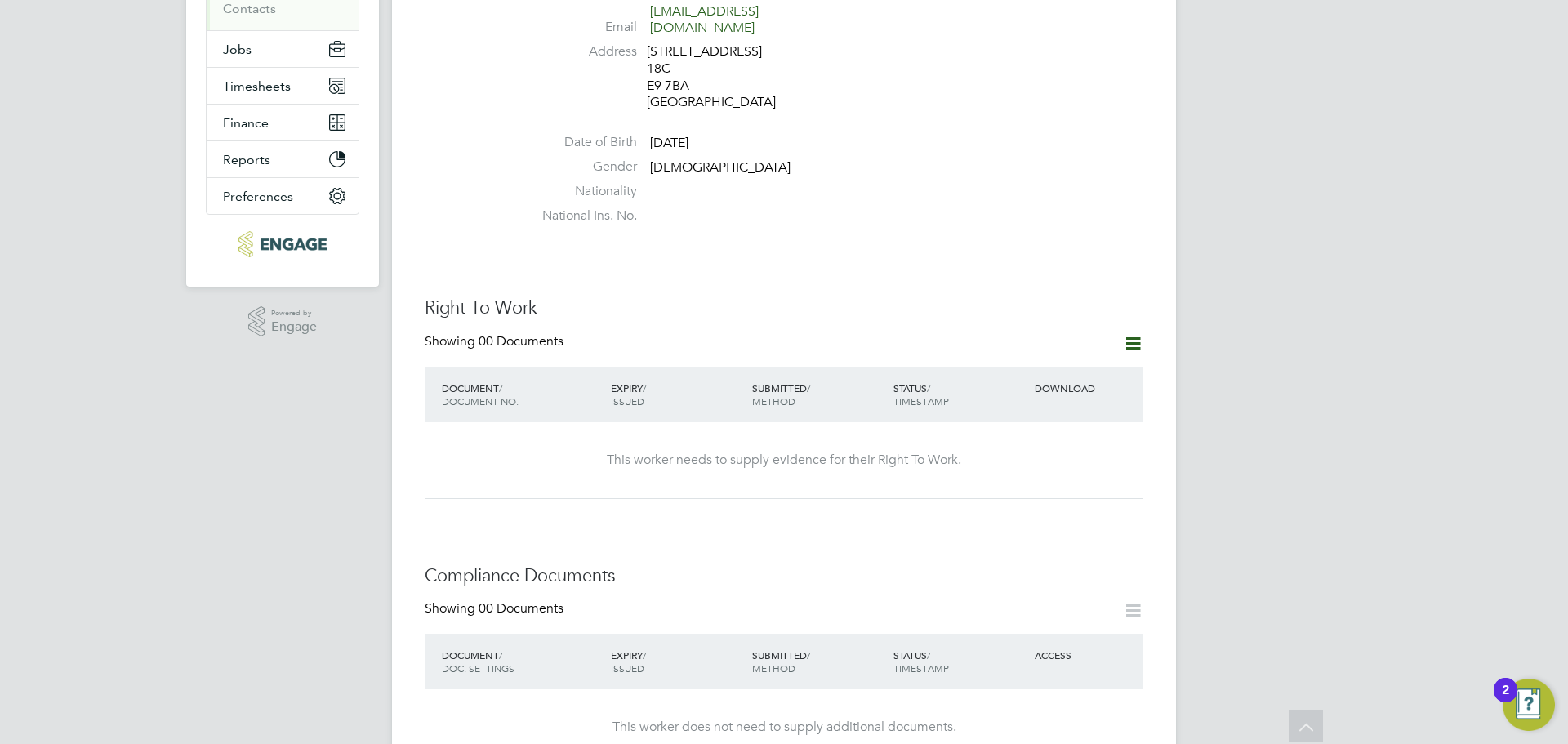
scroll to position [82, 0]
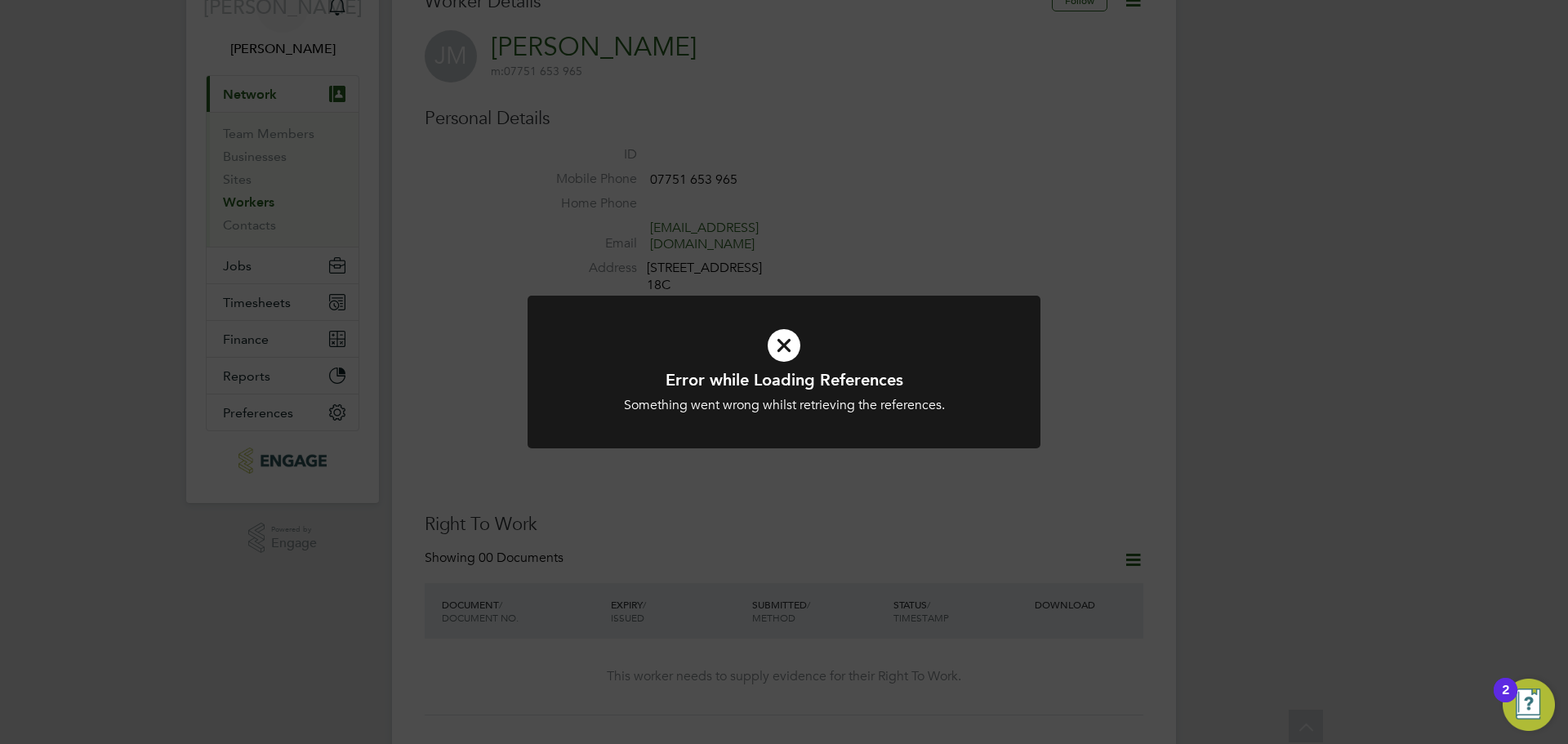
click at [1031, 286] on div "Error while Loading References Something went wrong whilst retrieving the refer…" at bounding box center [784, 372] width 1568 height 744
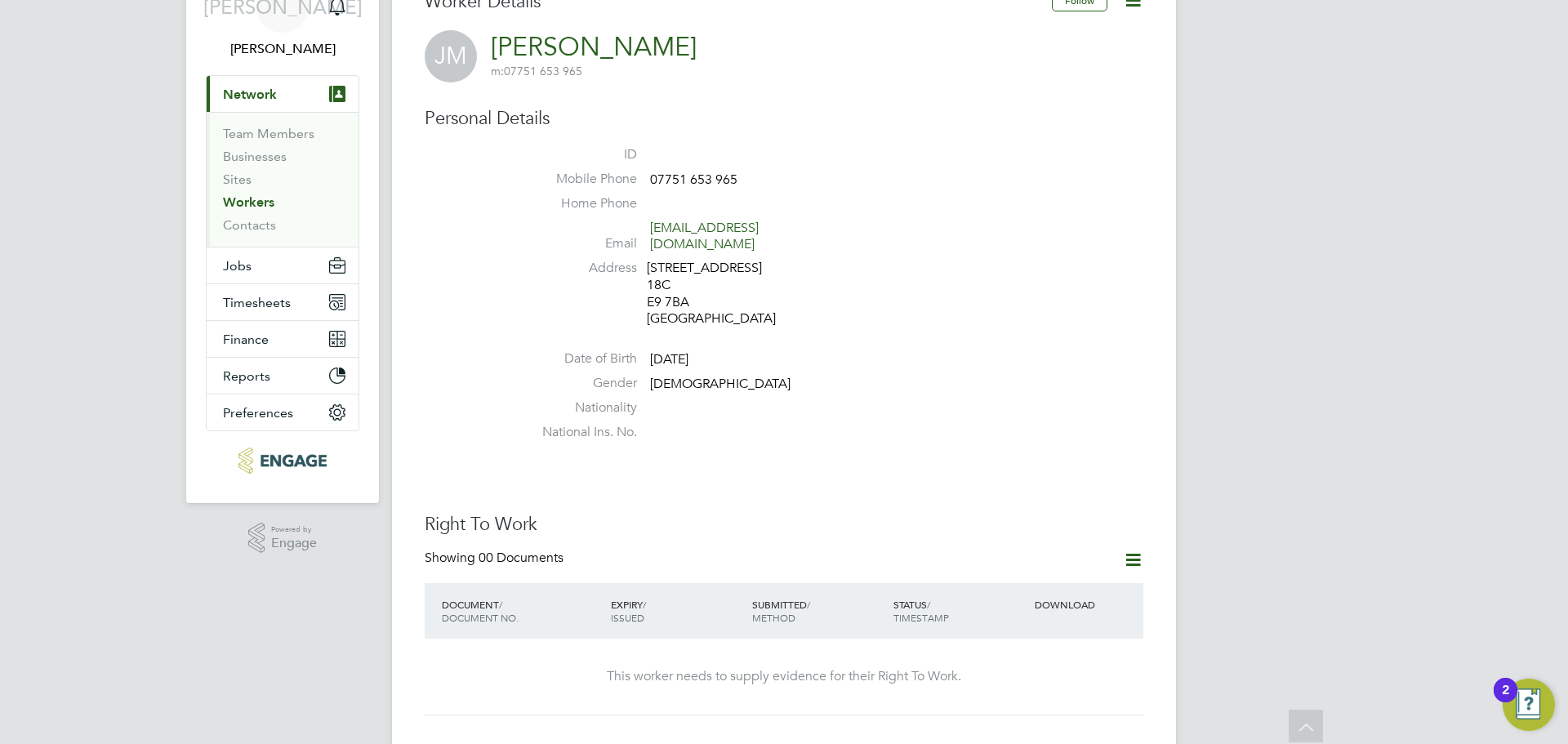
scroll to position [0, 0]
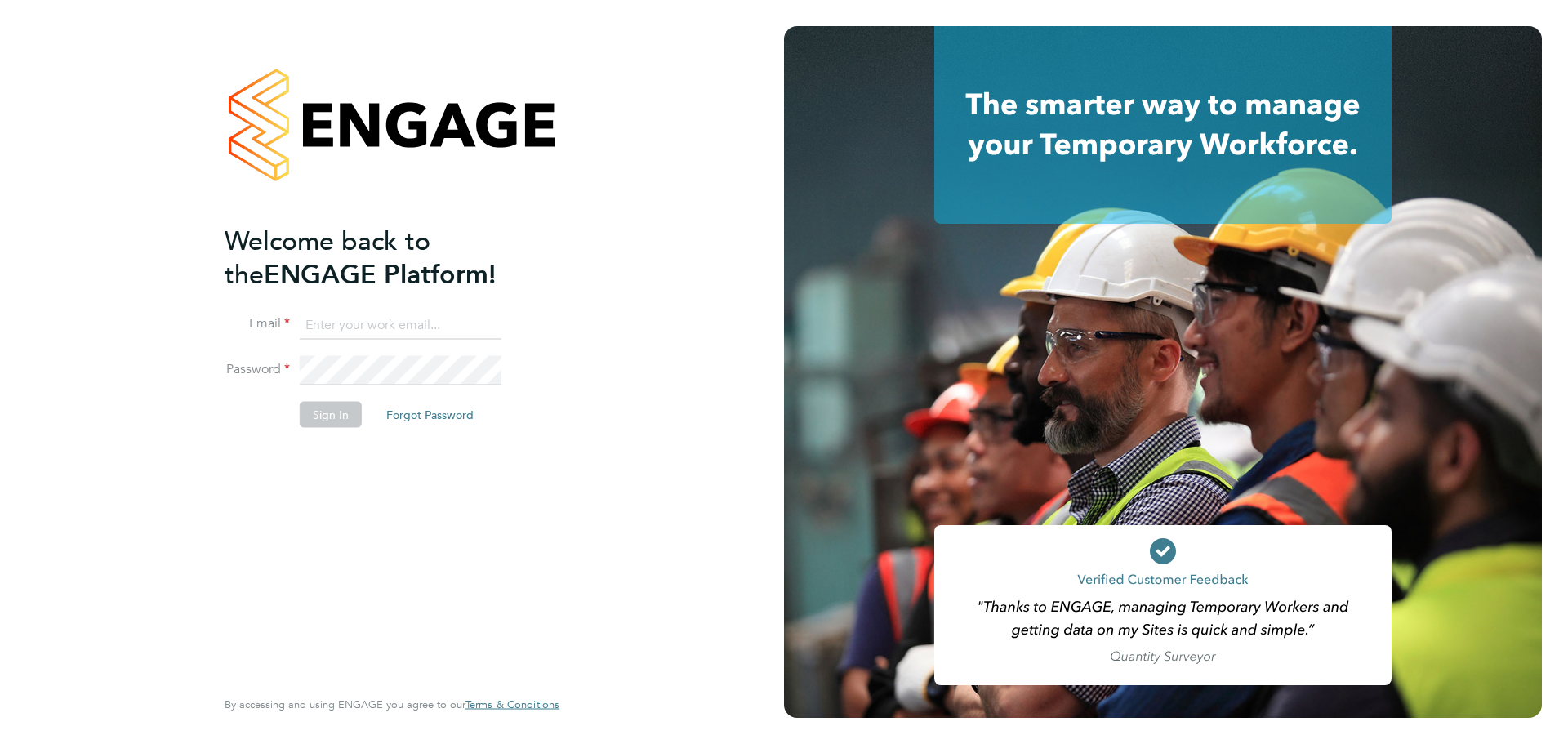
type input "[PERSON_NAME][EMAIL_ADDRESS][PERSON_NAME][DOMAIN_NAME]"
click at [348, 416] on button "Sign In" at bounding box center [331, 415] width 62 height 26
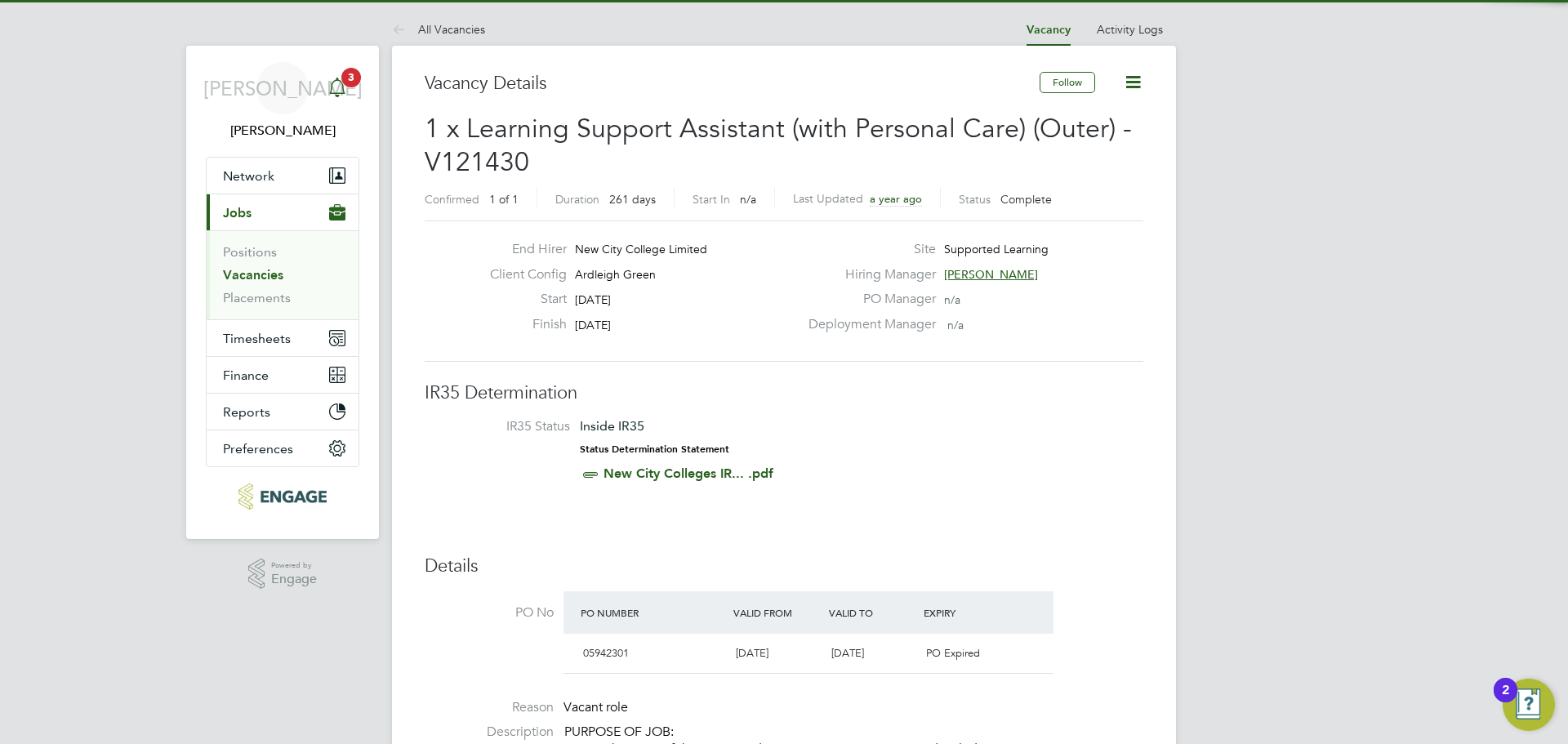
click at [331, 96] on icon "Main navigation" at bounding box center [336, 87] width 19 height 19
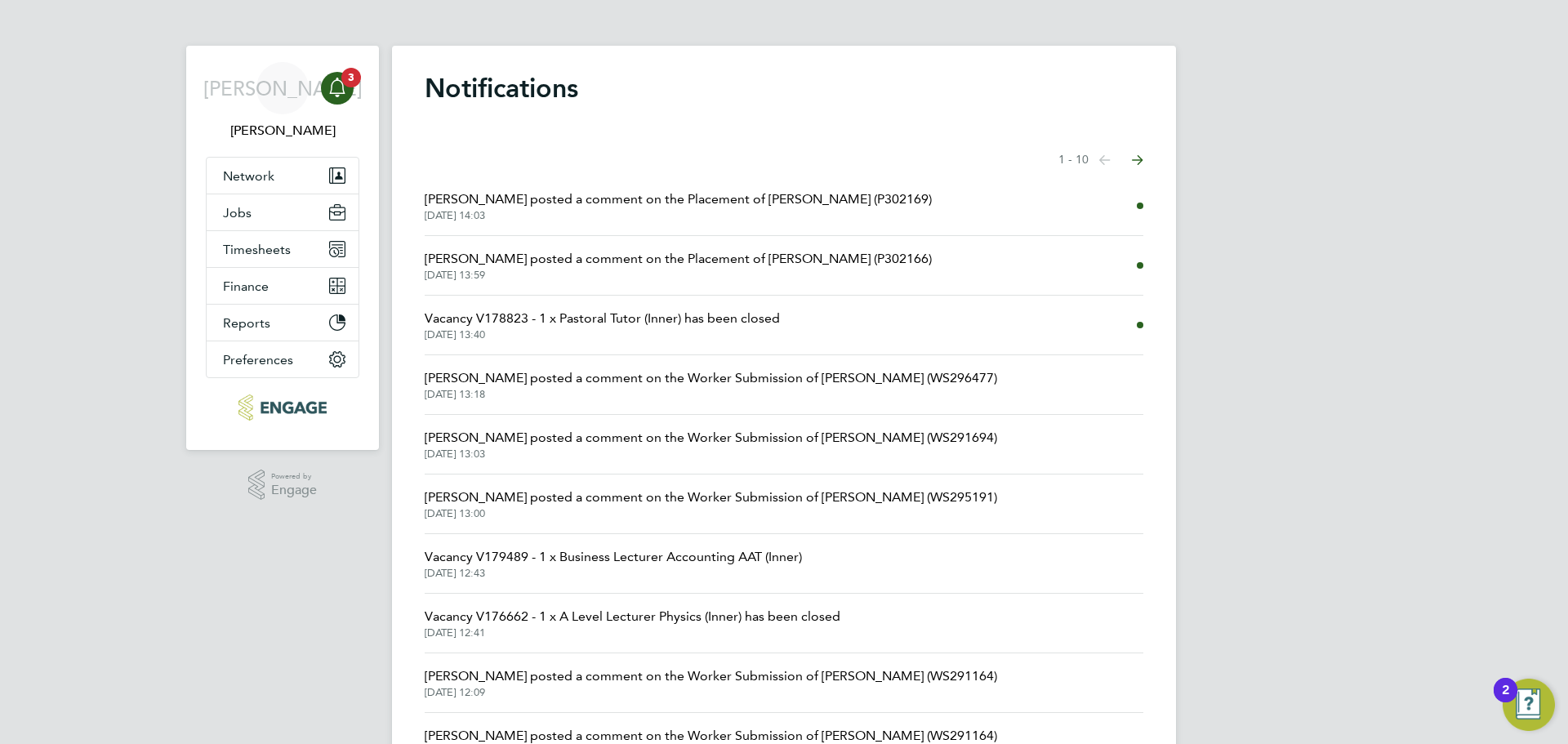
click at [636, 265] on span "Rufena Haque posted a comment on the Placement of Khalil Momand (P302166)" at bounding box center [677, 259] width 507 height 19
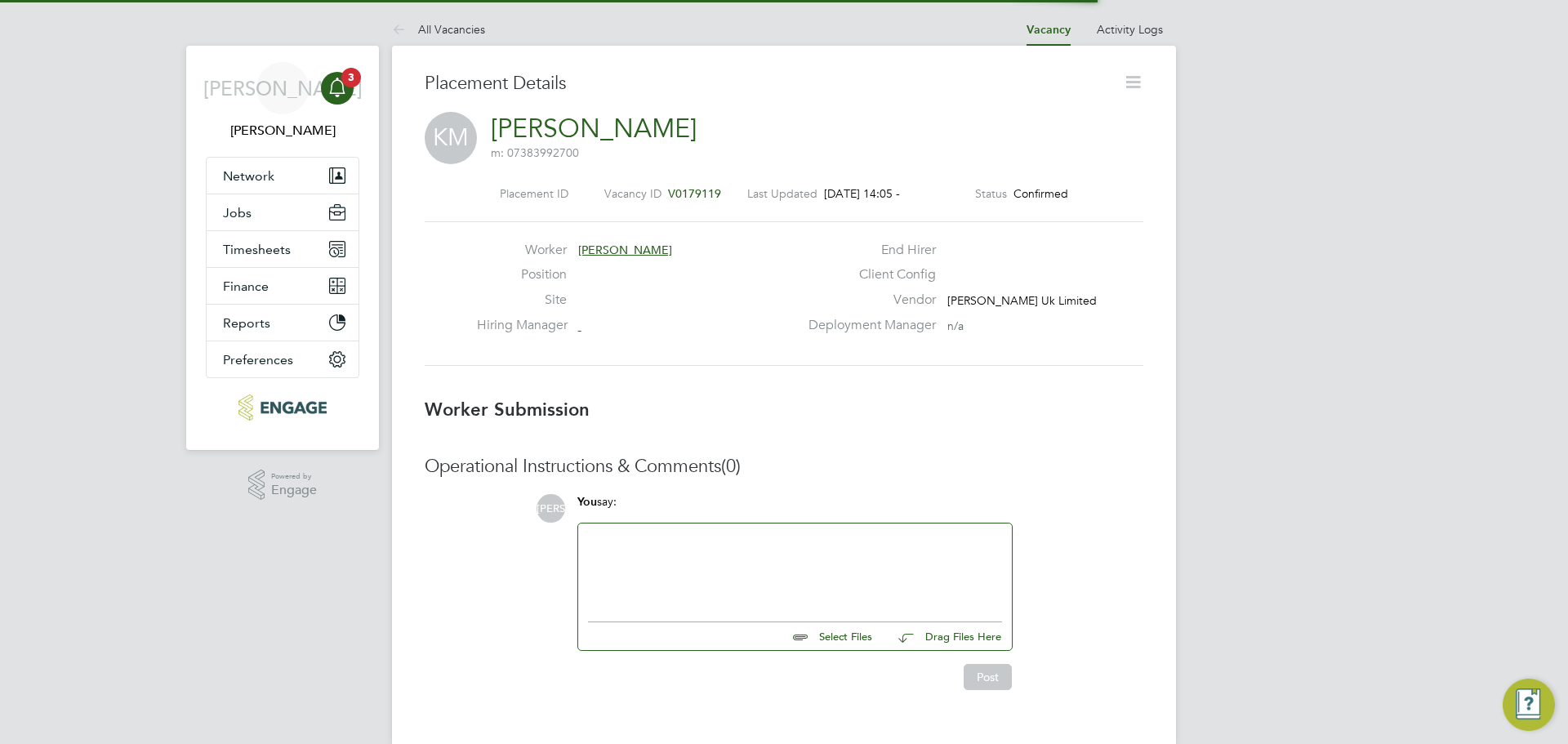
scroll to position [26, 322]
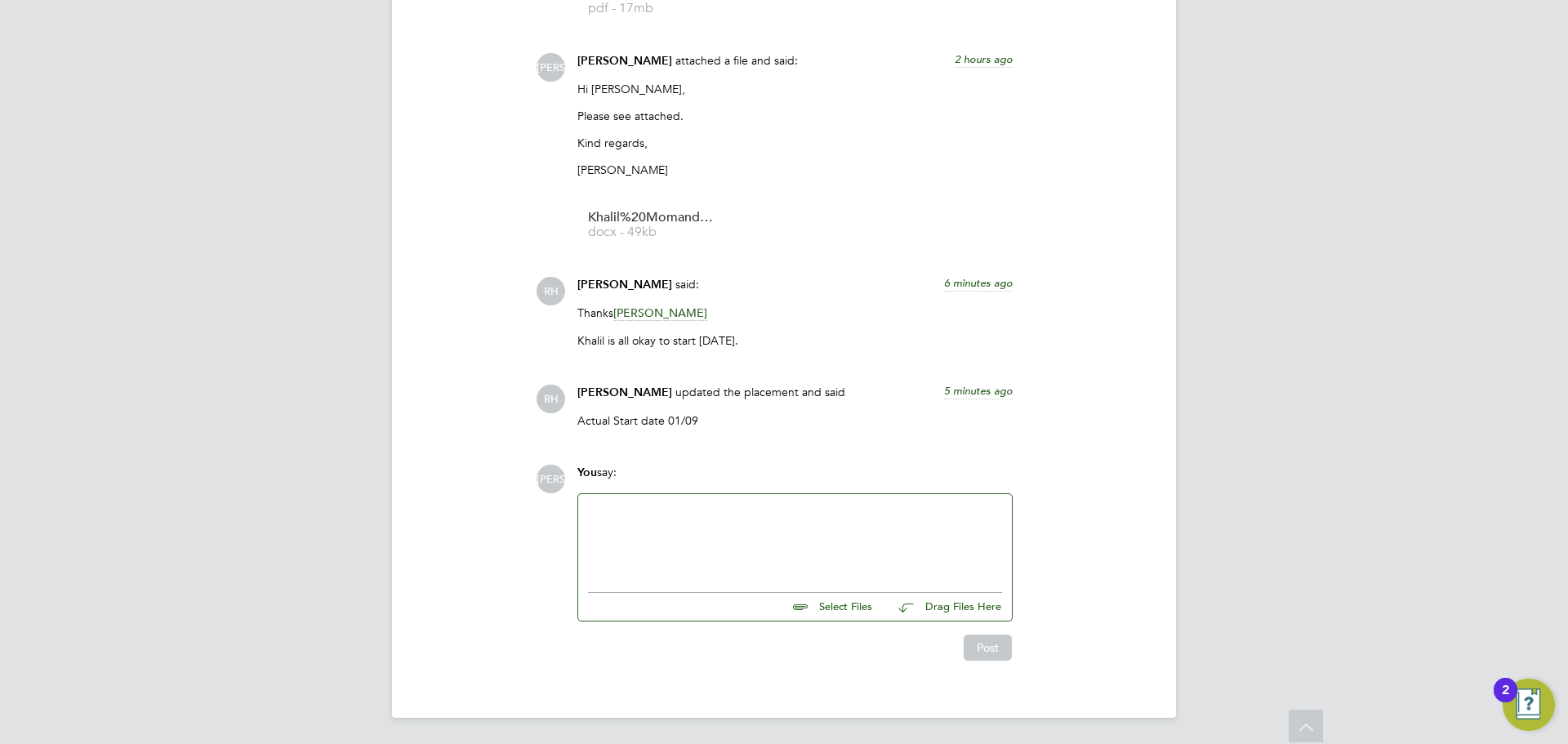
click at [683, 534] on div at bounding box center [795, 539] width 414 height 70
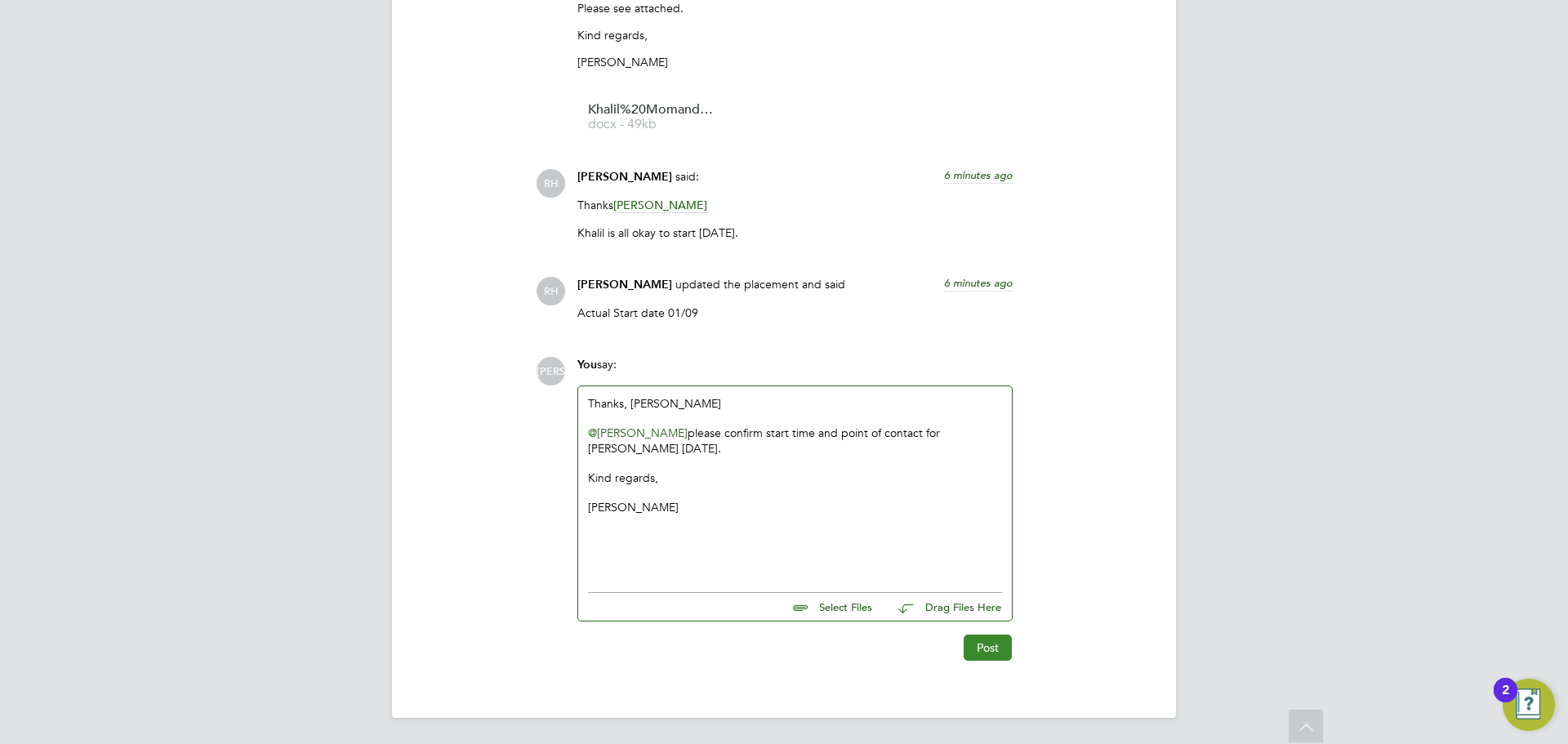
click at [1005, 654] on button "Post" at bounding box center [988, 648] width 48 height 26
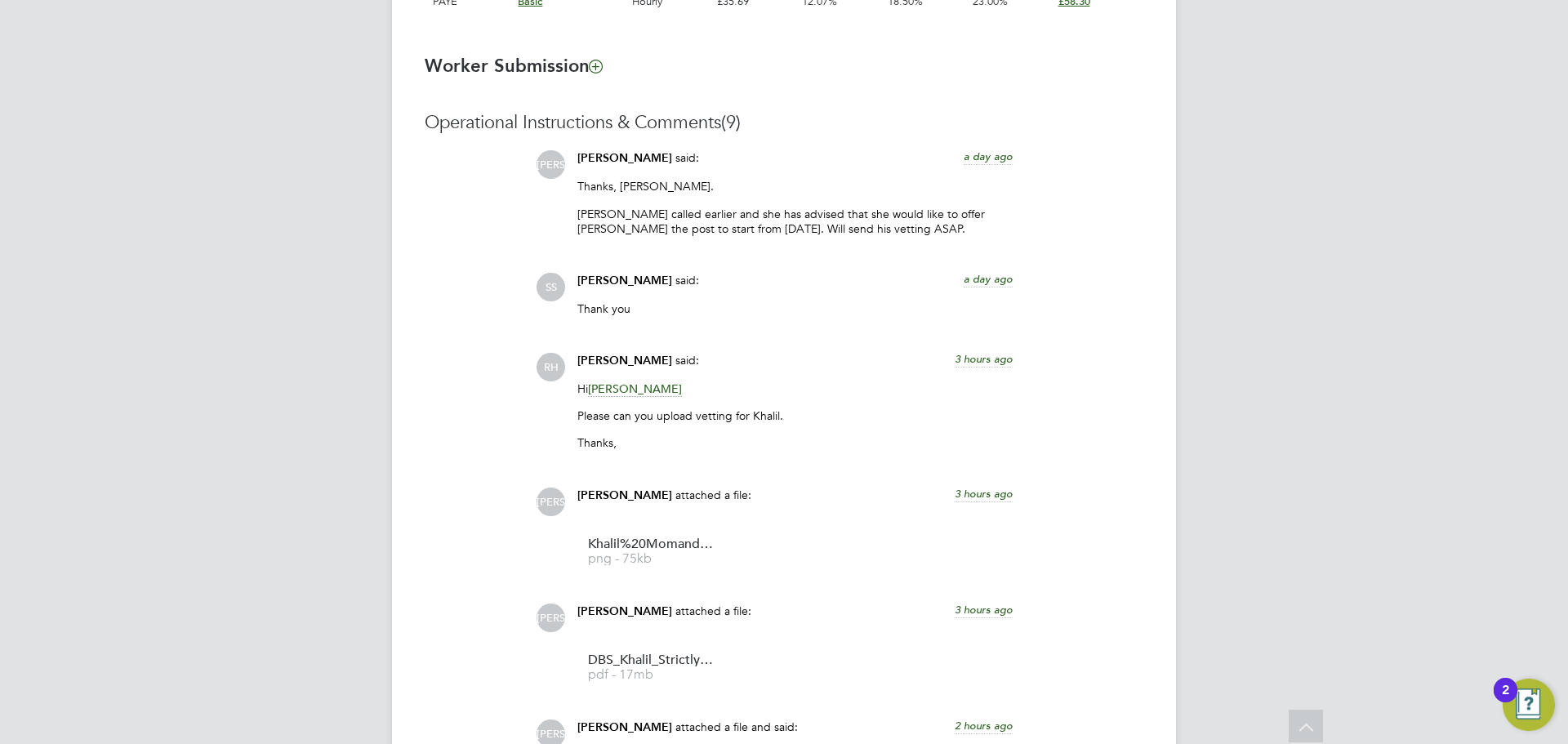
scroll to position [1207, 0]
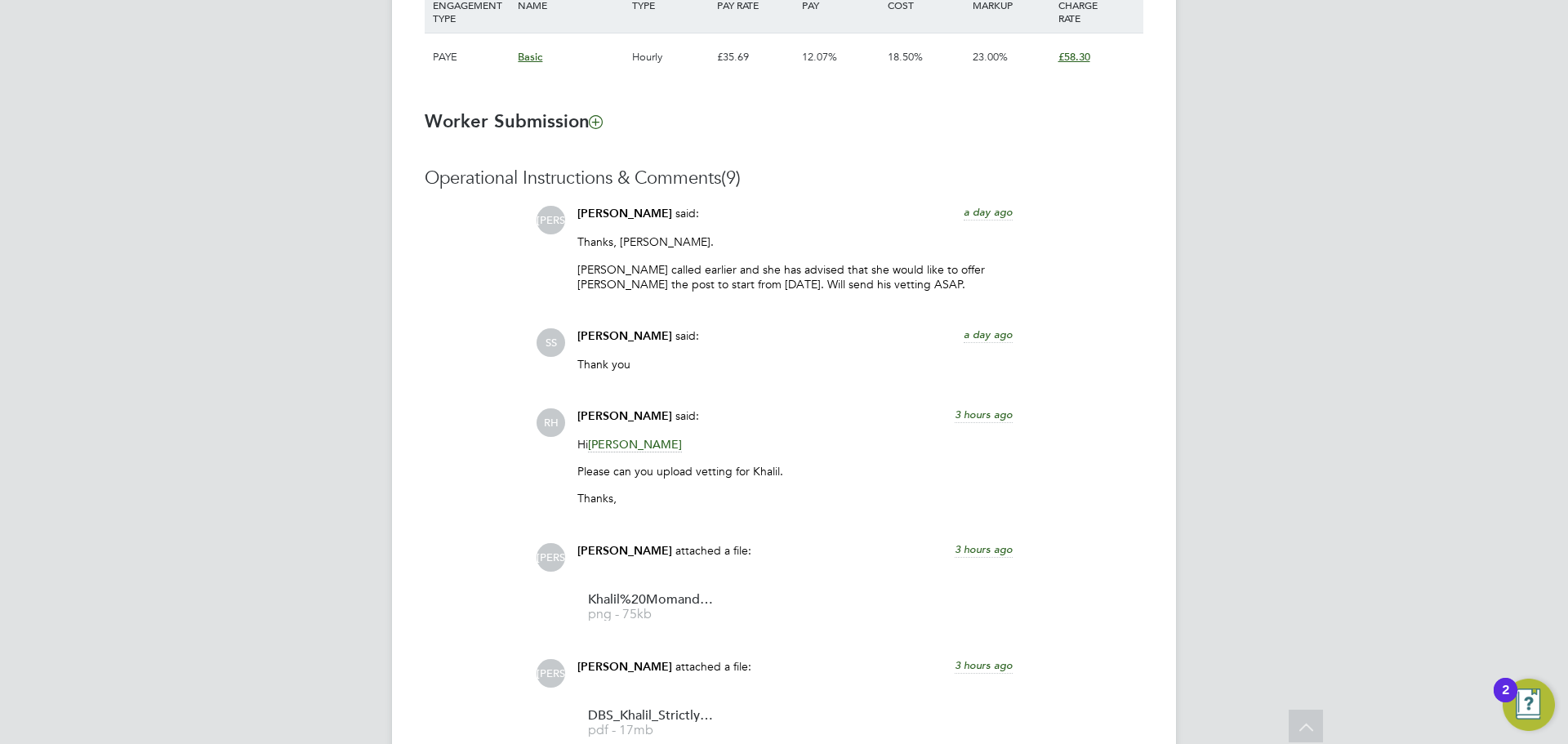
click at [989, 213] on span "a day ago" at bounding box center [988, 211] width 49 height 14
click at [989, 213] on span "28 Aug 2025, 15:06" at bounding box center [981, 211] width 62 height 14
click at [989, 213] on span "a day ago" at bounding box center [988, 211] width 49 height 14
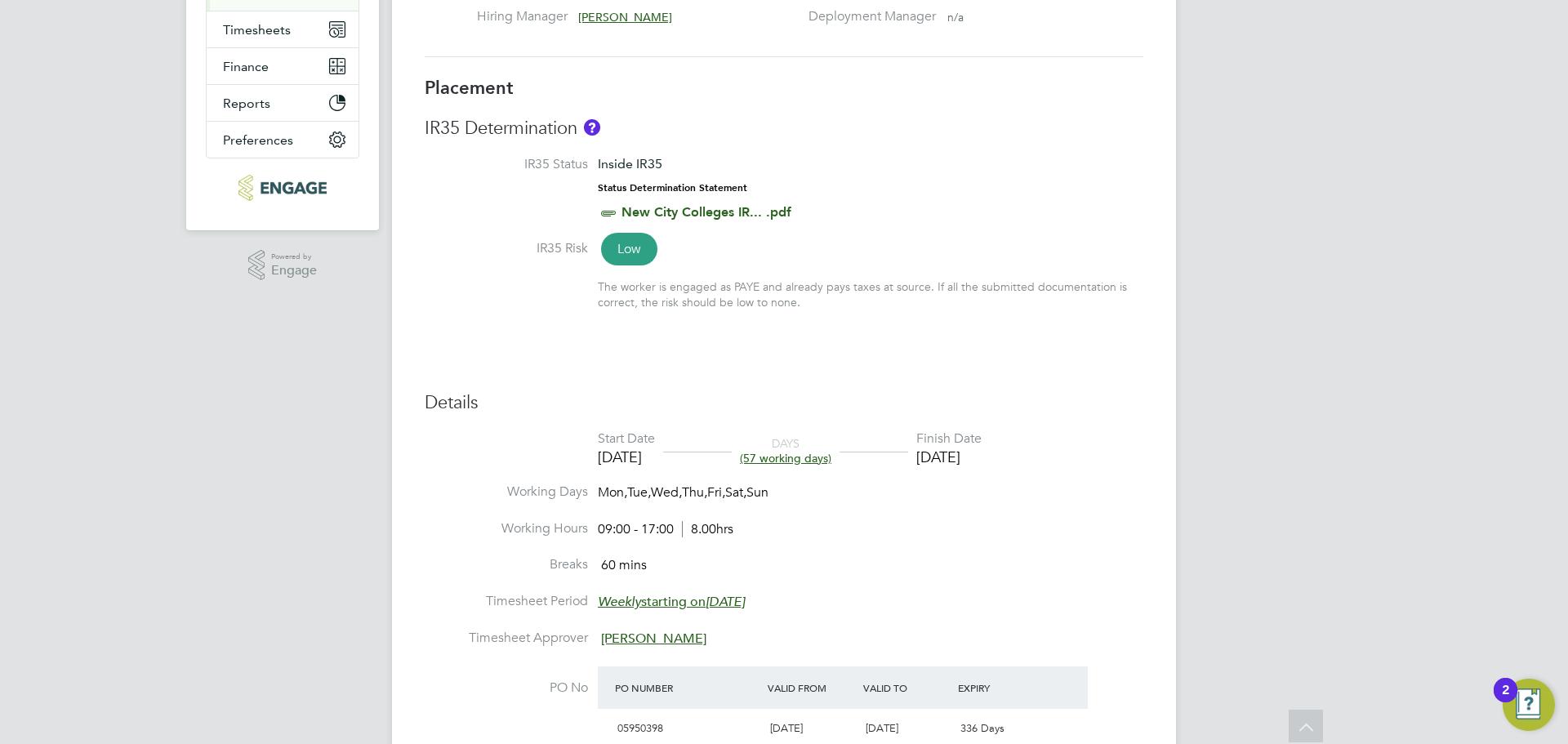
scroll to position [0, 0]
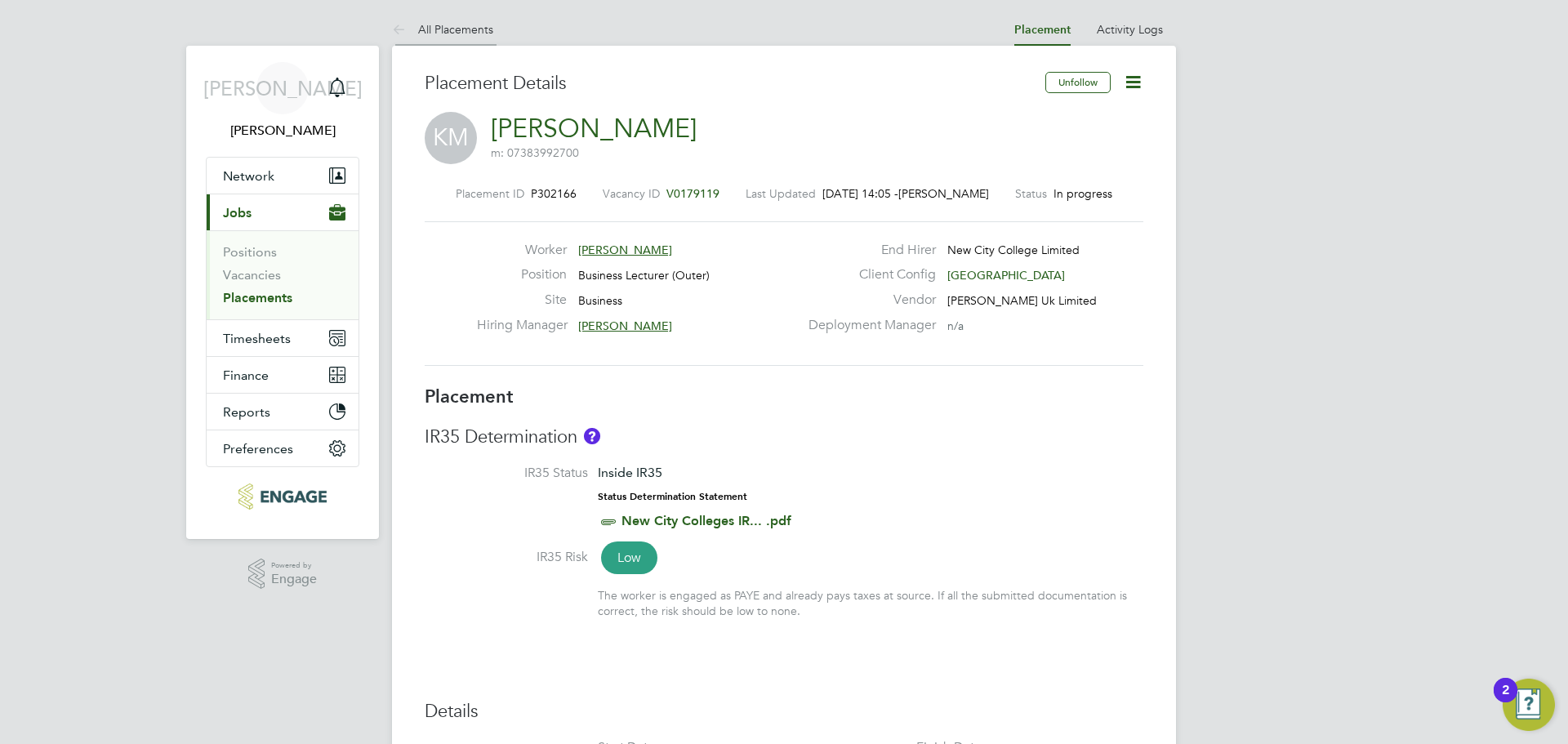
click at [472, 29] on link "All Placements" at bounding box center [442, 30] width 101 height 15
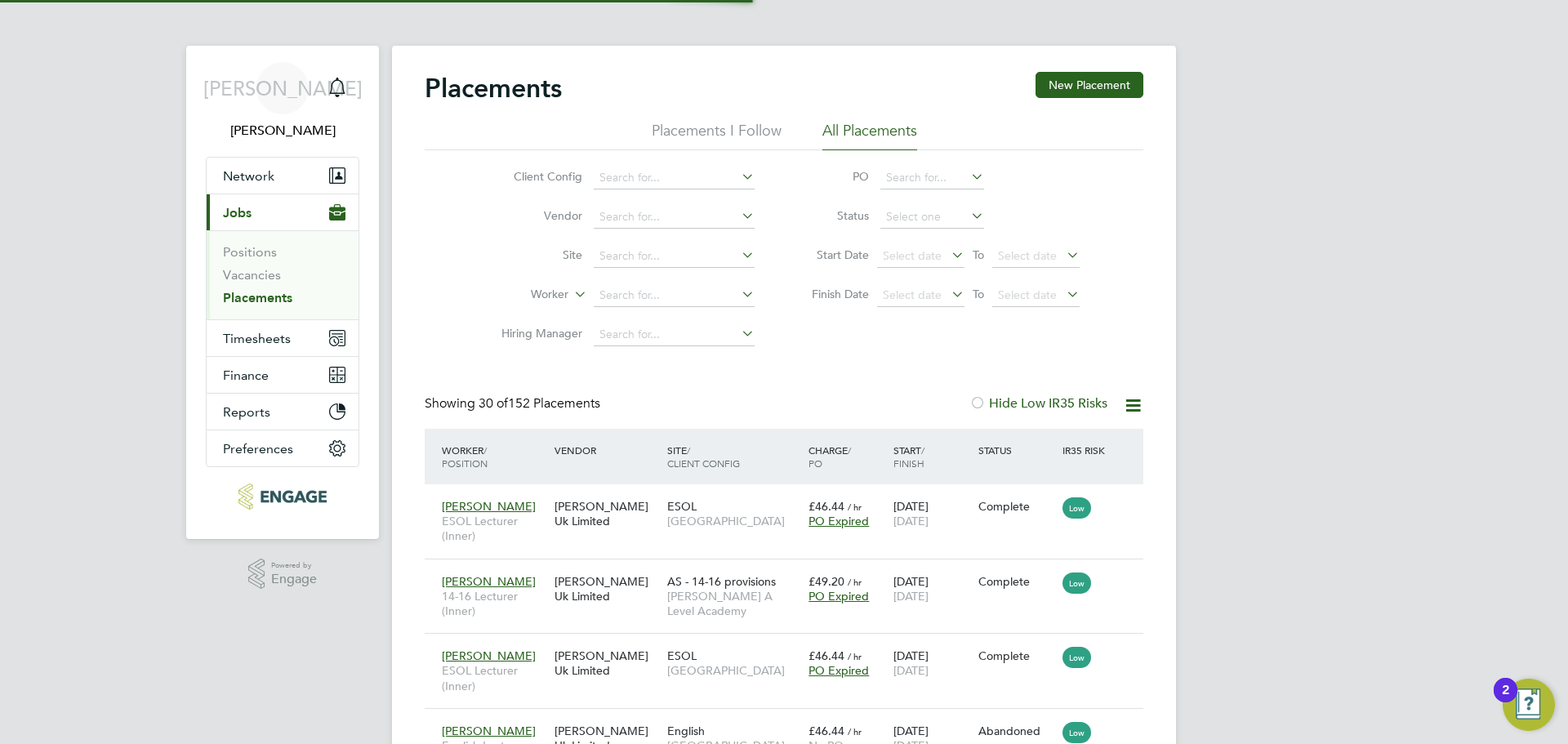
scroll to position [61, 114]
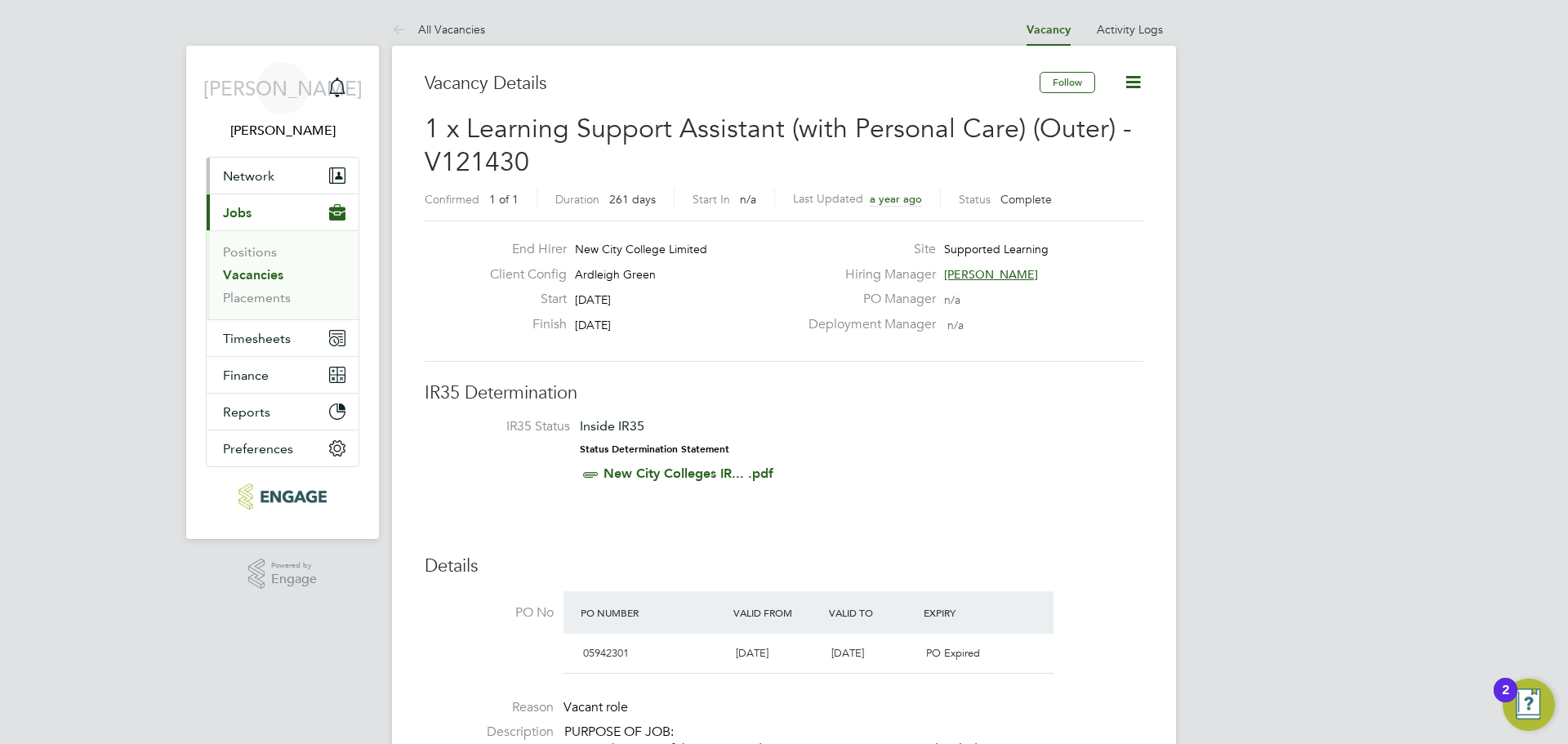
click at [290, 180] on button "Network" at bounding box center [283, 175] width 152 height 36
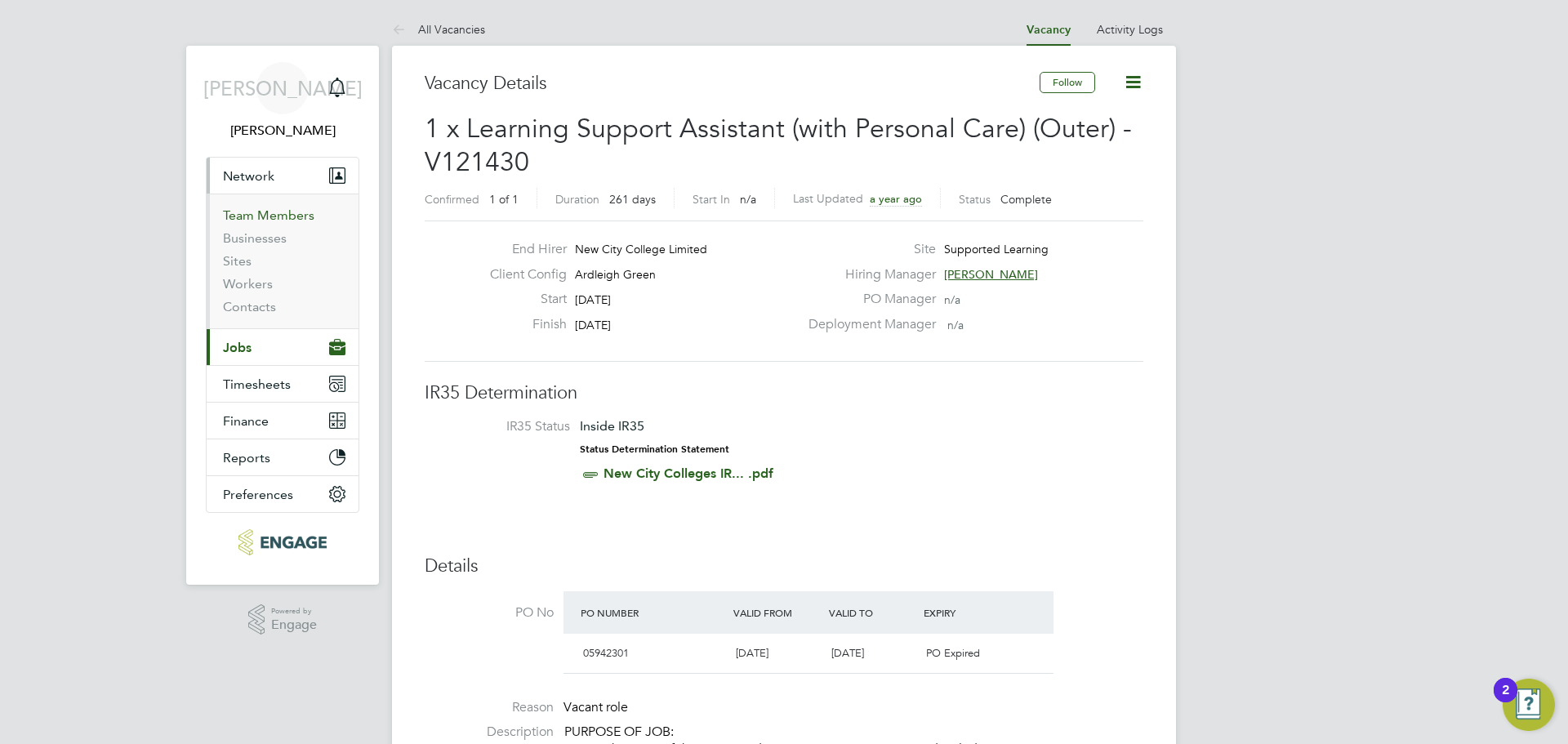
click at [279, 213] on link "Team Members" at bounding box center [269, 215] width 92 height 16
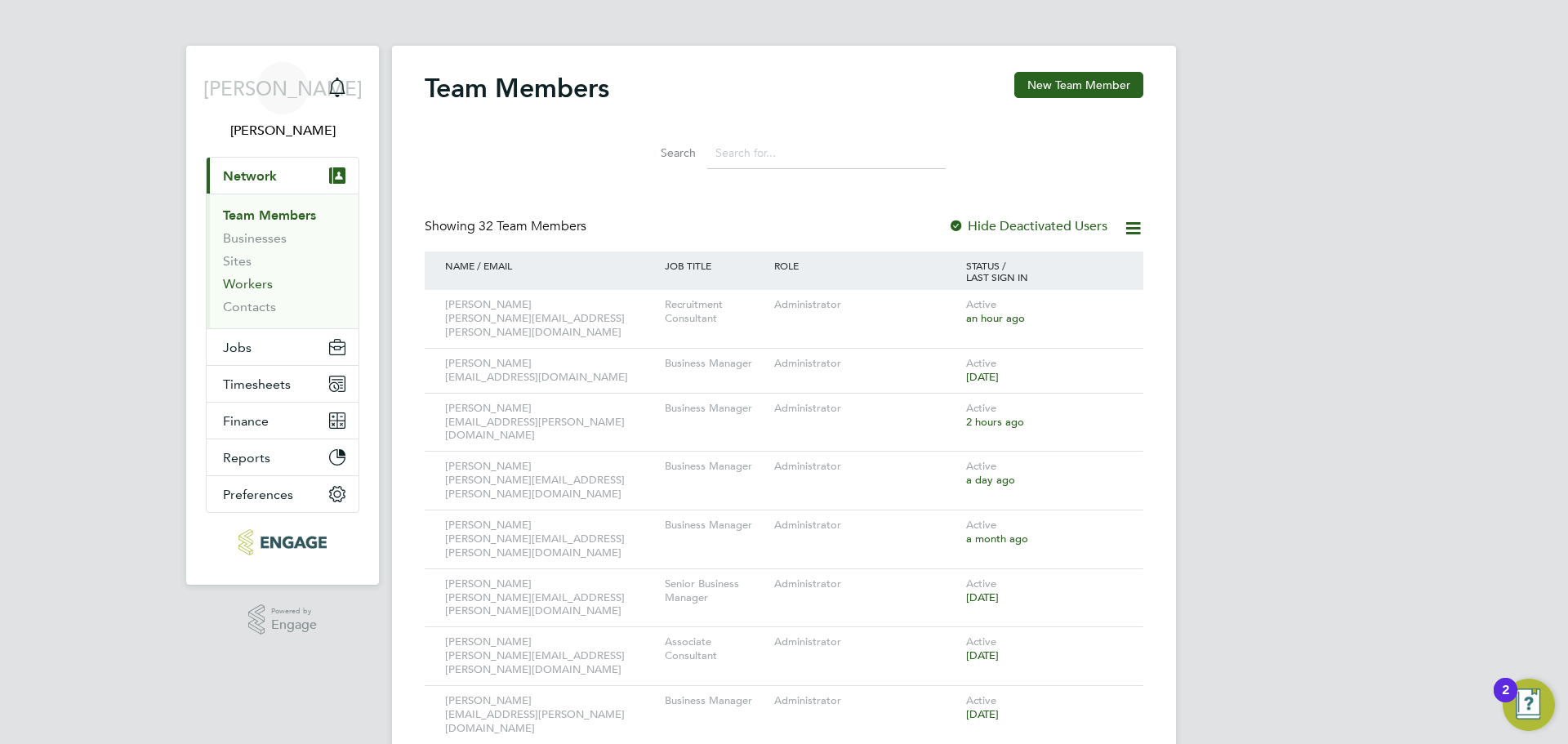
click at [247, 282] on link "Workers" at bounding box center [248, 284] width 50 height 16
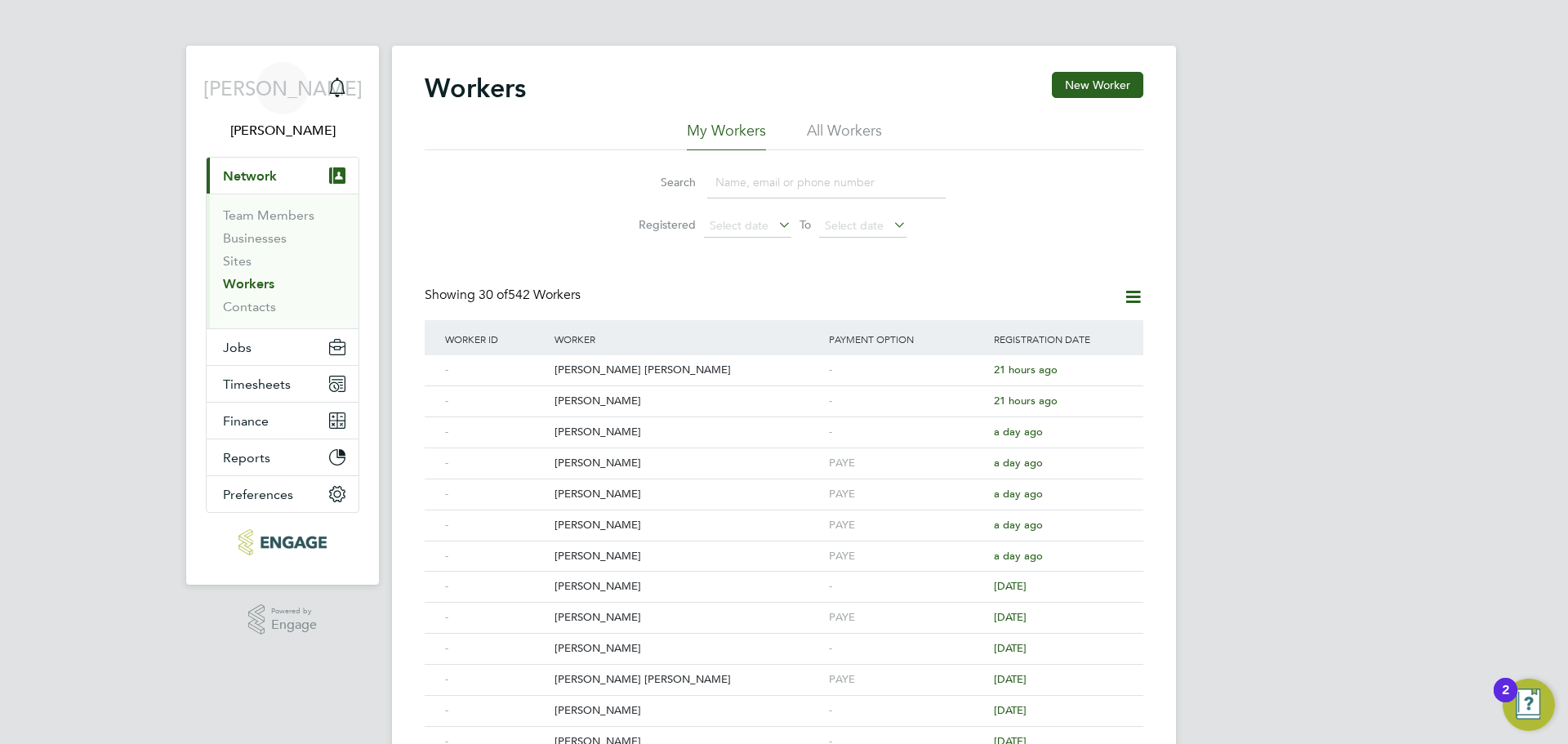
click at [790, 180] on input at bounding box center [826, 183] width 238 height 32
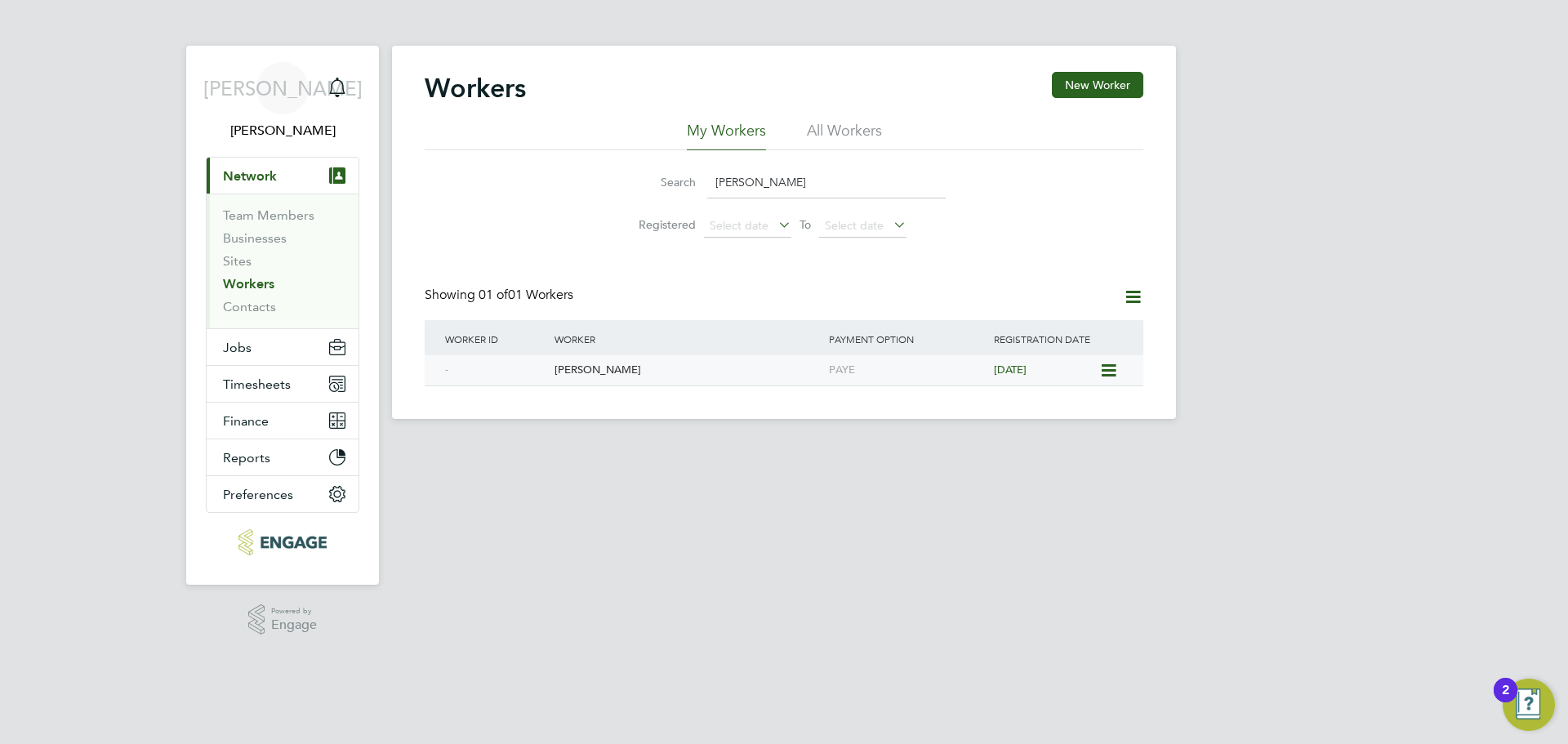
type input "arif"
click at [1103, 374] on icon at bounding box center [1107, 371] width 17 height 19
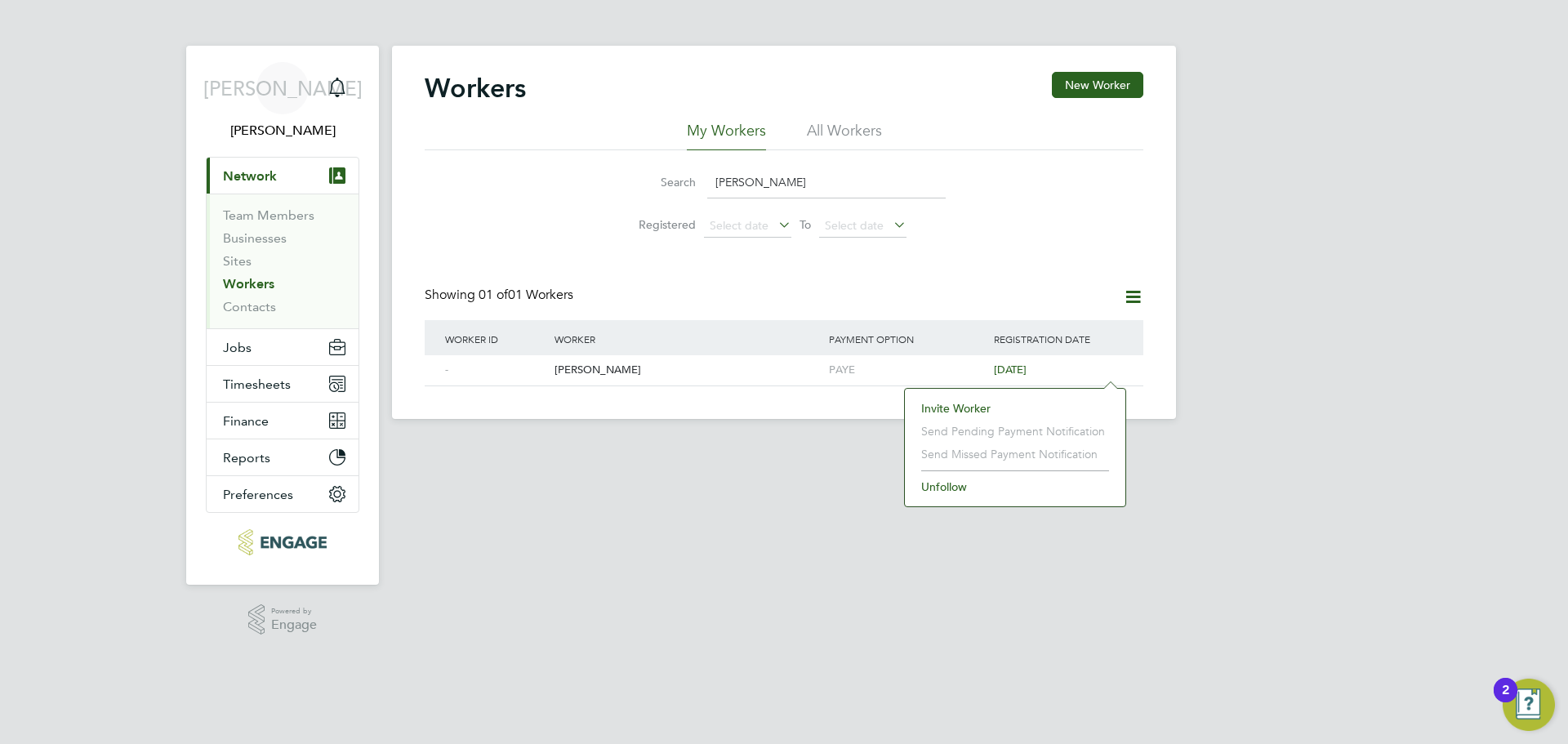
click at [1022, 410] on li "Invite Worker" at bounding box center [1016, 408] width 204 height 23
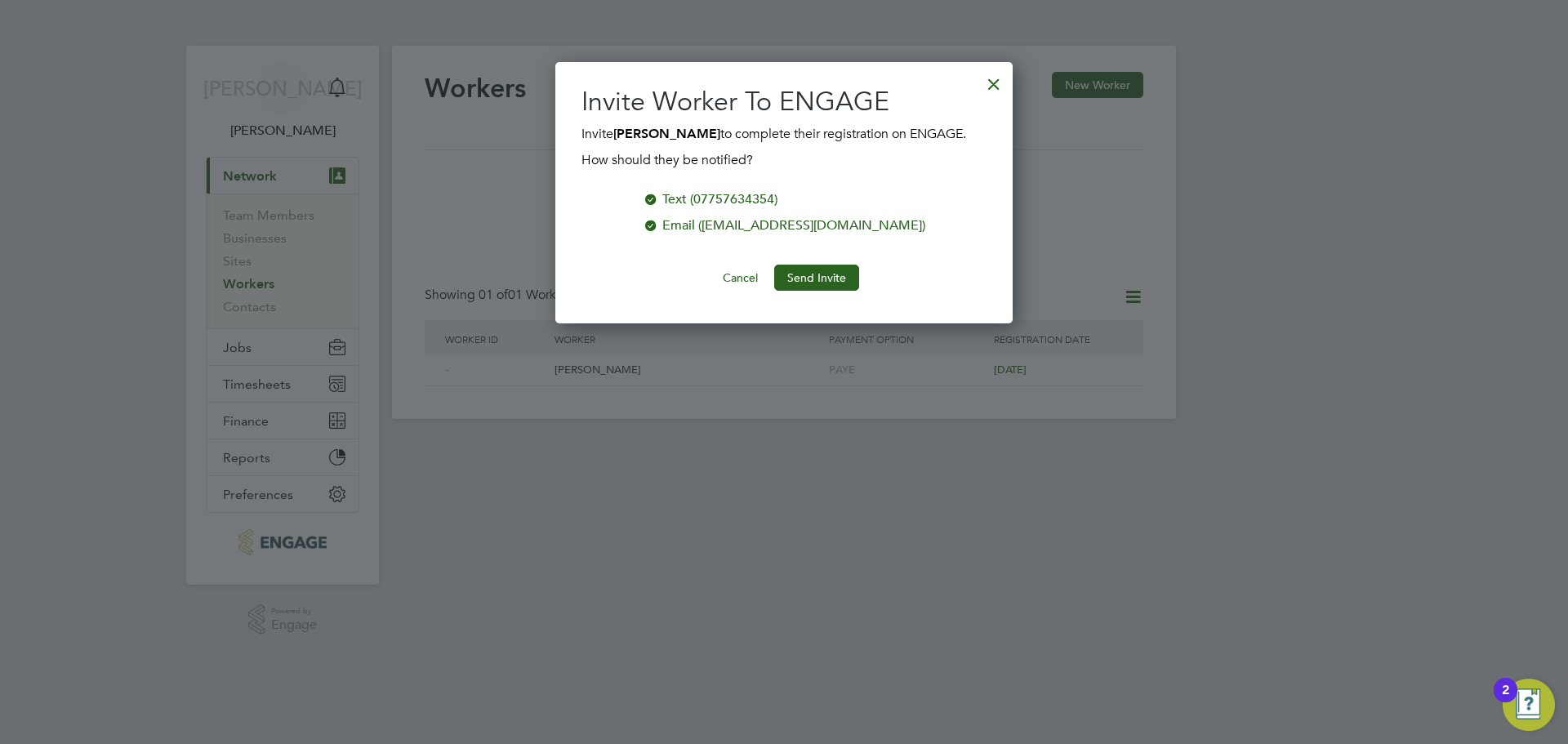
scroll to position [262, 459]
click at [808, 271] on button "Send Invite" at bounding box center [817, 278] width 85 height 26
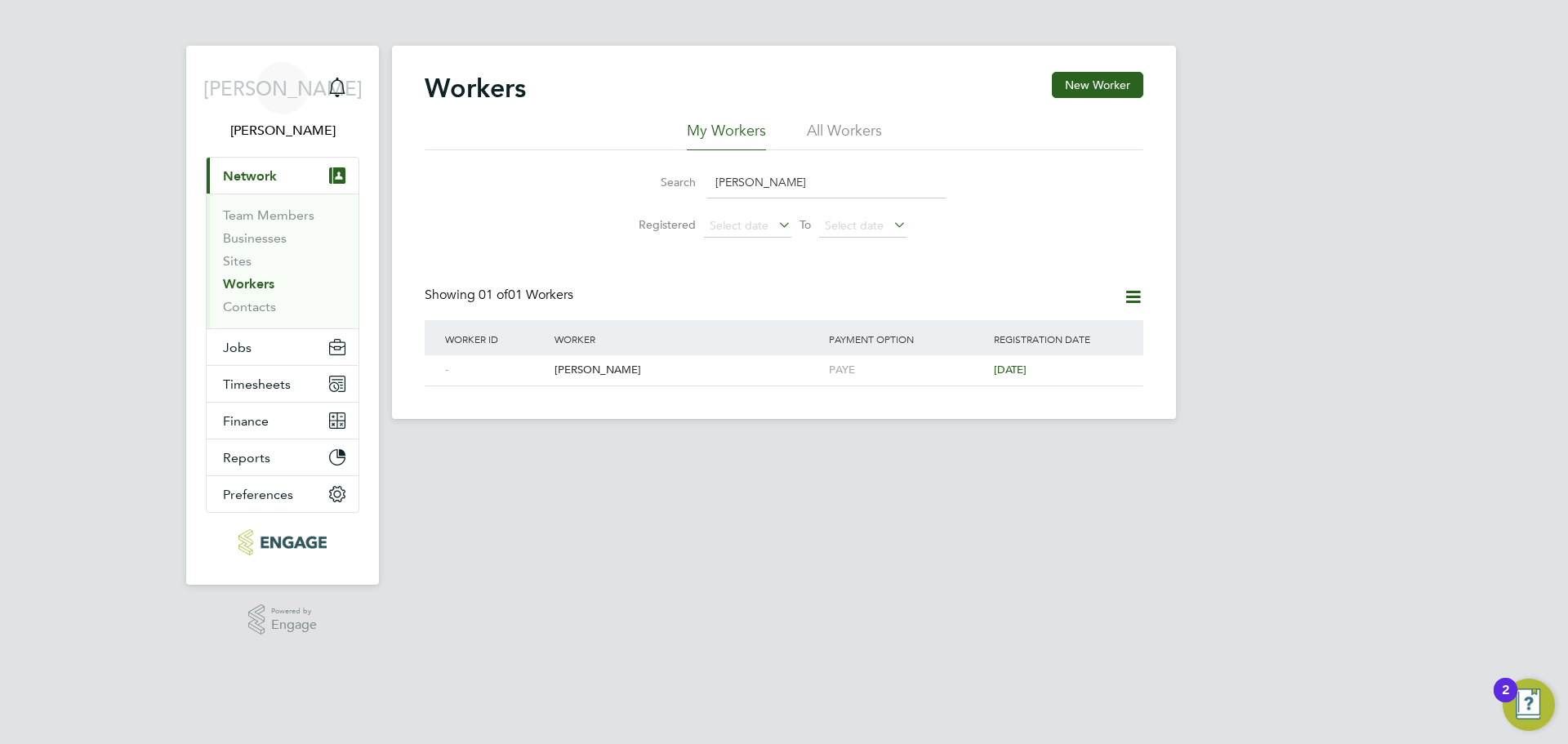
click at [244, 286] on link "Workers" at bounding box center [249, 284] width 52 height 16
click at [251, 382] on span "Timesheets" at bounding box center [257, 384] width 68 height 16
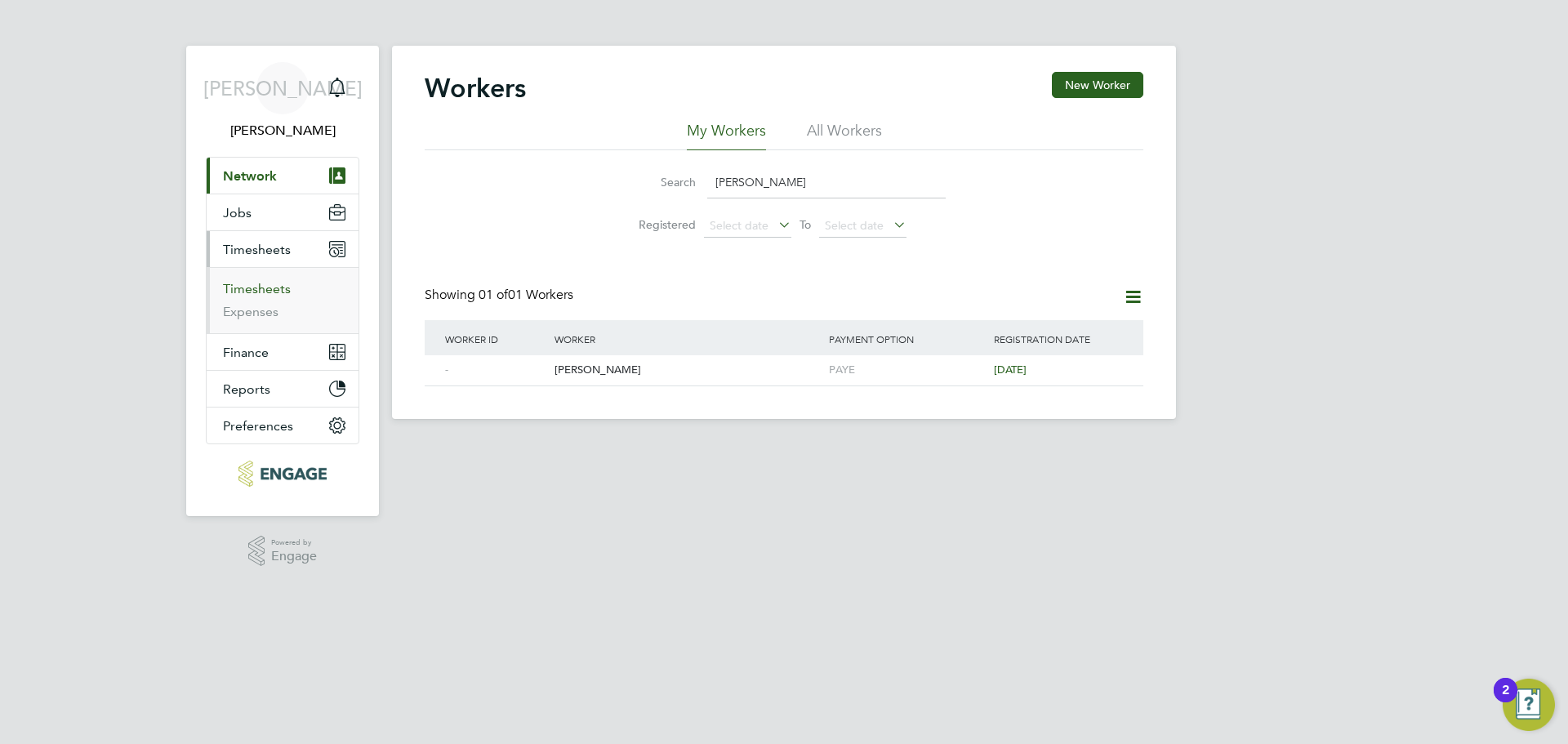
click at [285, 282] on link "Timesheets" at bounding box center [257, 288] width 68 height 16
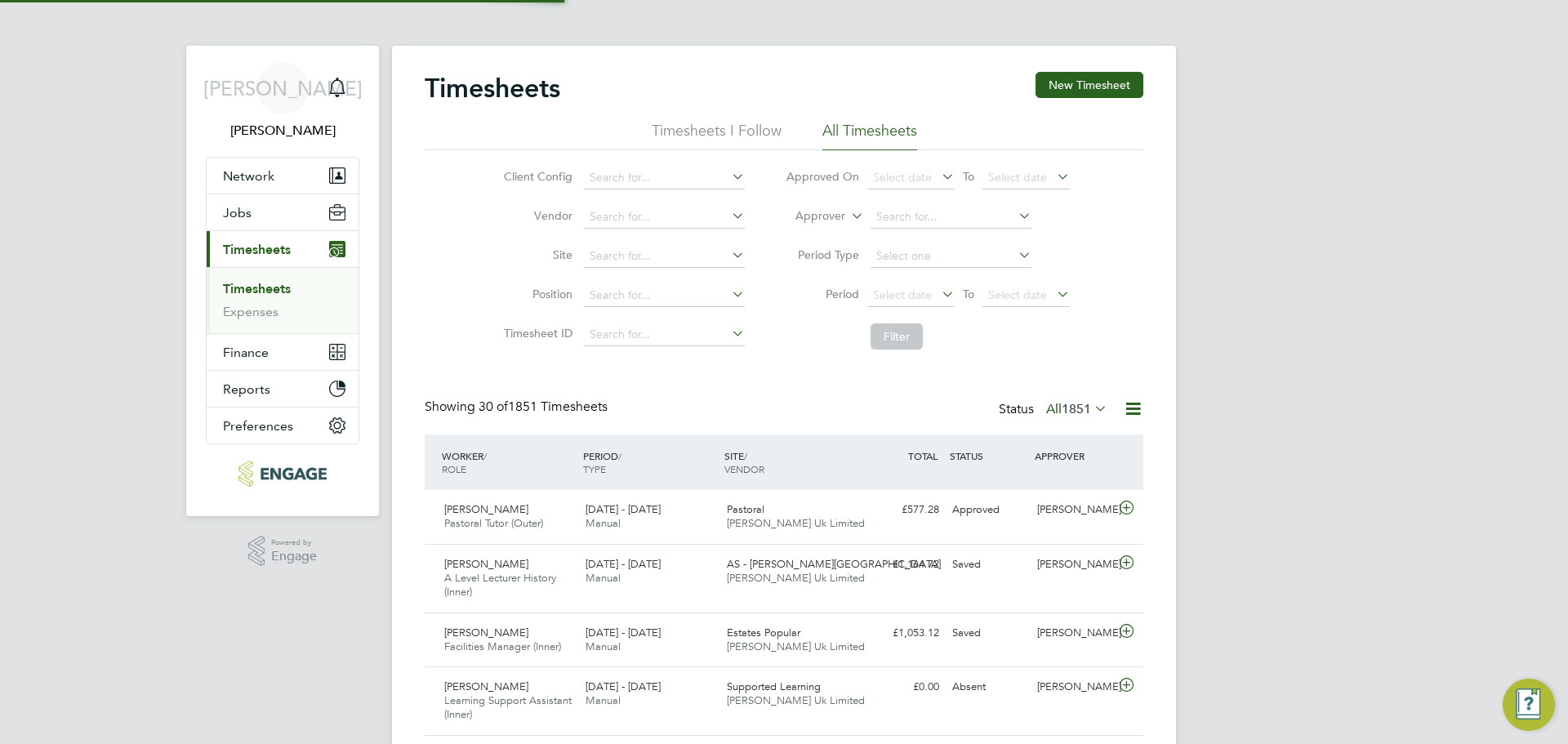
scroll to position [42, 142]
click at [651, 536] on div "25 - 31 Aug 2025 Manual" at bounding box center [650, 517] width 141 height 41
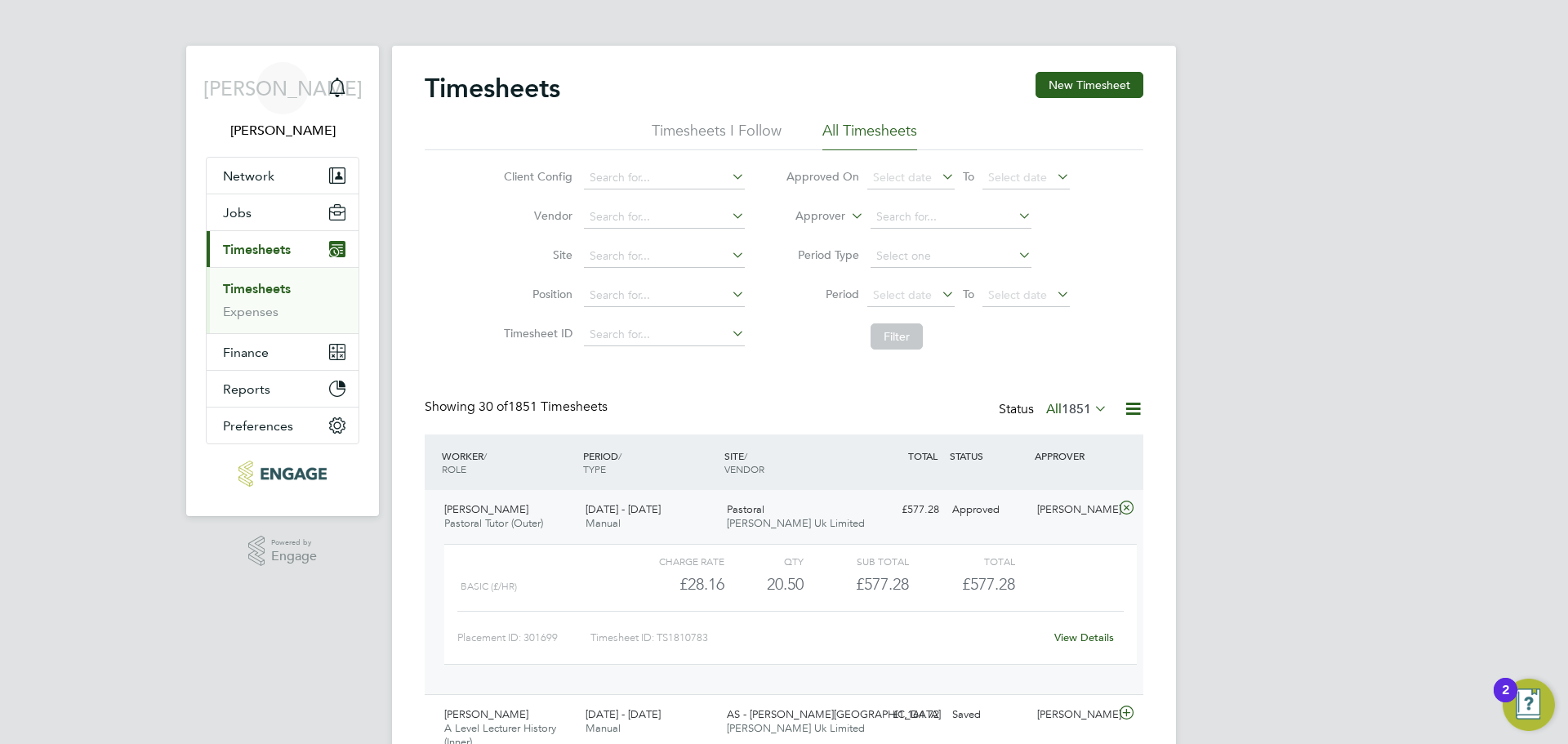
click at [1085, 634] on link "View Details" at bounding box center [1084, 637] width 59 height 14
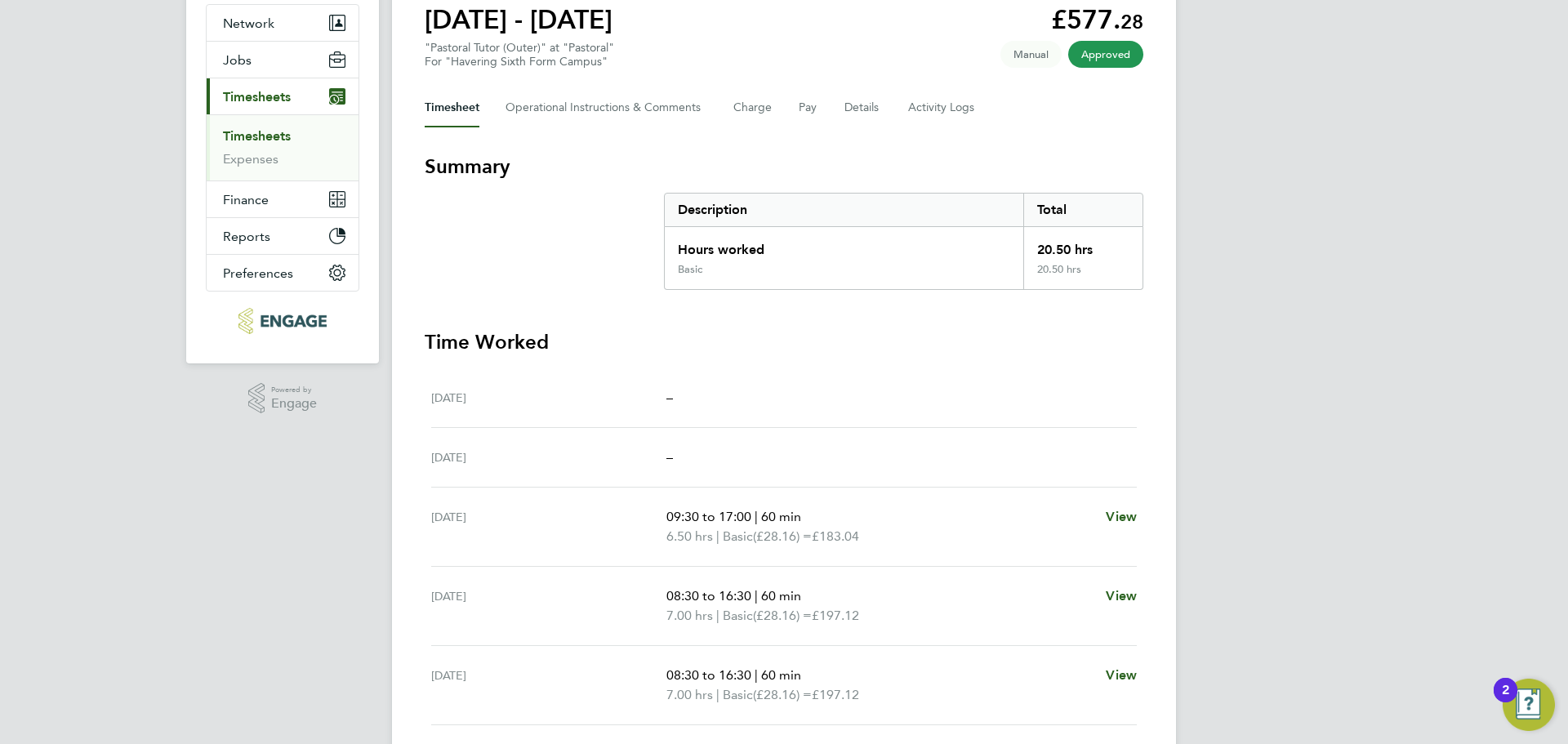
scroll to position [152, 0]
drag, startPoint x: 1065, startPoint y: 245, endPoint x: 1013, endPoint y: 236, distance: 52.8
click at [1013, 236] on div "Hours worked 20.50 hrs" at bounding box center [904, 246] width 478 height 36
click at [1053, 258] on div "20.50 hrs" at bounding box center [1083, 246] width 120 height 36
drag, startPoint x: 1039, startPoint y: 256, endPoint x: 1080, endPoint y: 293, distance: 55.2
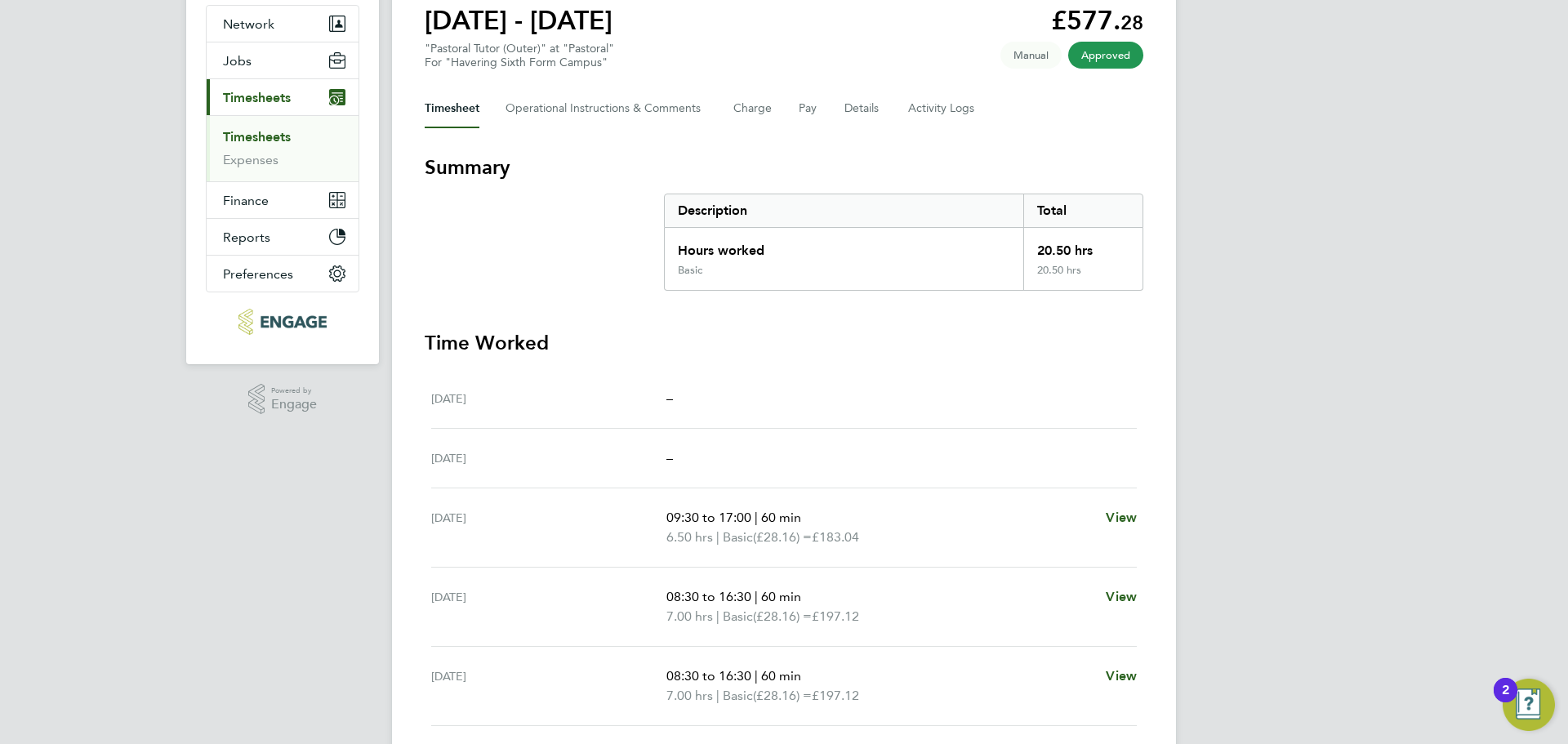
click at [1080, 292] on section "Summary Description Total Hours worked 20.50 hrs Basic 20.50 hrs Time Worked [D…" at bounding box center [784, 539] width 719 height 769
click at [1087, 325] on section "Summary Description Total Hours worked 20.50 hrs Basic 20.50 hrs Time Worked [D…" at bounding box center [784, 539] width 719 height 769
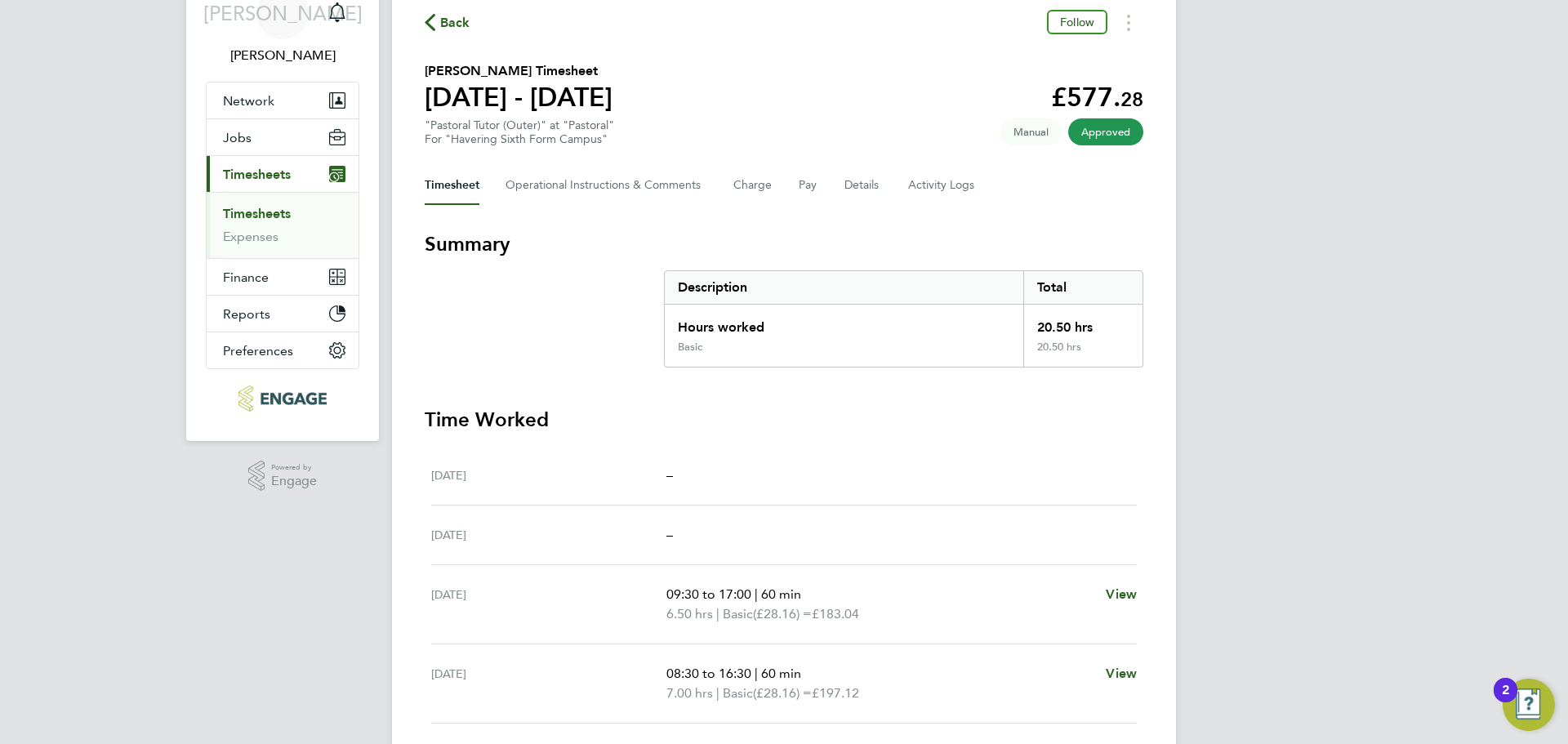
scroll to position [0, 0]
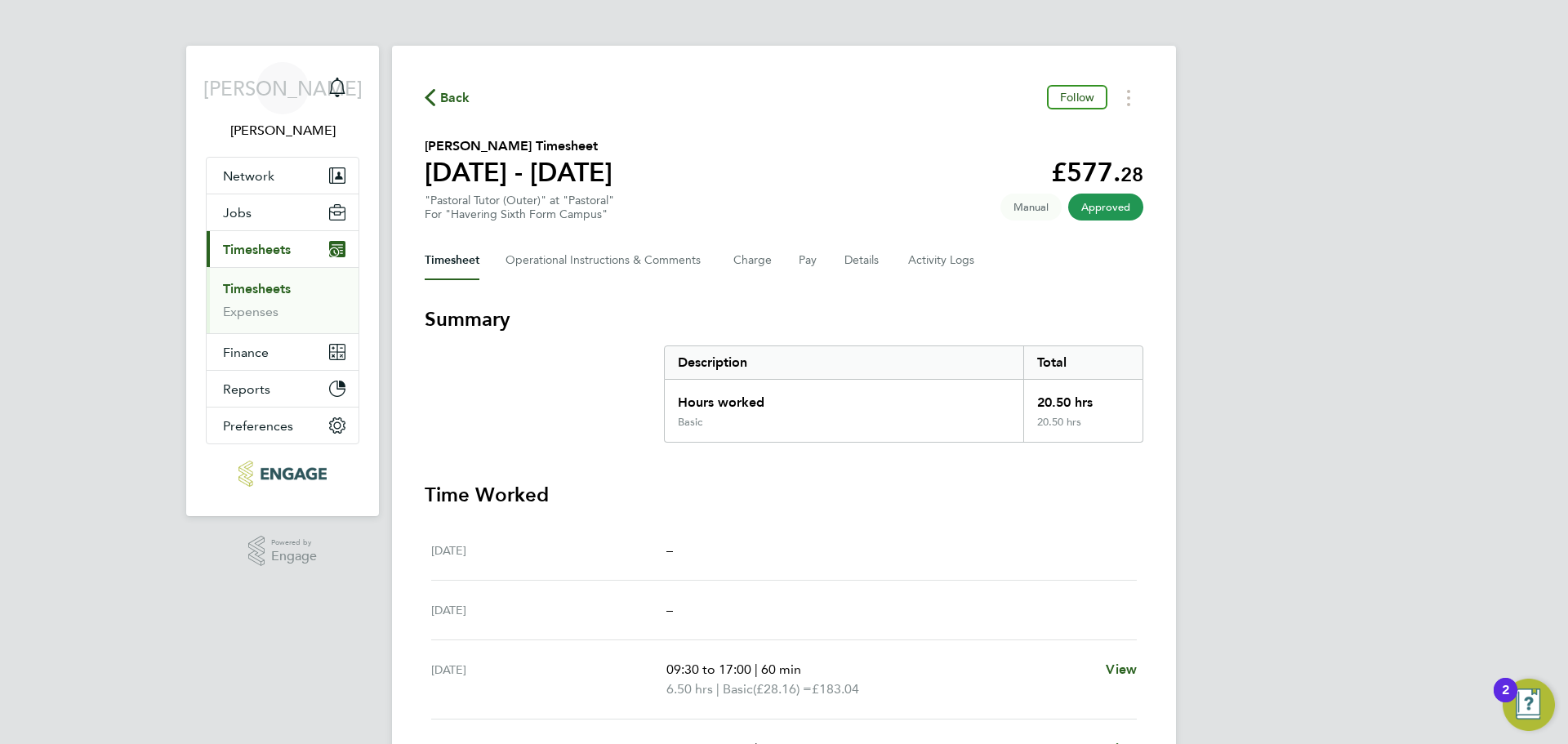
drag, startPoint x: 411, startPoint y: 59, endPoint x: 429, endPoint y: 80, distance: 27.7
click at [429, 80] on div "Back Follow [PERSON_NAME] Timesheet [DATE] - [DATE] £577. 28 "Pastoral Tutor (O…" at bounding box center [784, 580] width 784 height 1069
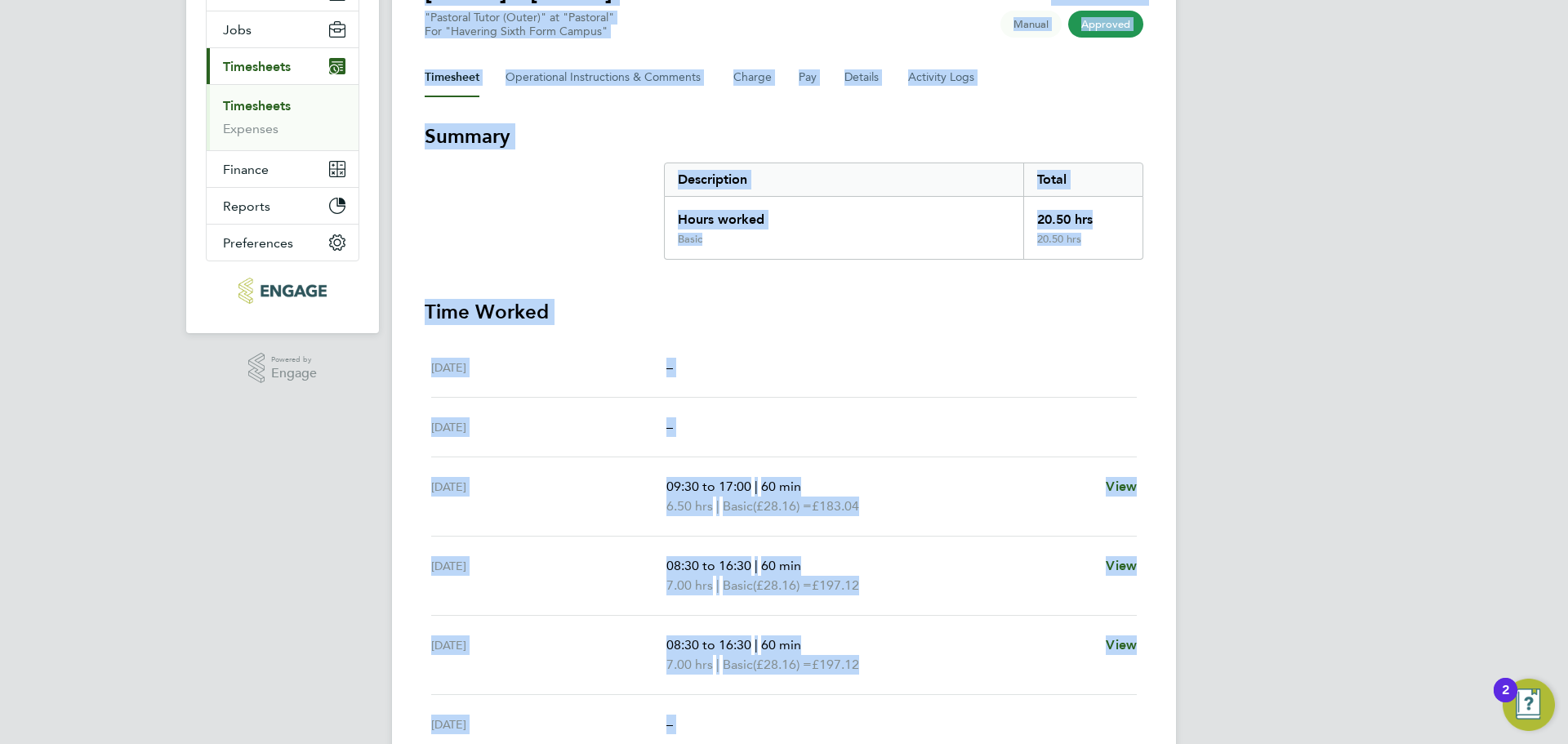
scroll to position [397, 0]
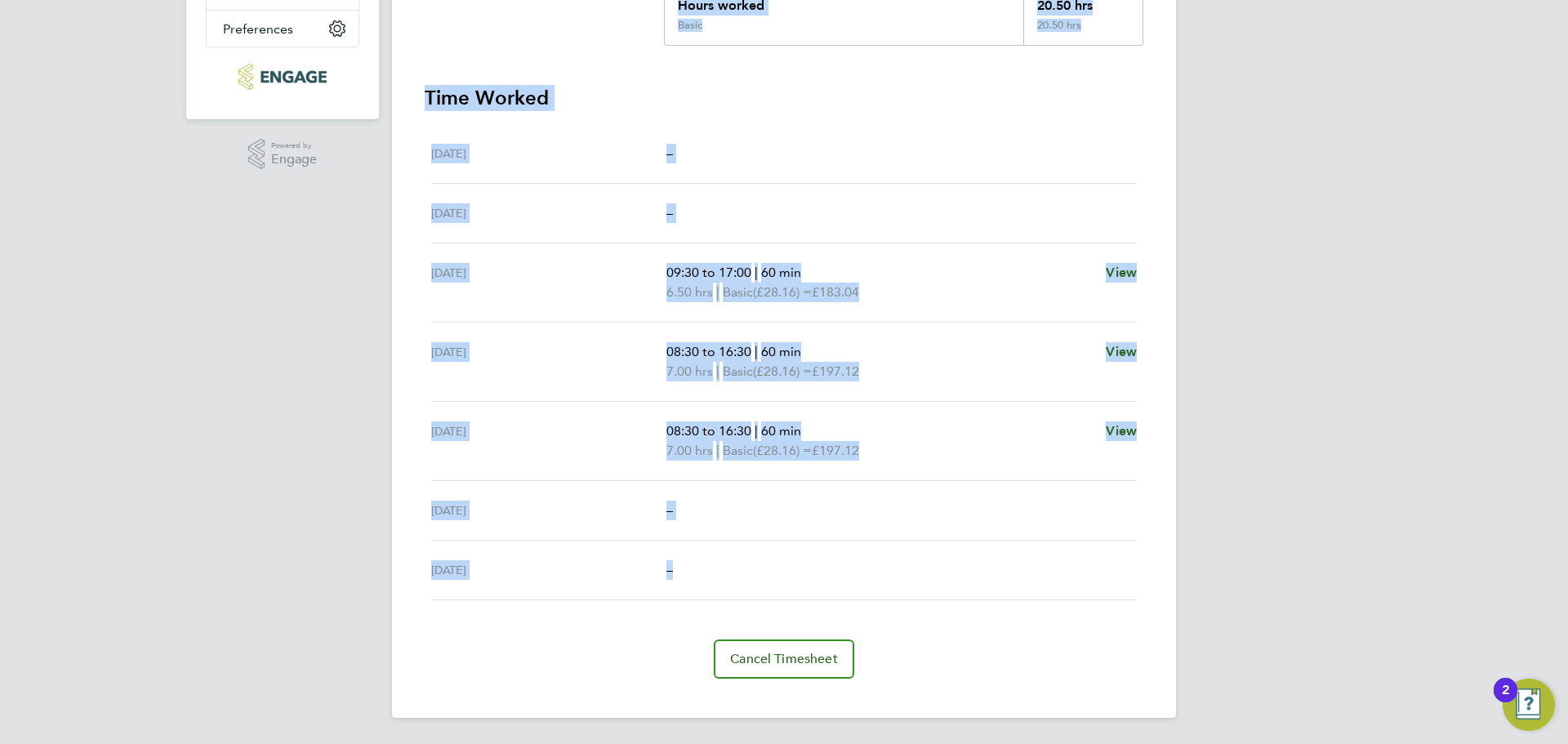
drag, startPoint x: 409, startPoint y: 55, endPoint x: 688, endPoint y: 612, distance: 623.0
click at [698, 611] on div "Back Follow [PERSON_NAME] Timesheet [DATE] - [DATE] £577. 28 "Pastoral Tutor (O…" at bounding box center [784, 183] width 784 height 1069
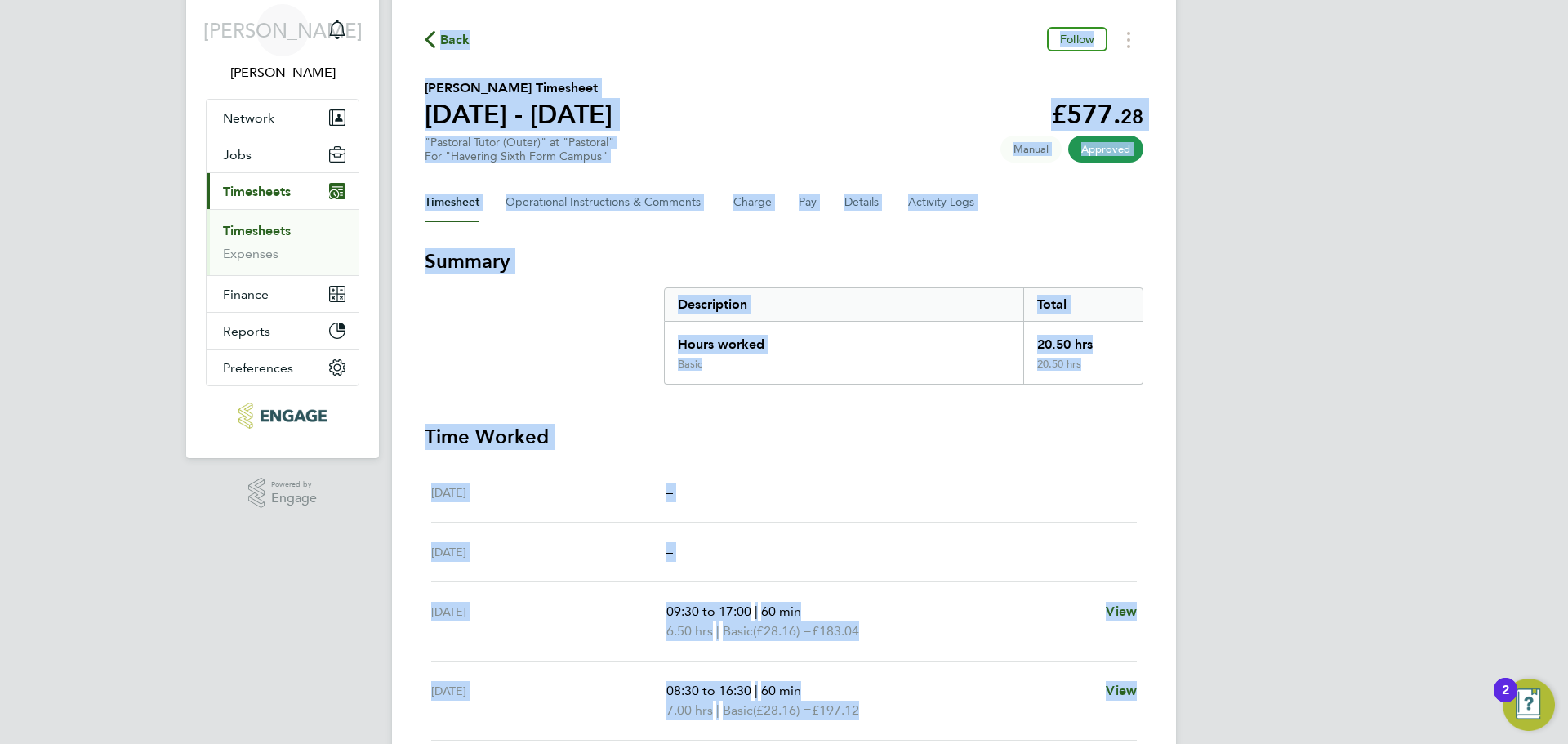
scroll to position [0, 0]
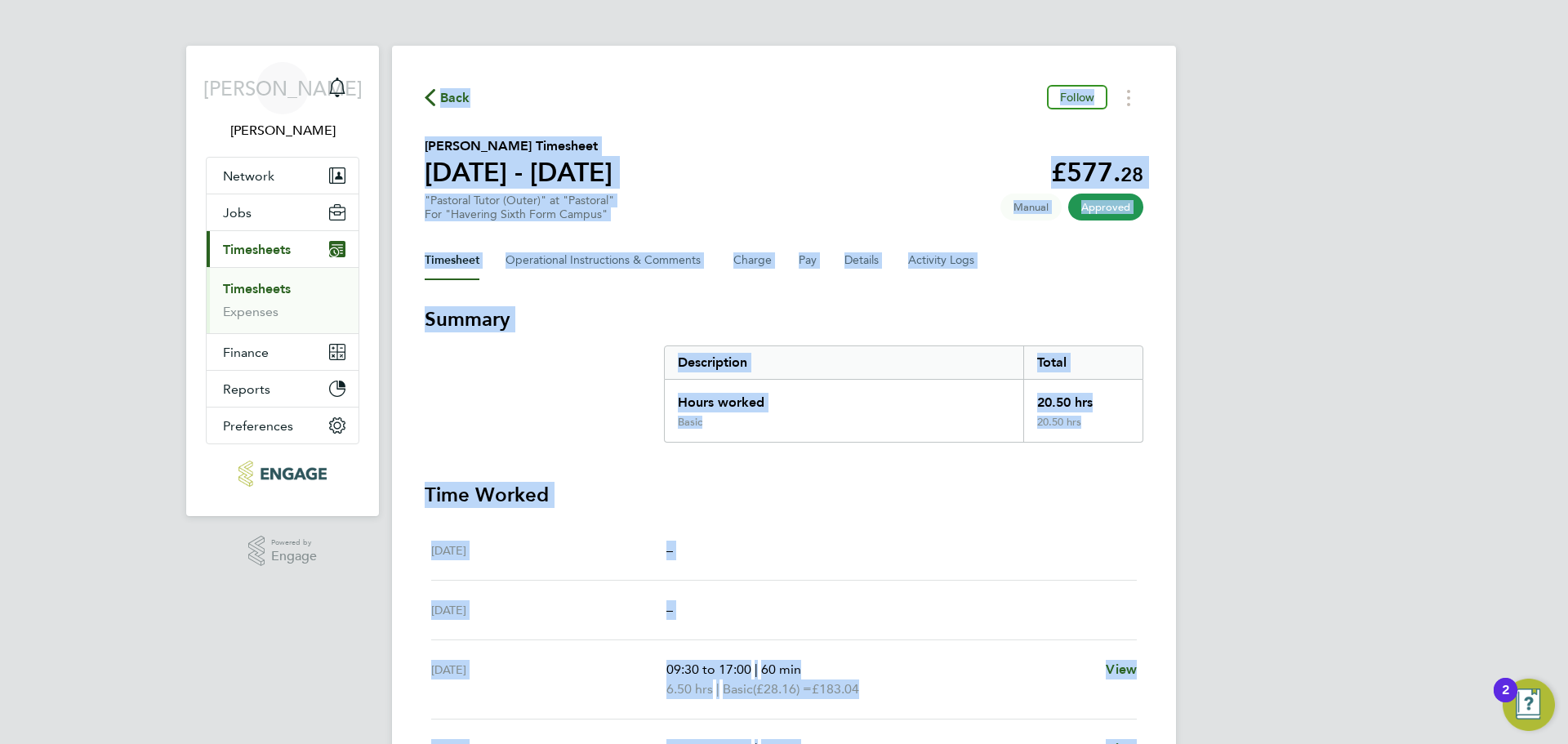
click at [685, 112] on div "Back Follow [PERSON_NAME] Timesheet [DATE] - [DATE] £577. 28 "Pastoral Tutor (O…" at bounding box center [784, 580] width 784 height 1069
